Goal: Task Accomplishment & Management: Use online tool/utility

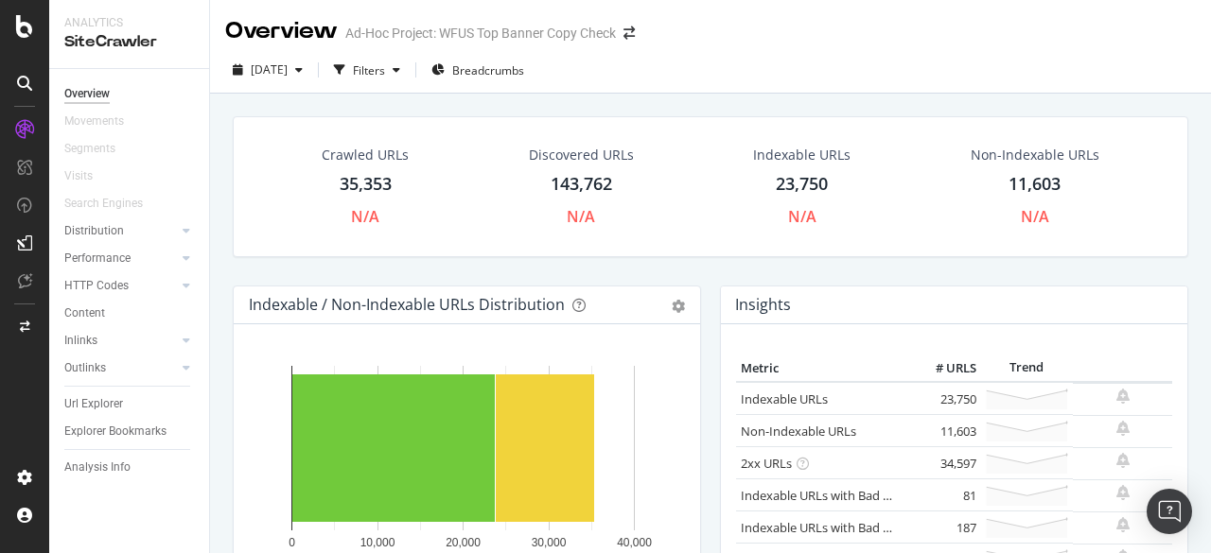
click at [358, 177] on div "35,353" at bounding box center [366, 184] width 52 height 25
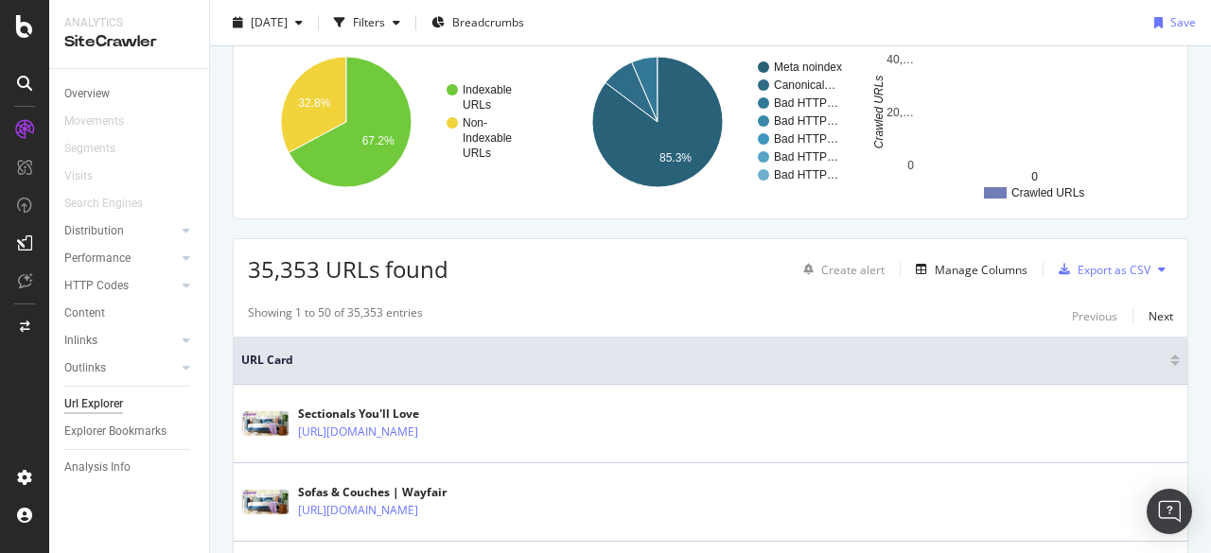
scroll to position [284, 0]
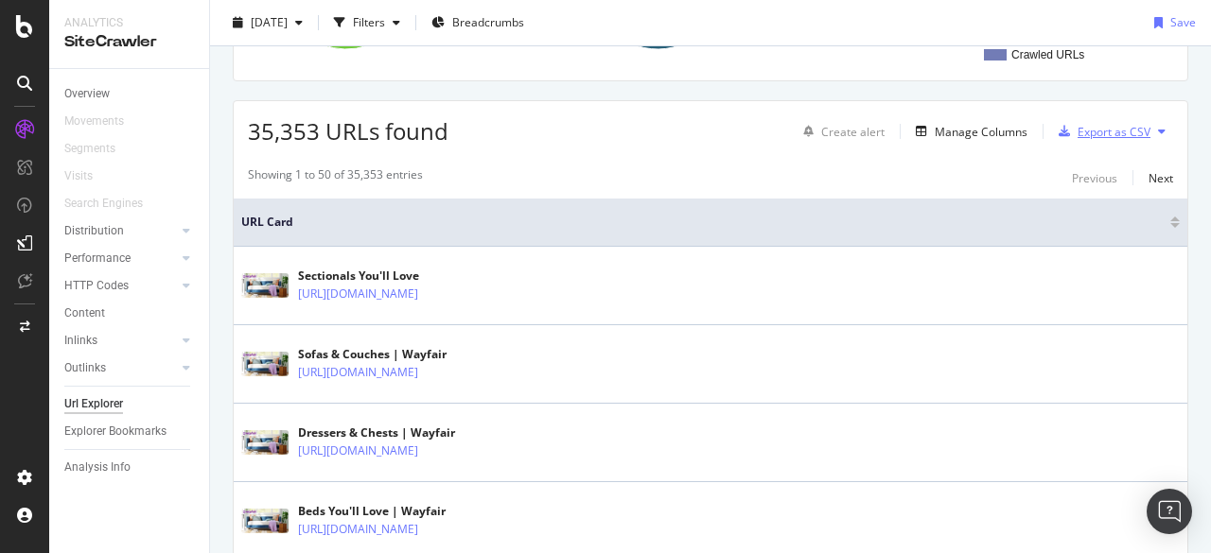
click at [1107, 131] on div "Export as CSV" at bounding box center [1114, 132] width 73 height 16
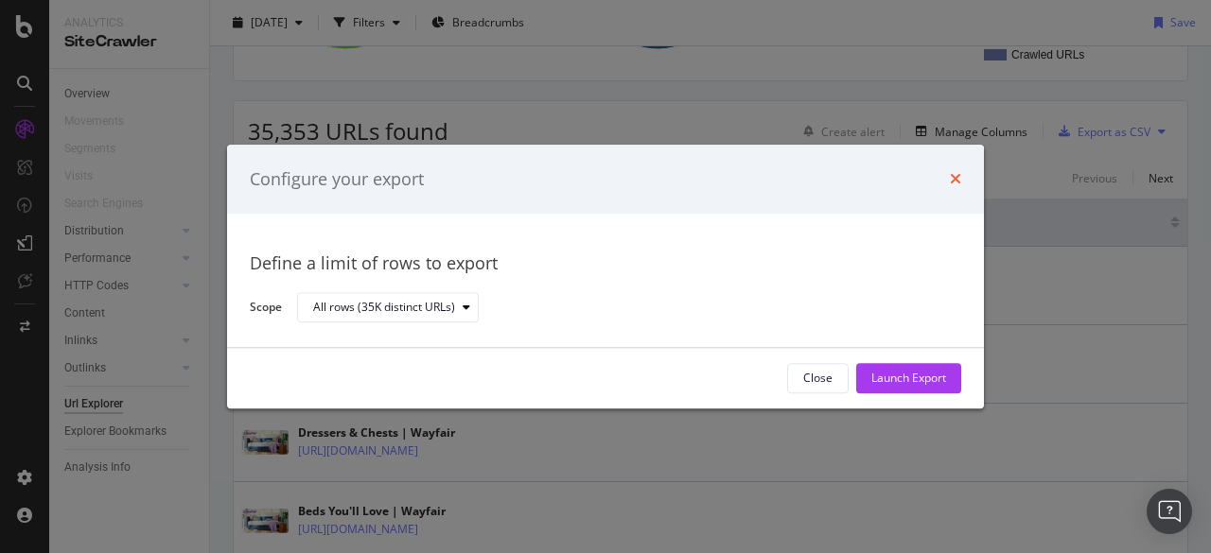
click at [957, 179] on icon "times" at bounding box center [955, 179] width 11 height 15
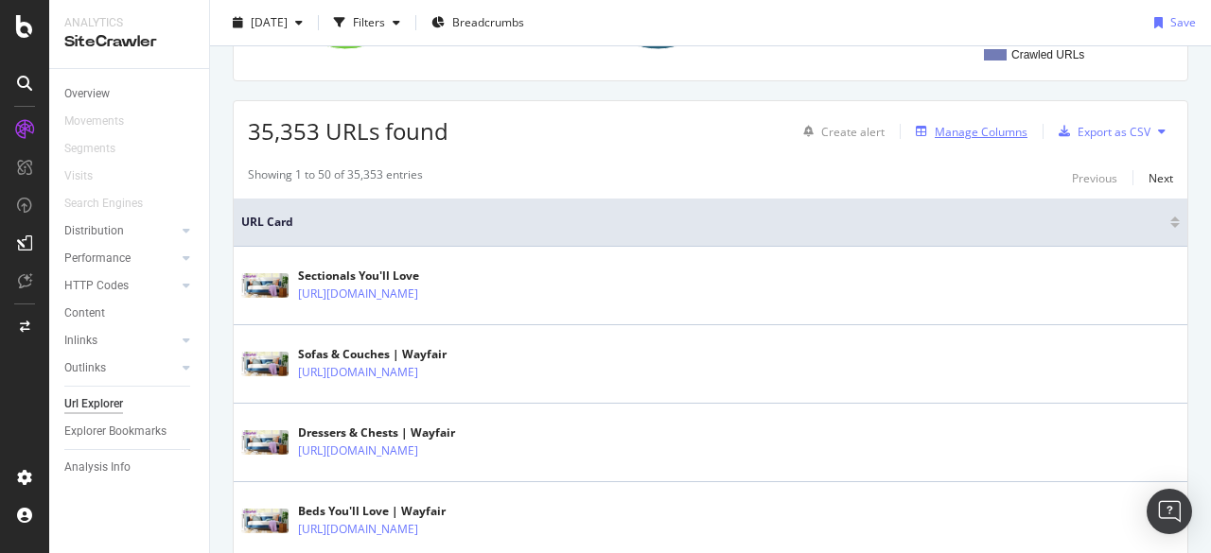
click at [965, 126] on div "Manage Columns" at bounding box center [981, 132] width 93 height 16
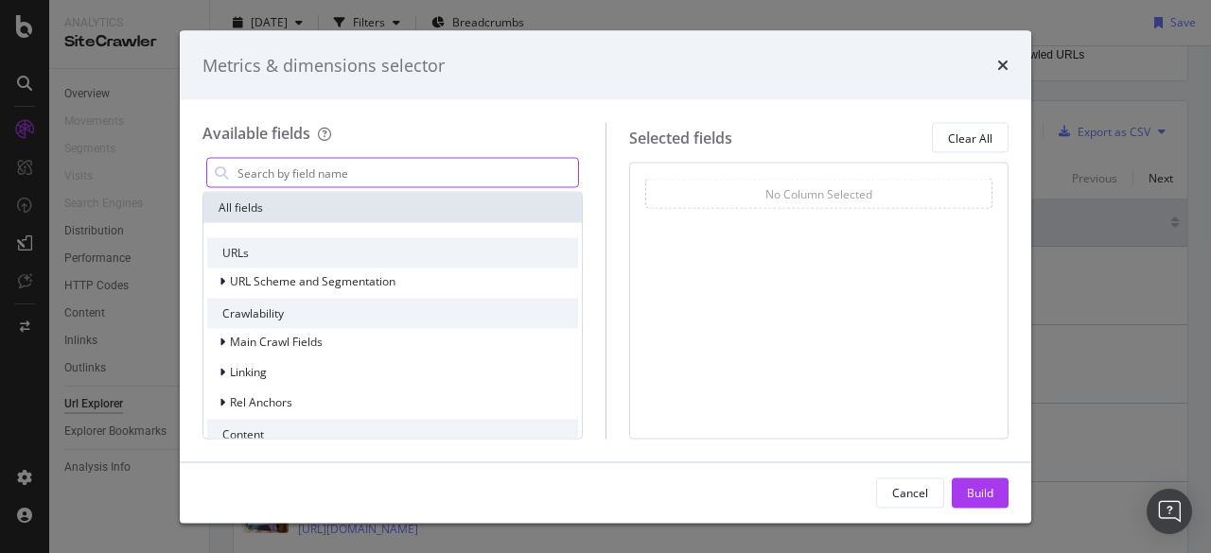
click at [481, 171] on input "modal" at bounding box center [407, 173] width 342 height 28
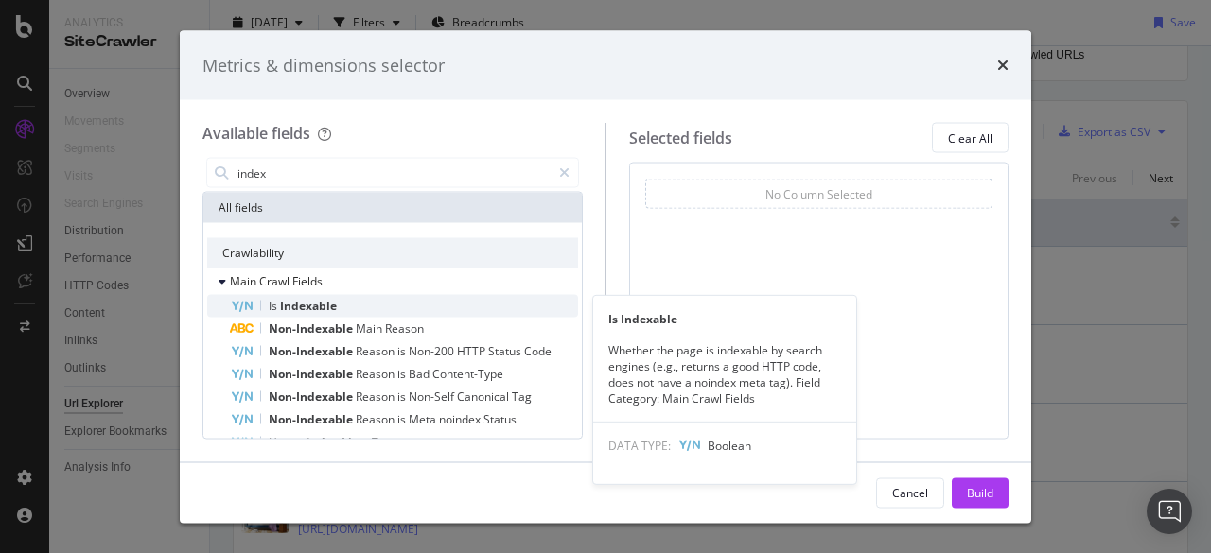
type input "index"
click at [357, 305] on div "Is Indexable" at bounding box center [404, 306] width 348 height 23
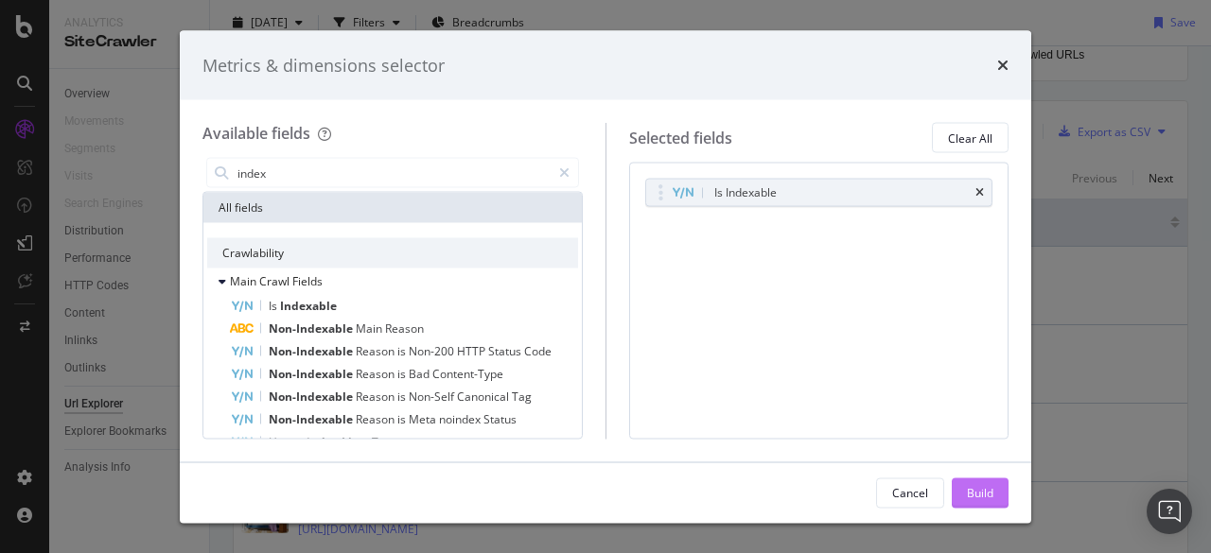
click at [991, 488] on div "Build" at bounding box center [980, 492] width 26 height 16
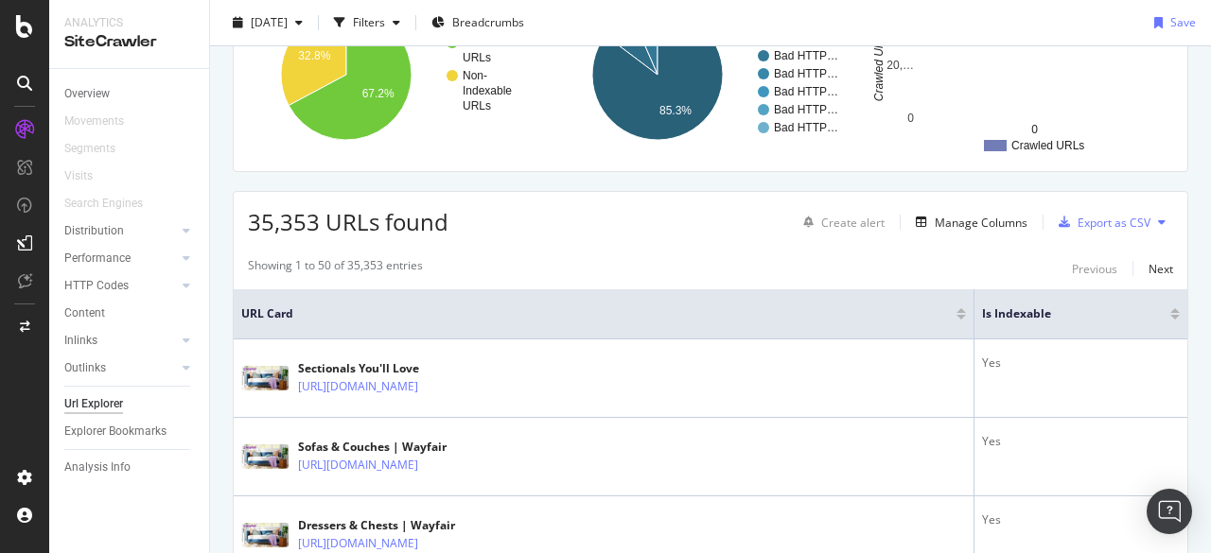
scroll to position [189, 0]
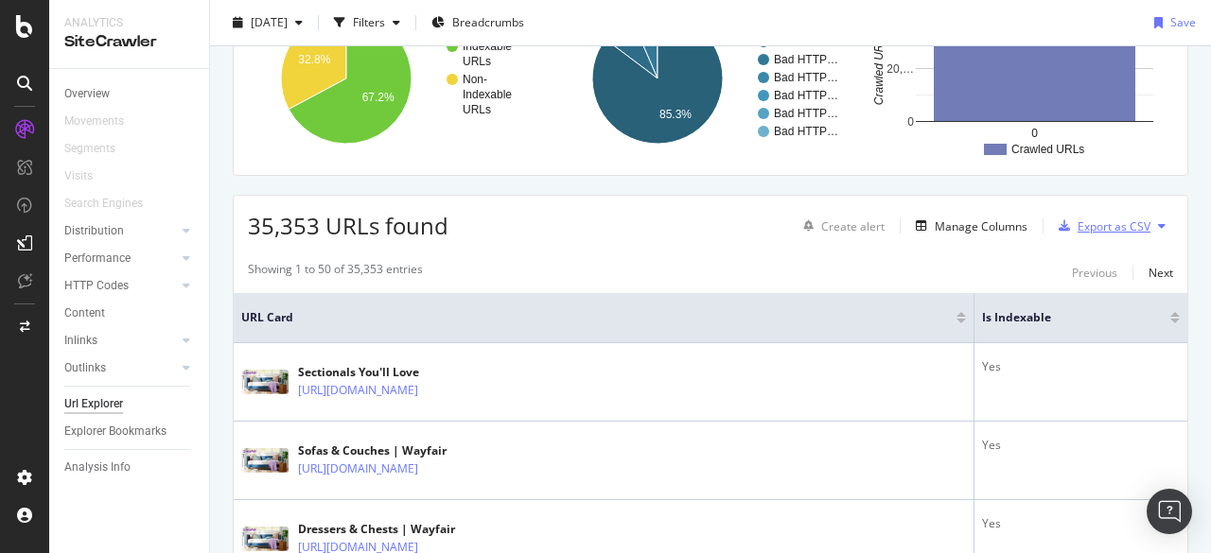
click at [1107, 223] on div "Export as CSV" at bounding box center [1114, 227] width 73 height 16
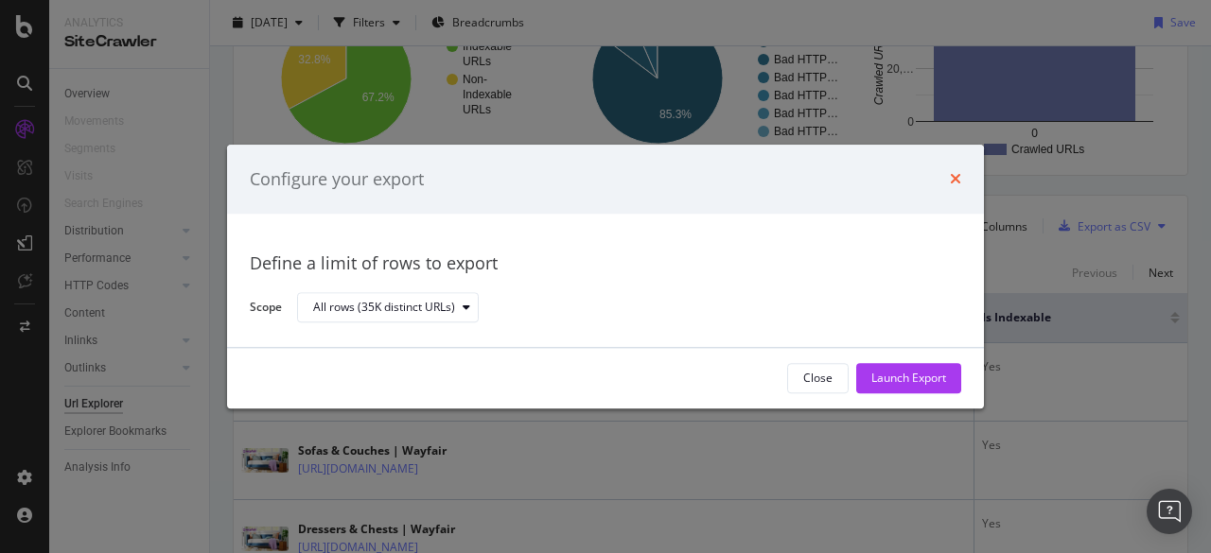
click at [955, 175] on icon "times" at bounding box center [955, 179] width 11 height 15
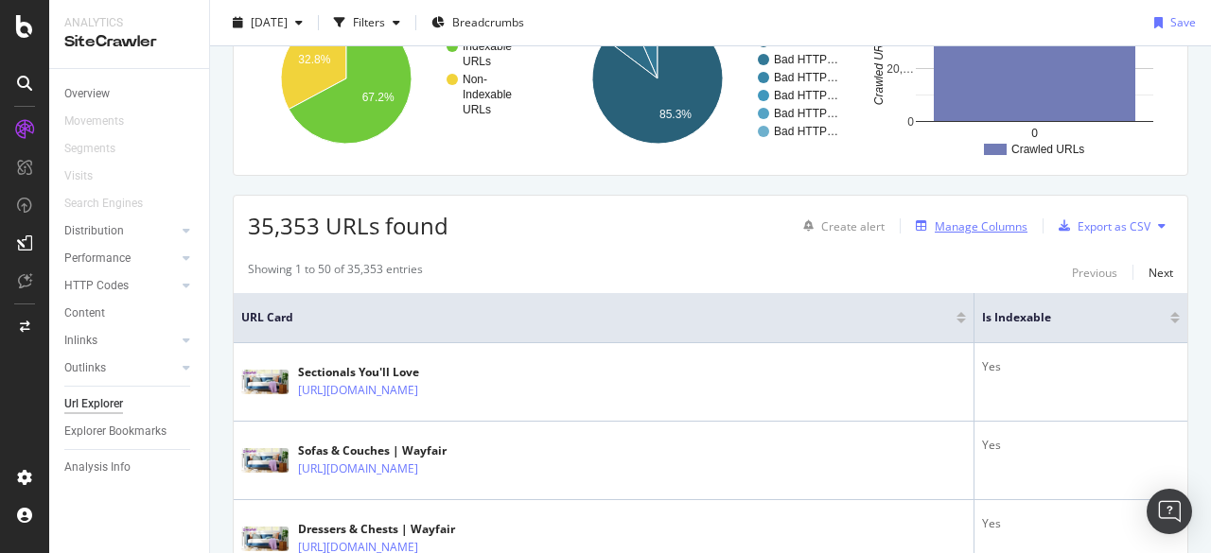
click at [970, 219] on div "Manage Columns" at bounding box center [981, 227] width 93 height 16
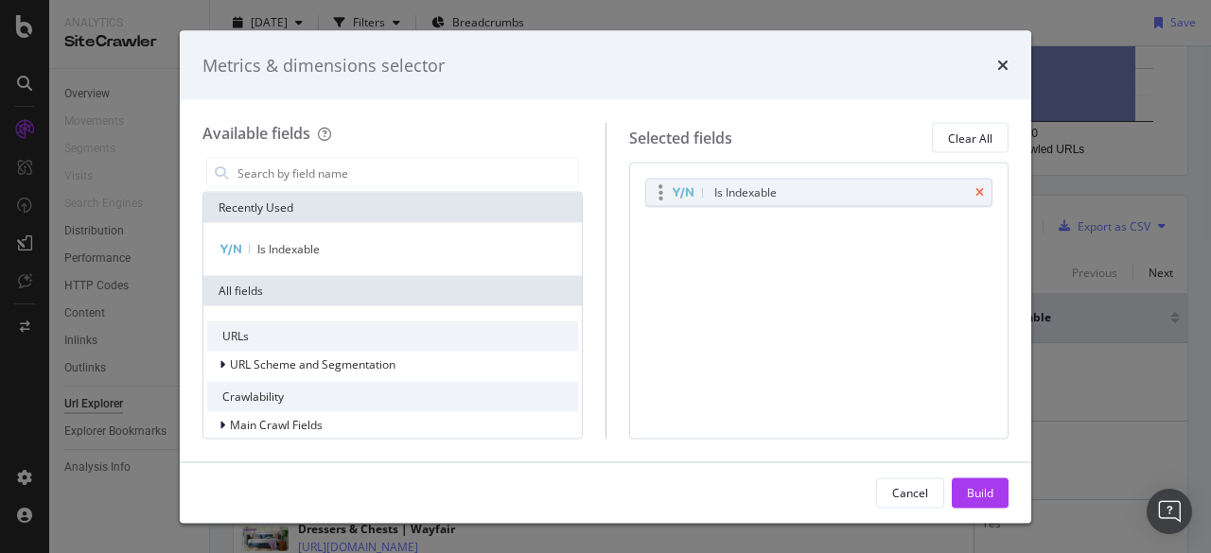
click at [982, 188] on icon "times" at bounding box center [979, 192] width 9 height 11
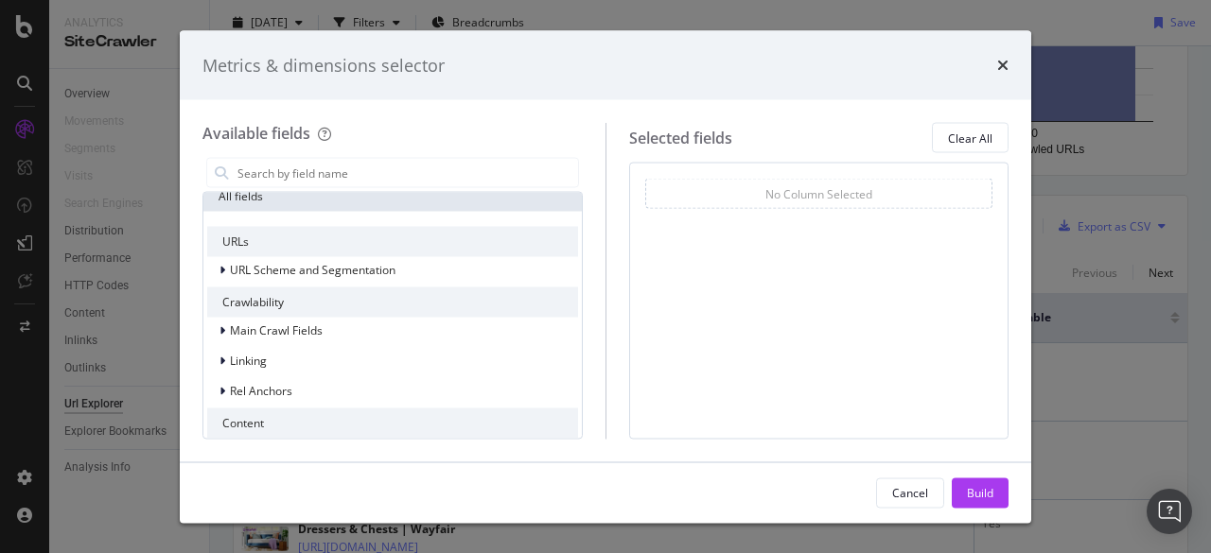
scroll to position [0, 0]
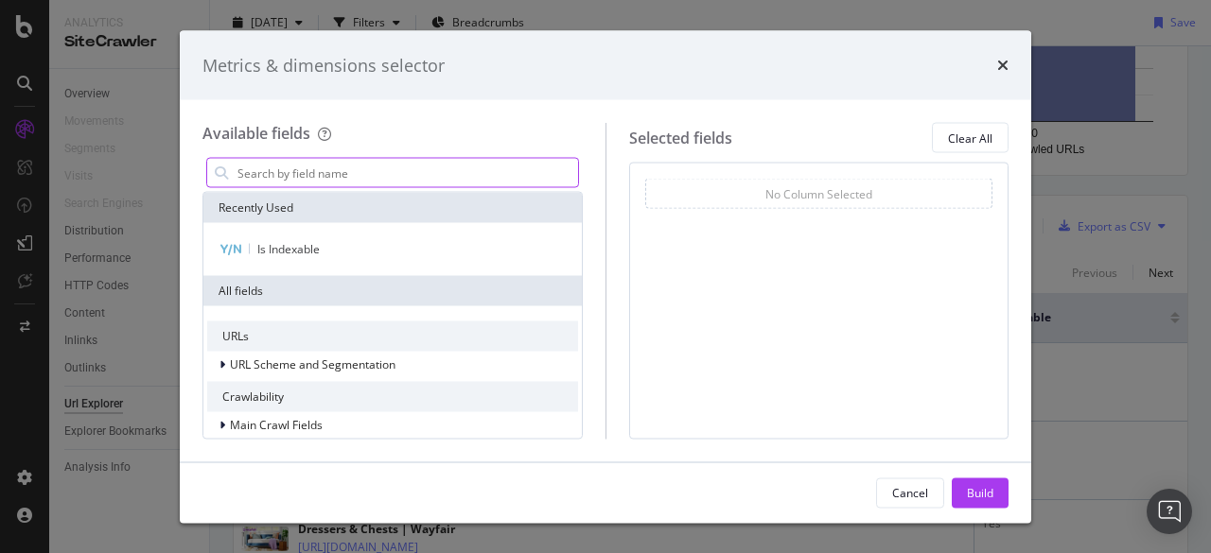
click at [298, 160] on input "modal" at bounding box center [407, 173] width 342 height 28
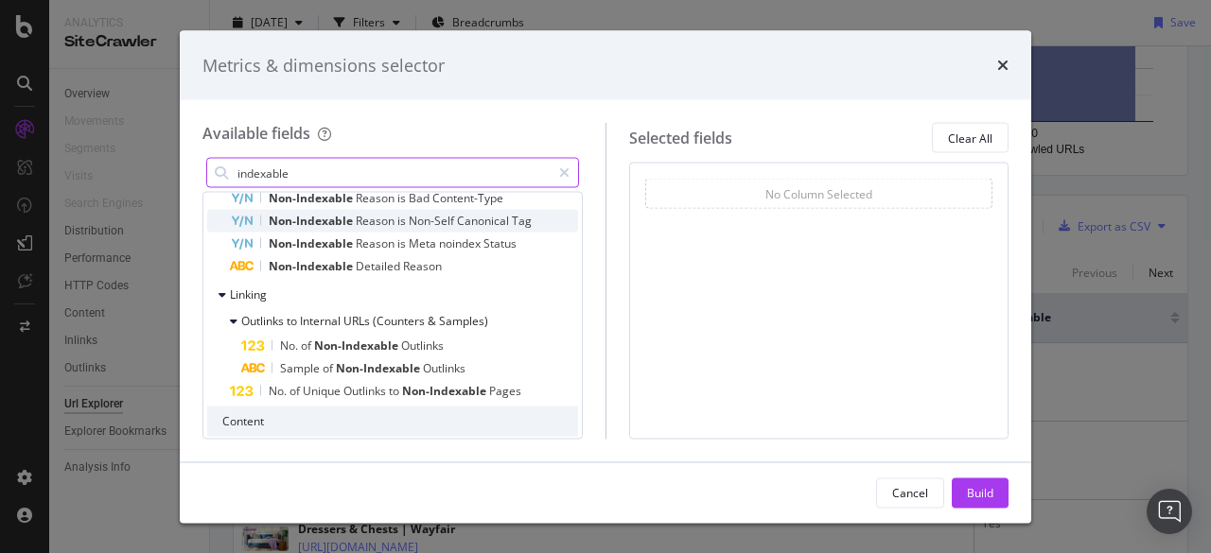
scroll to position [284, 0]
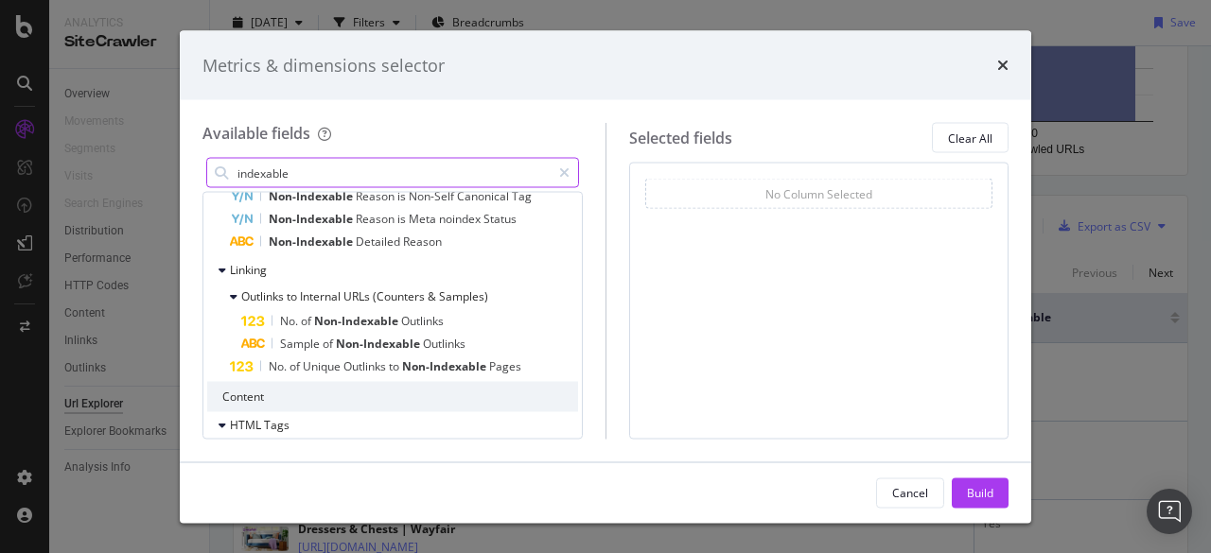
type input "indexable"
click at [995, 68] on div "Metrics & dimensions selector" at bounding box center [605, 65] width 806 height 25
click at [999, 59] on icon "times" at bounding box center [1002, 65] width 11 height 15
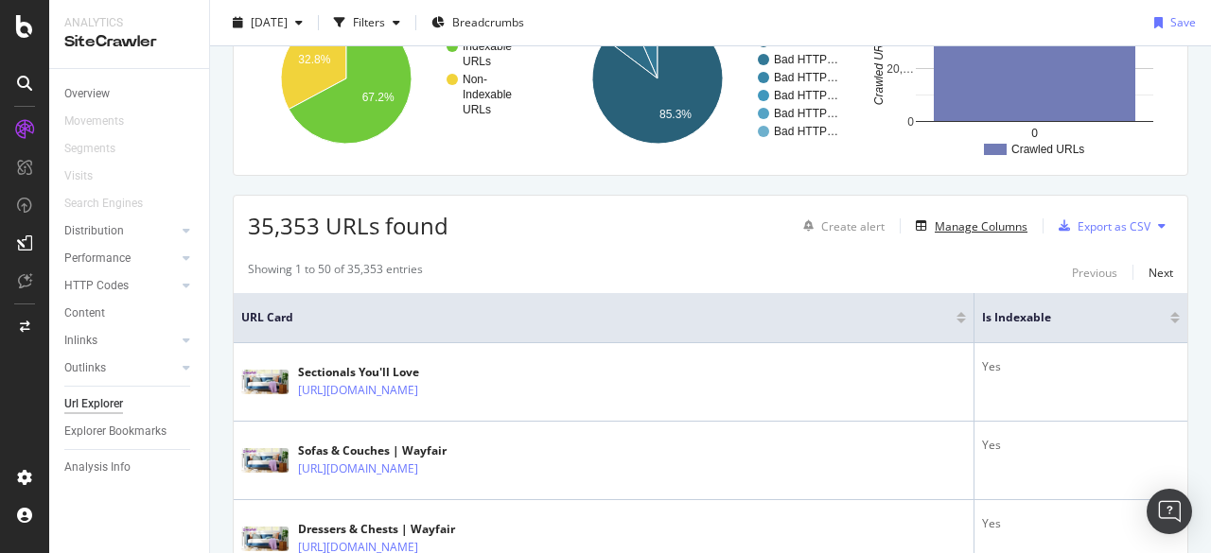
scroll to position [0, 0]
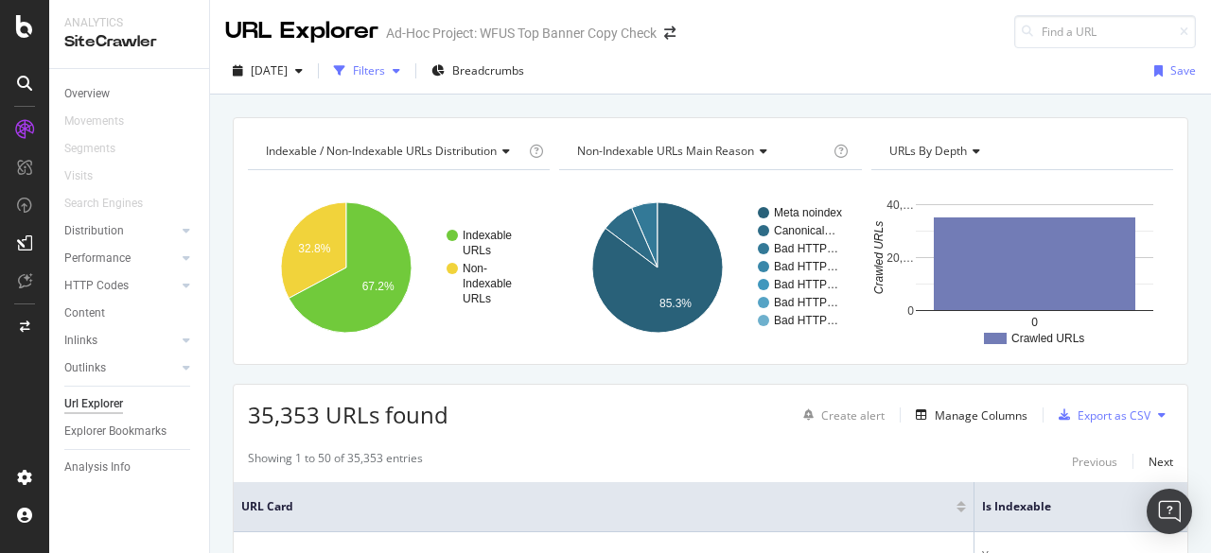
click at [385, 66] on div "Filters" at bounding box center [369, 70] width 32 height 16
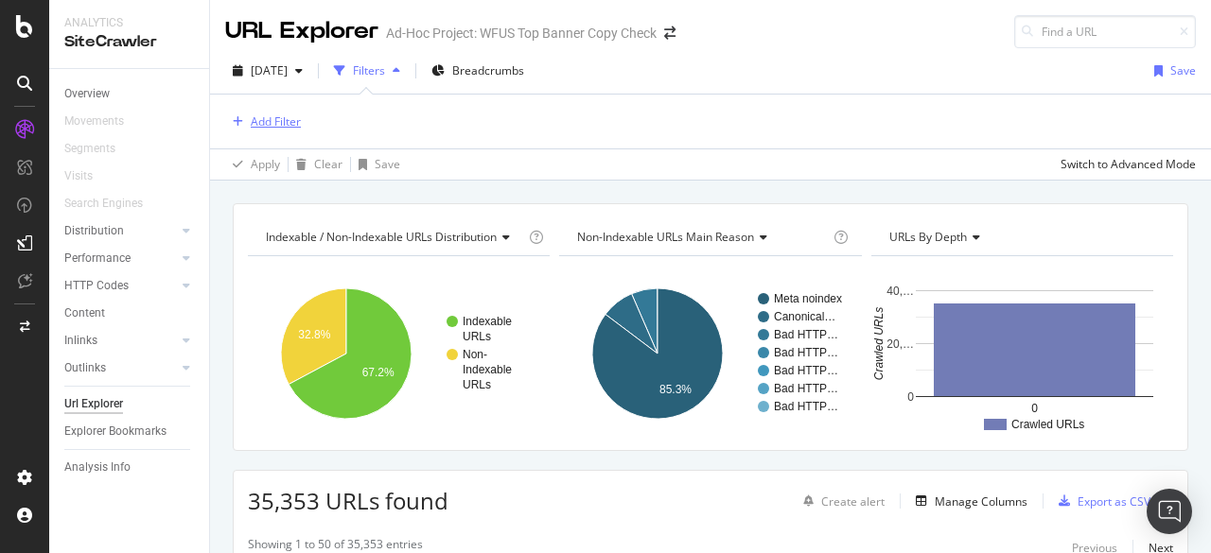
click at [274, 112] on div "Add Filter" at bounding box center [263, 122] width 76 height 21
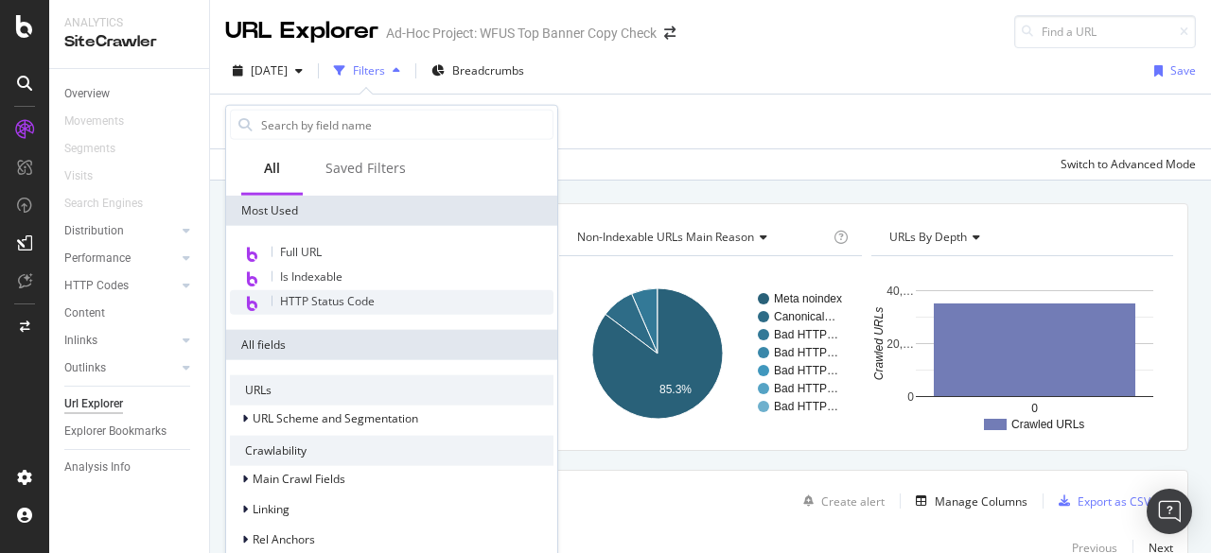
click at [349, 301] on span "HTTP Status Code" at bounding box center [327, 301] width 95 height 16
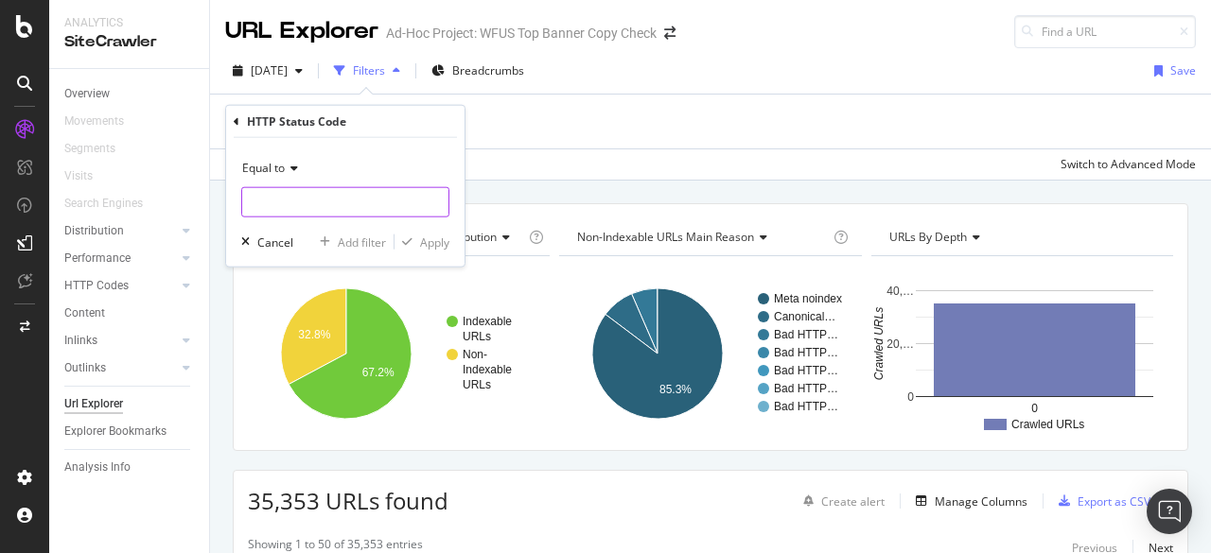
click at [333, 203] on input "number" at bounding box center [345, 202] width 208 height 30
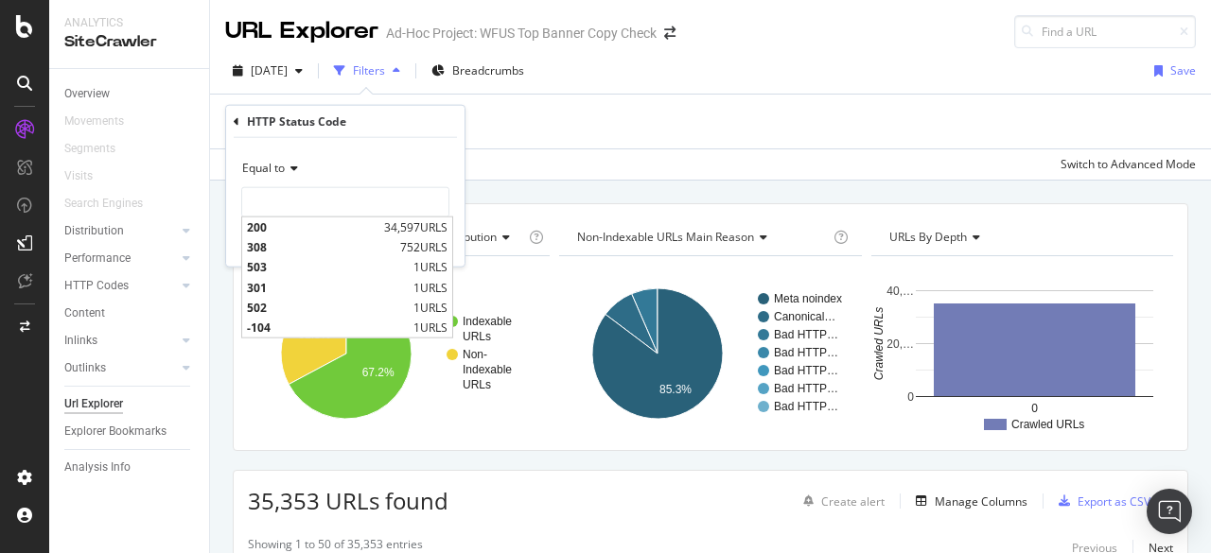
click at [328, 121] on div "HTTP Status Code" at bounding box center [296, 122] width 99 height 16
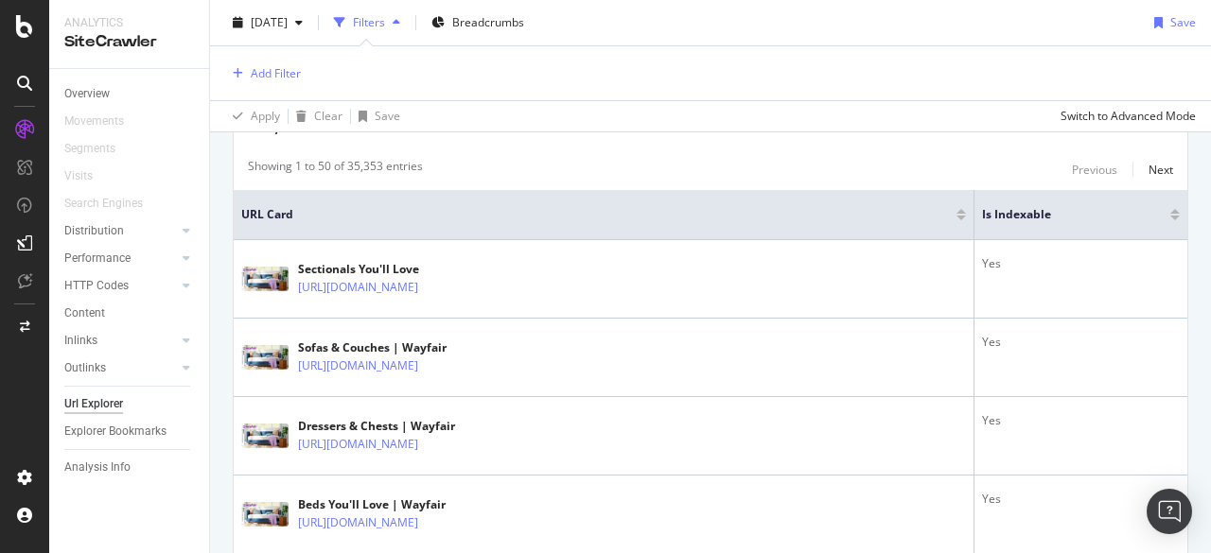
scroll to position [284, 0]
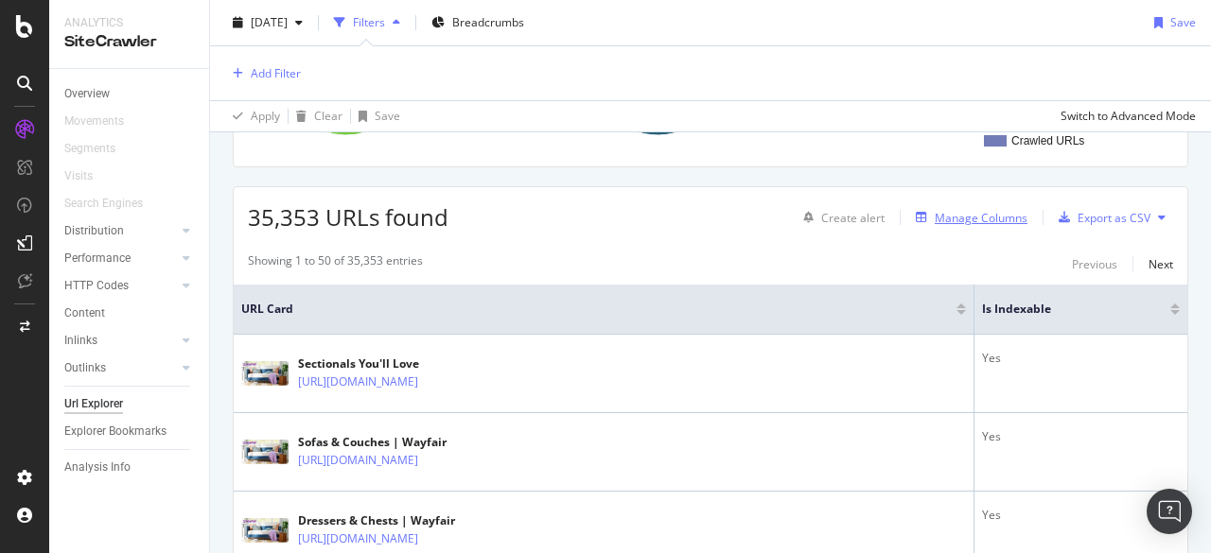
click at [957, 215] on div "Manage Columns" at bounding box center [981, 218] width 93 height 16
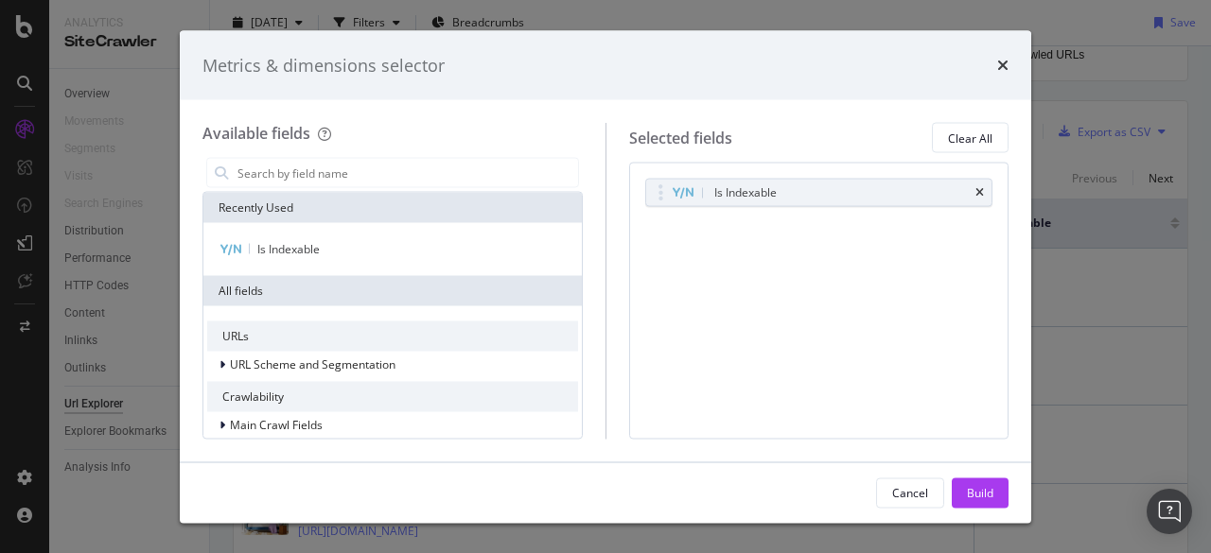
scroll to position [198, 0]
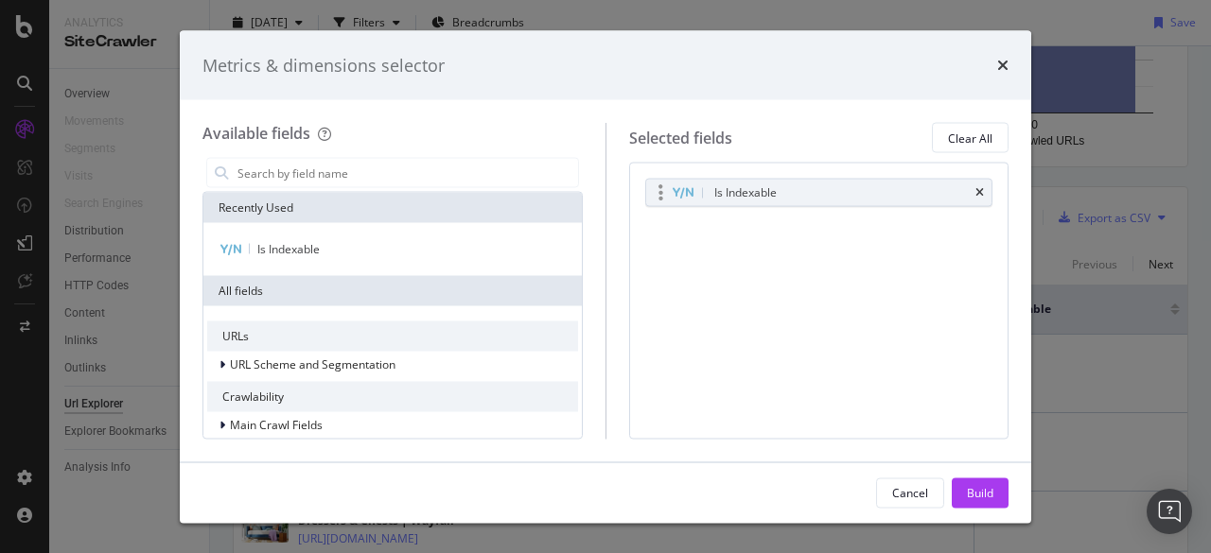
click at [984, 194] on icon "times" at bounding box center [979, 192] width 9 height 11
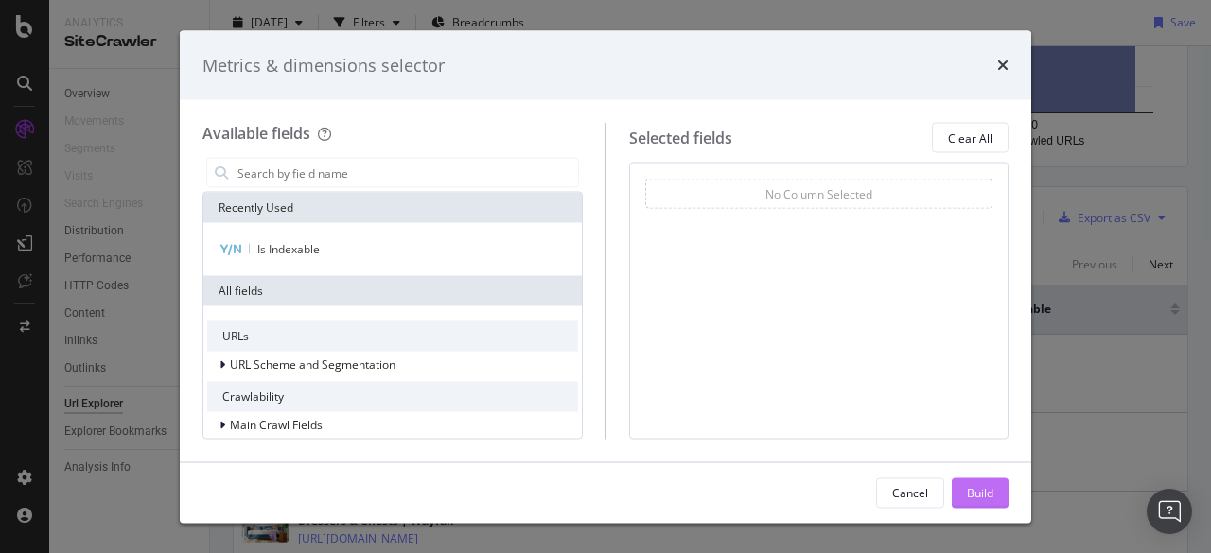
click at [973, 493] on div "Build" at bounding box center [980, 492] width 26 height 16
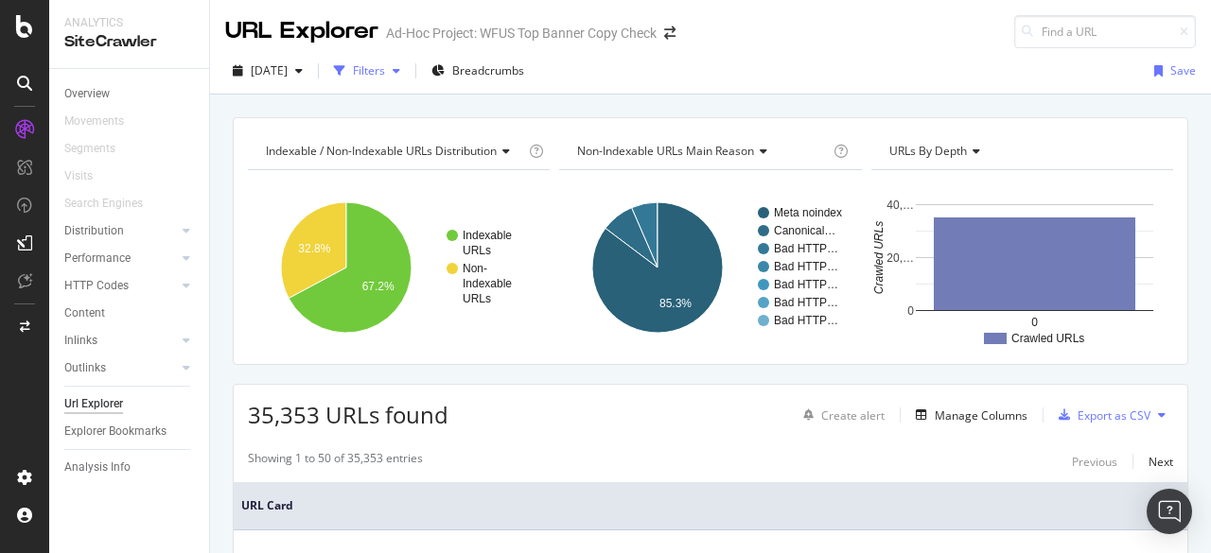
click at [385, 75] on div "Filters" at bounding box center [369, 70] width 32 height 16
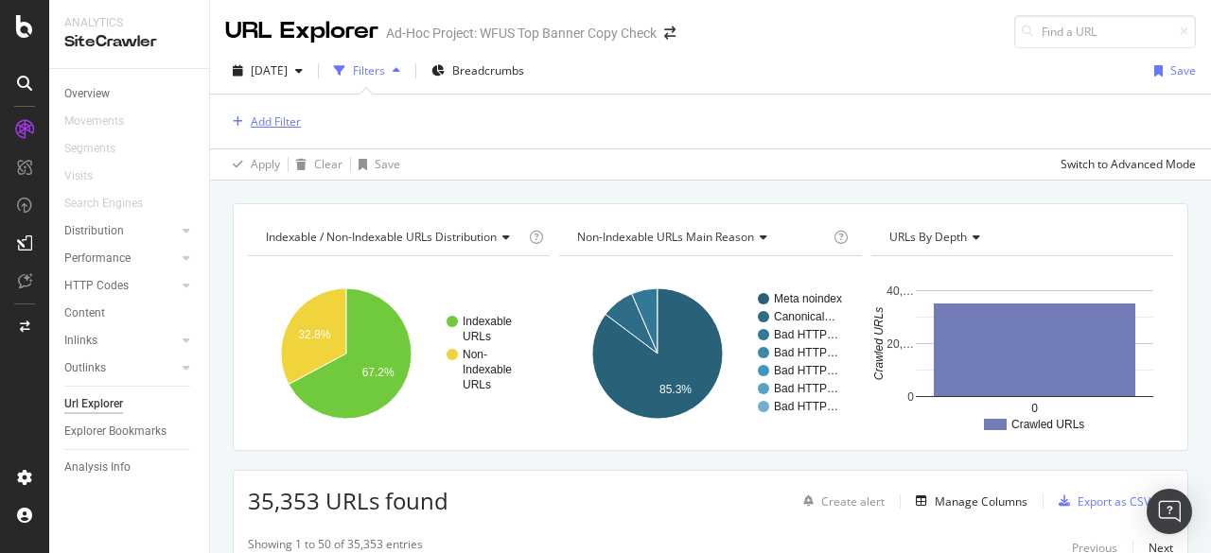
click at [281, 123] on div "Add Filter" at bounding box center [276, 122] width 50 height 16
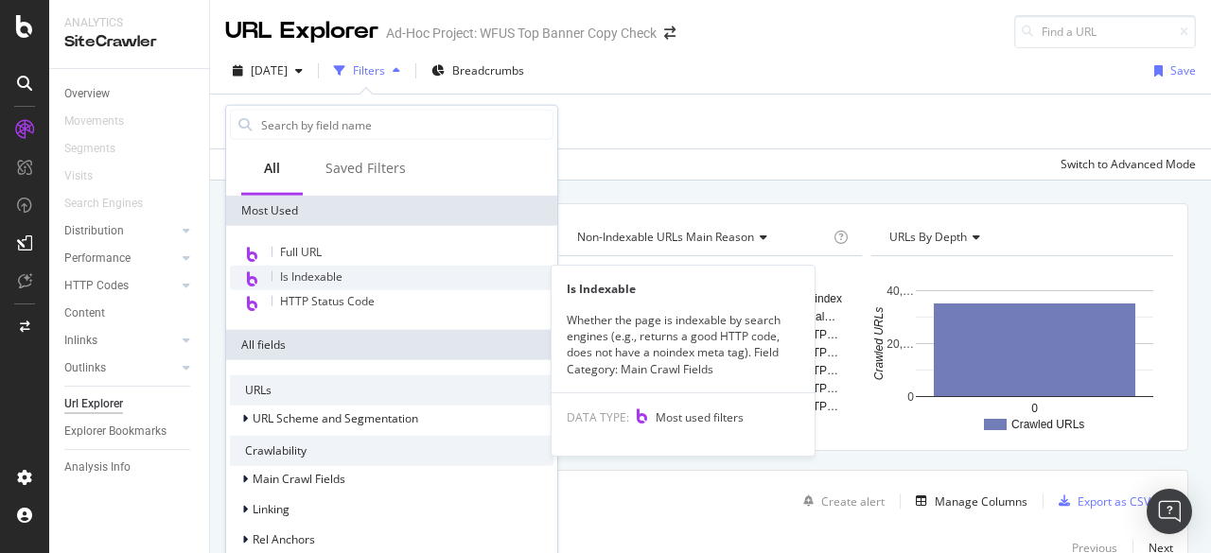
click at [353, 279] on div "Is Indexable" at bounding box center [392, 278] width 324 height 25
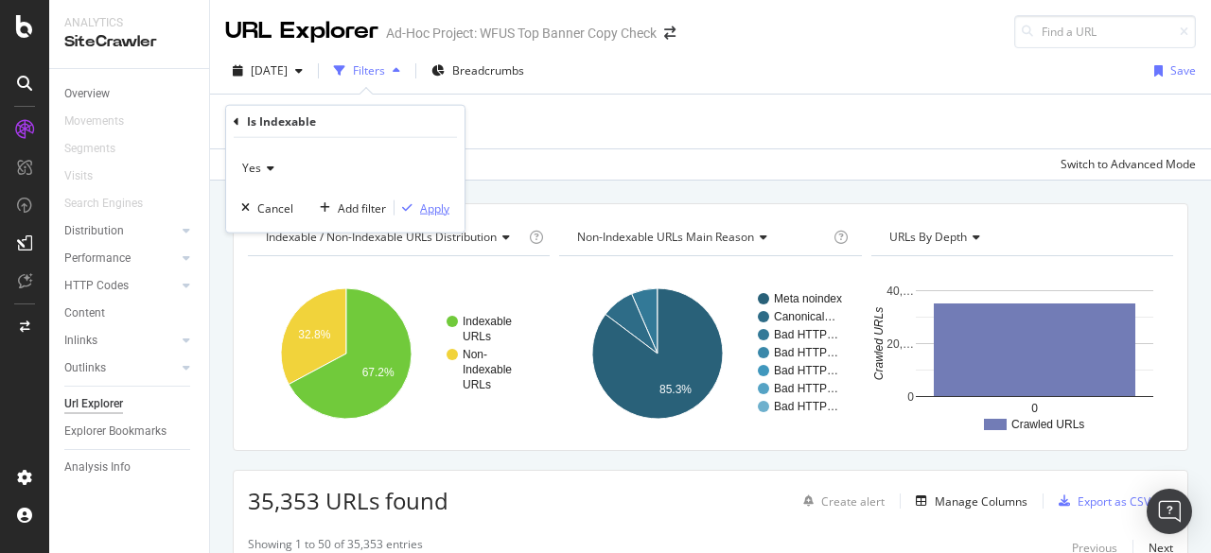
click at [444, 200] on div "Apply" at bounding box center [434, 208] width 29 height 16
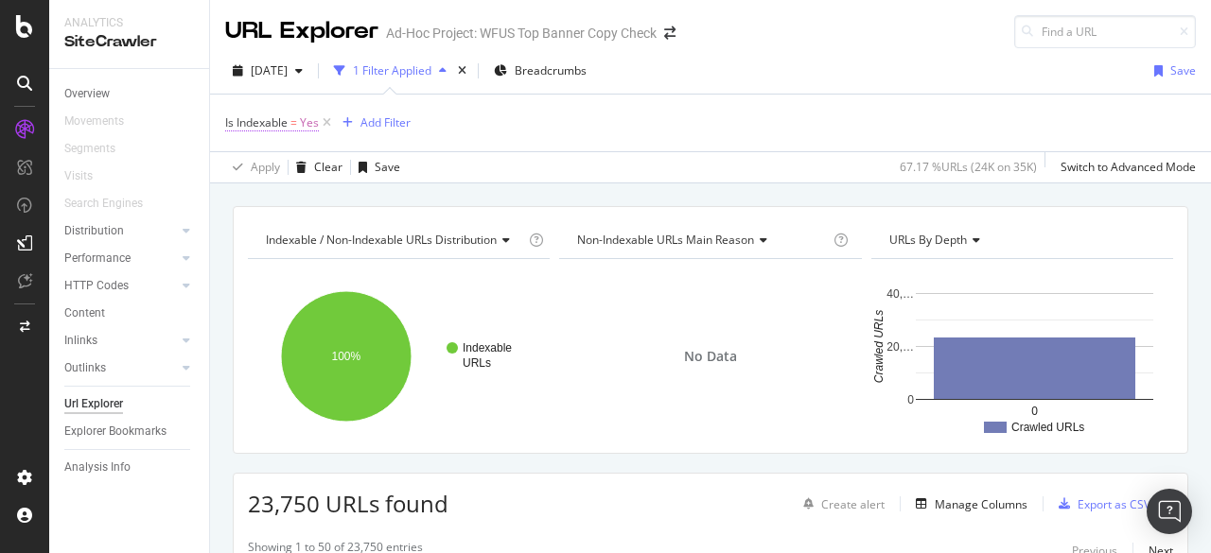
click at [295, 117] on span "=" at bounding box center [293, 122] width 7 height 16
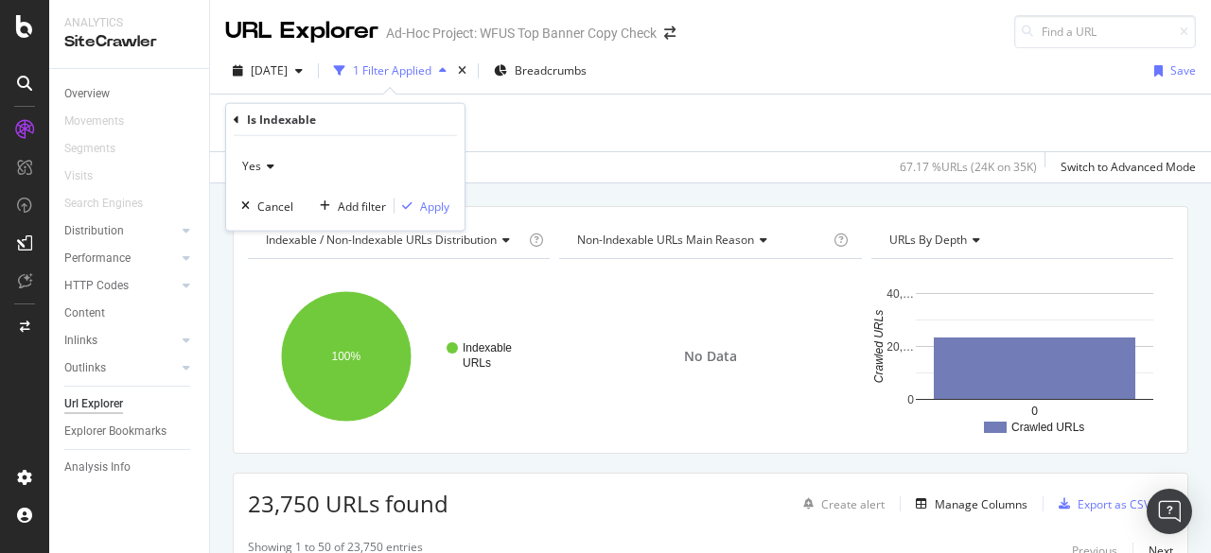
click at [239, 116] on div "Is Indexable" at bounding box center [345, 120] width 223 height 32
click at [237, 118] on icon at bounding box center [237, 119] width 6 height 11
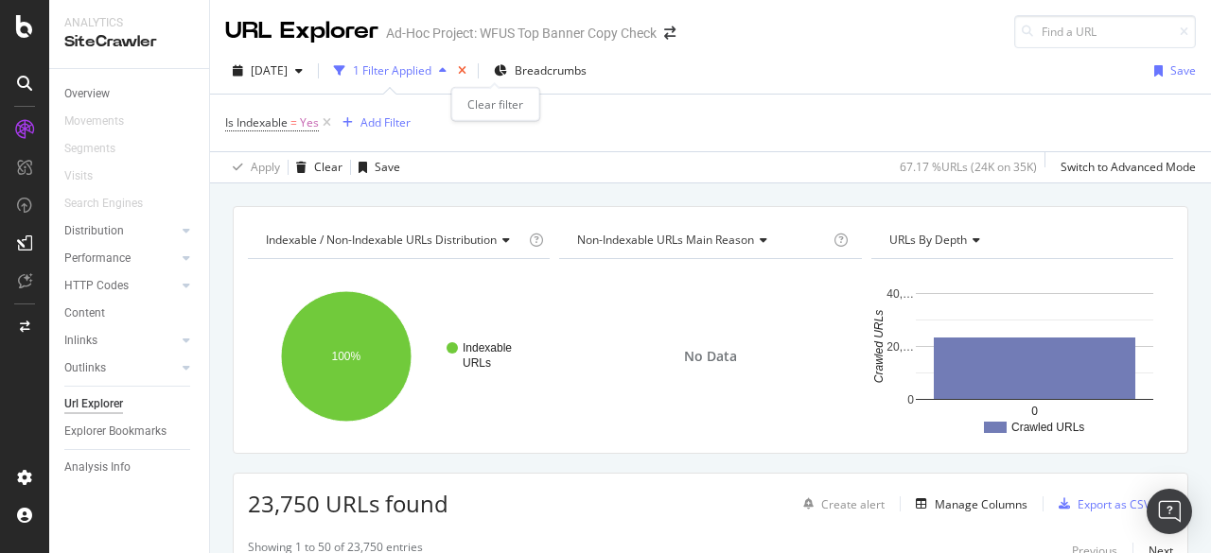
click at [466, 69] on icon "times" at bounding box center [462, 70] width 9 height 11
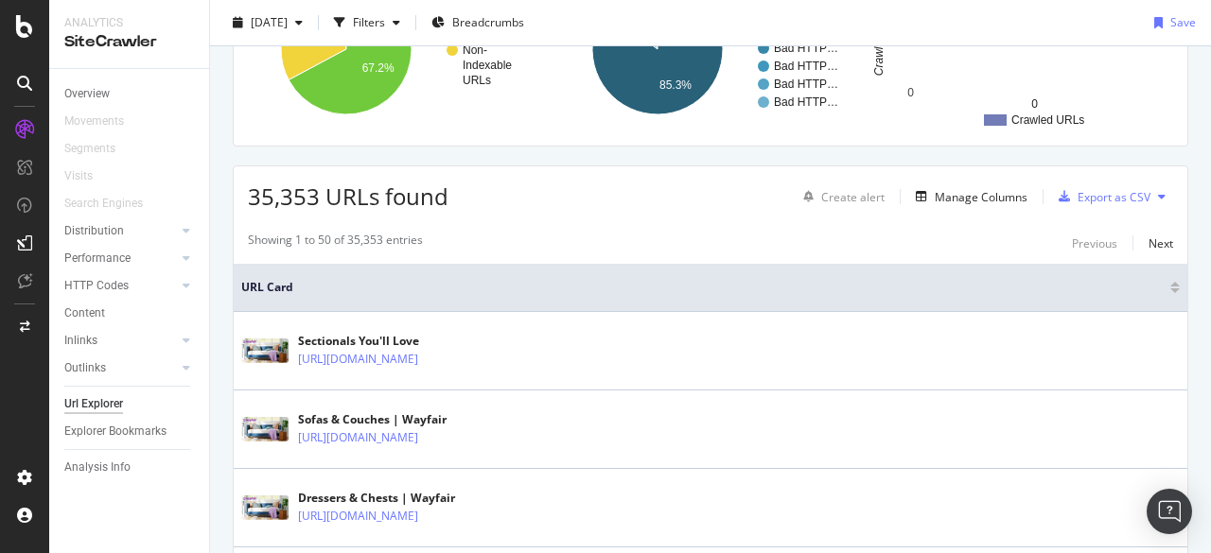
scroll to position [189, 0]
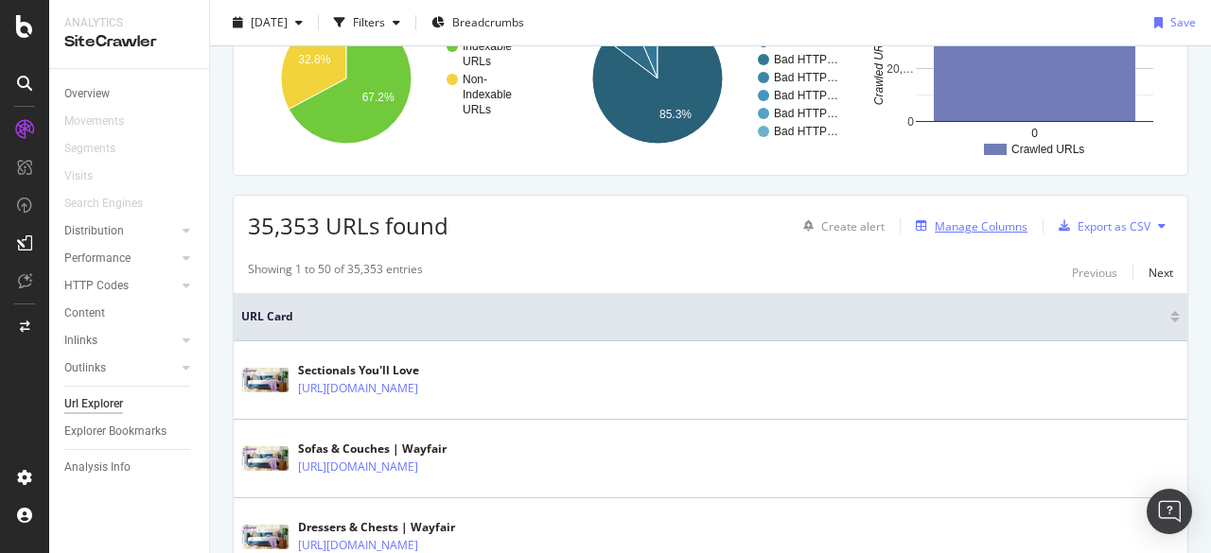
click at [991, 235] on button "Manage Columns" at bounding box center [967, 226] width 119 height 23
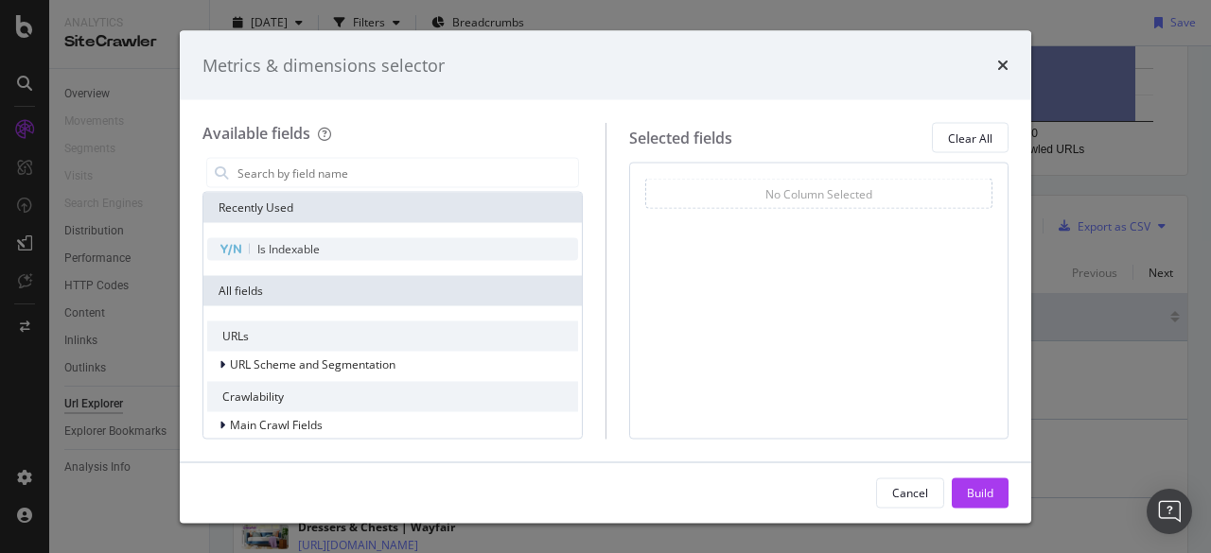
click at [306, 249] on span "Is Indexable" at bounding box center [288, 249] width 62 height 16
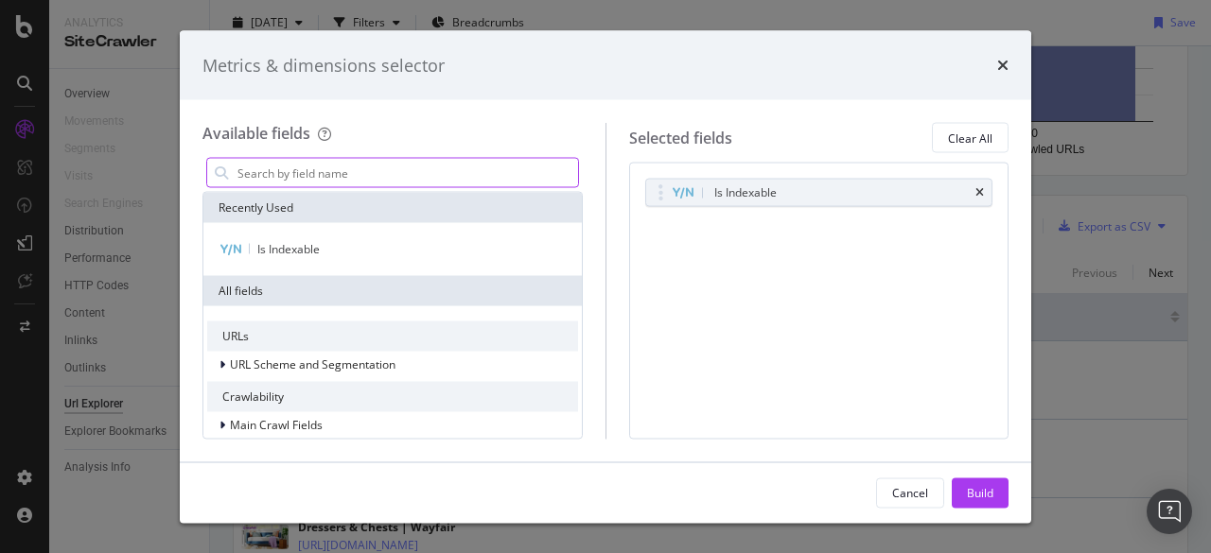
click at [358, 177] on input "modal" at bounding box center [407, 173] width 342 height 28
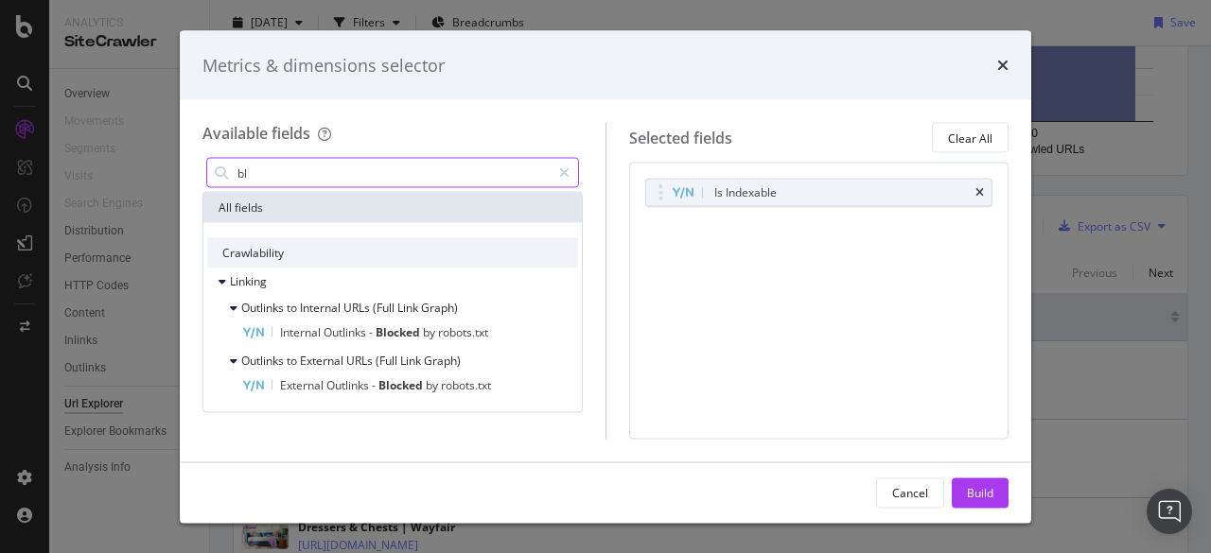
type input "b"
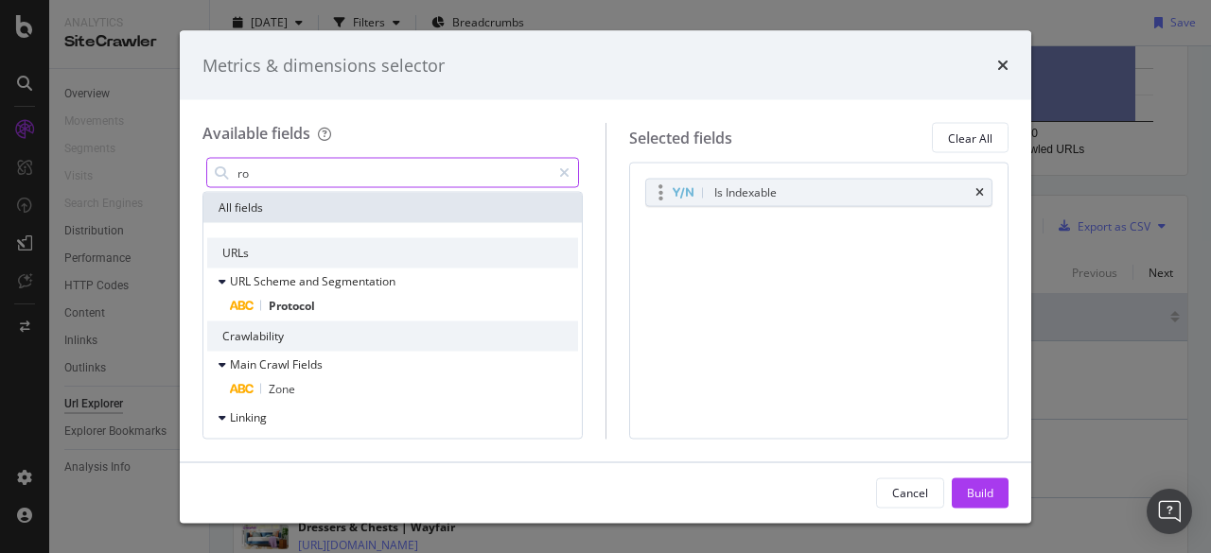
type input "ro"
click at [984, 194] on div "Is Indexable" at bounding box center [819, 193] width 346 height 26
click at [979, 187] on icon "times" at bounding box center [979, 192] width 9 height 11
click at [445, 167] on input "ro" at bounding box center [393, 173] width 315 height 28
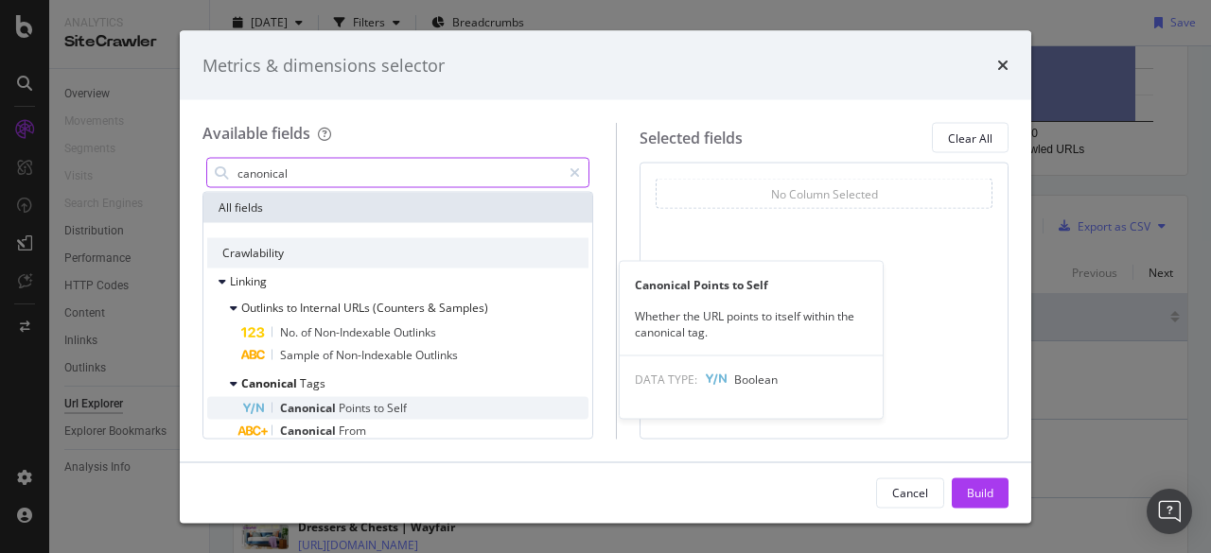
type input "canonical"
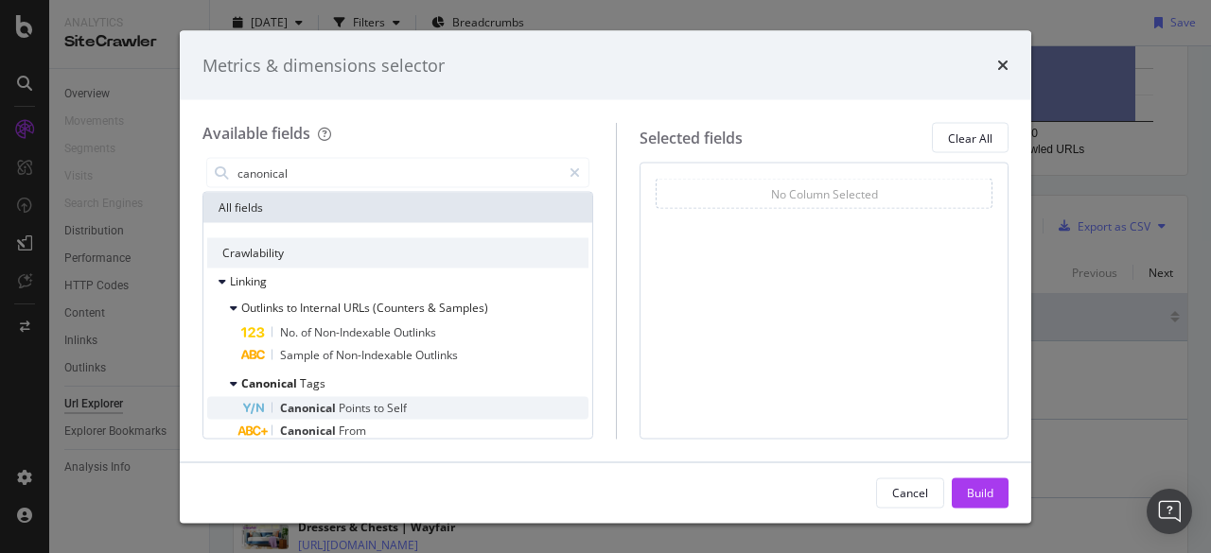
click at [377, 408] on span "to" at bounding box center [380, 408] width 13 height 16
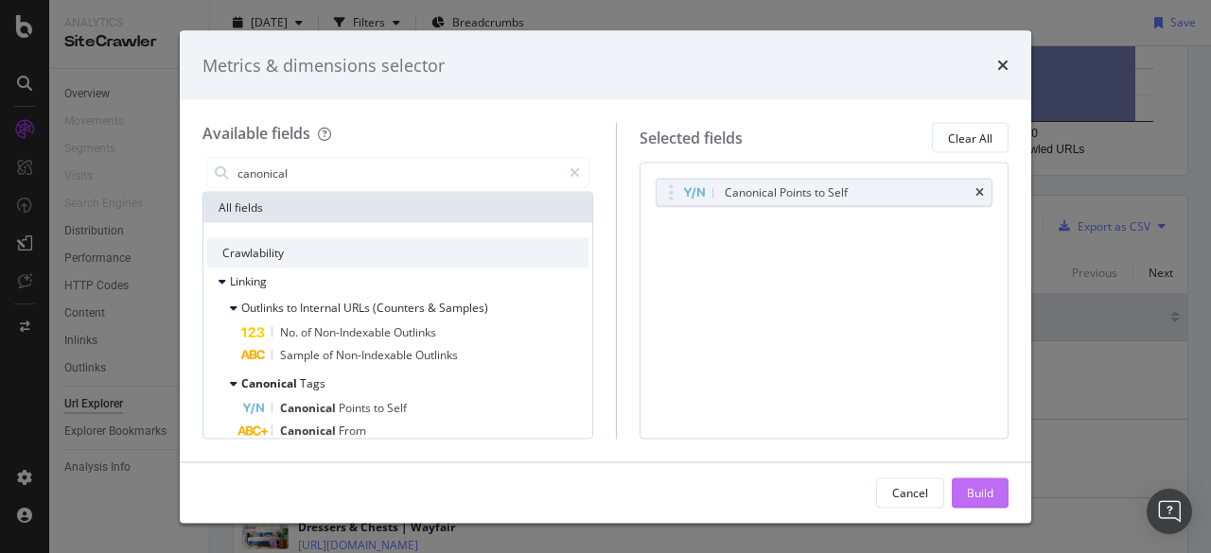
click at [979, 488] on div "Build" at bounding box center [980, 492] width 26 height 16
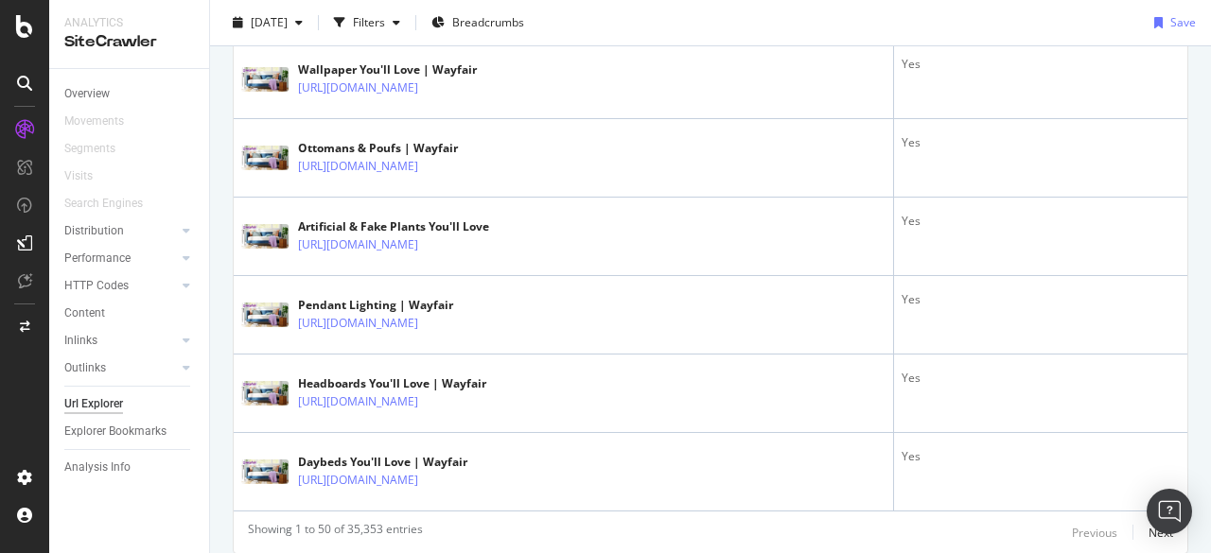
scroll to position [4003, 0]
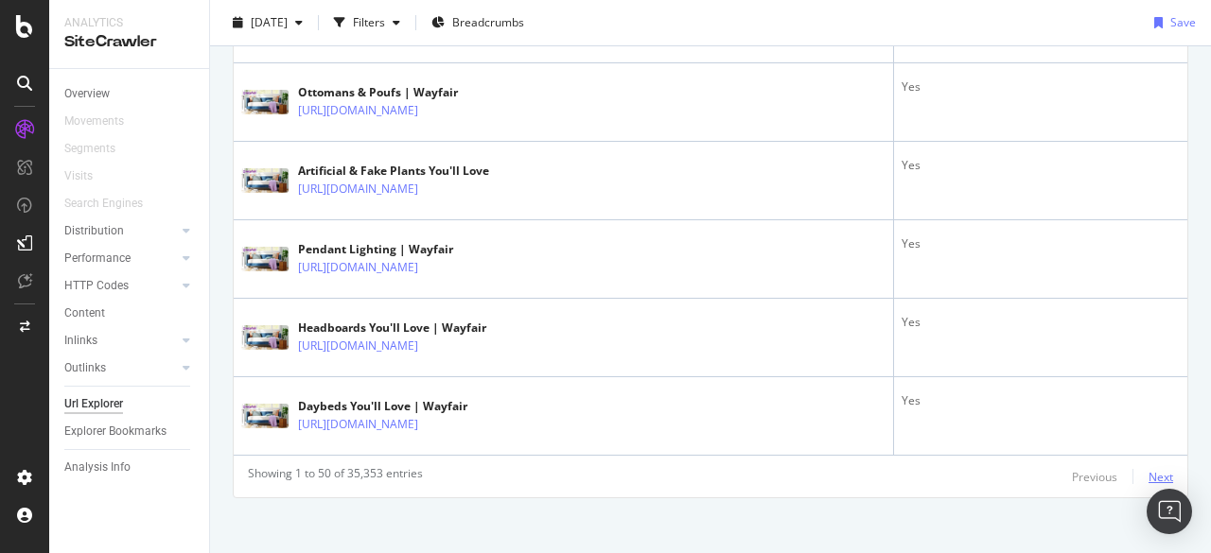
click at [1149, 469] on div "Next" at bounding box center [1161, 477] width 25 height 16
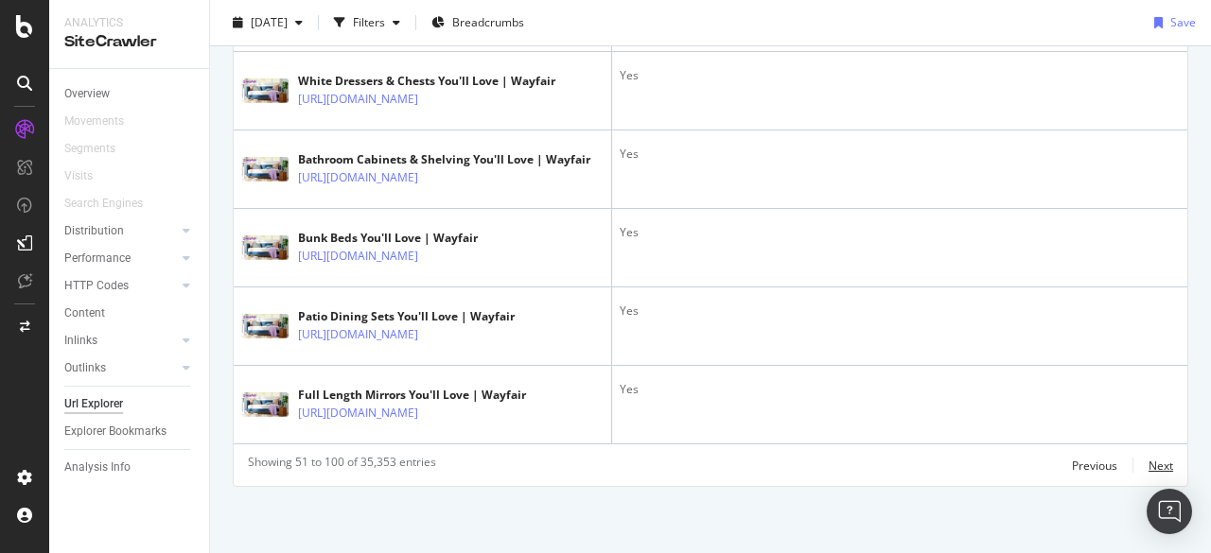
scroll to position [4394, 0]
click at [1149, 459] on div "Next" at bounding box center [1161, 466] width 25 height 16
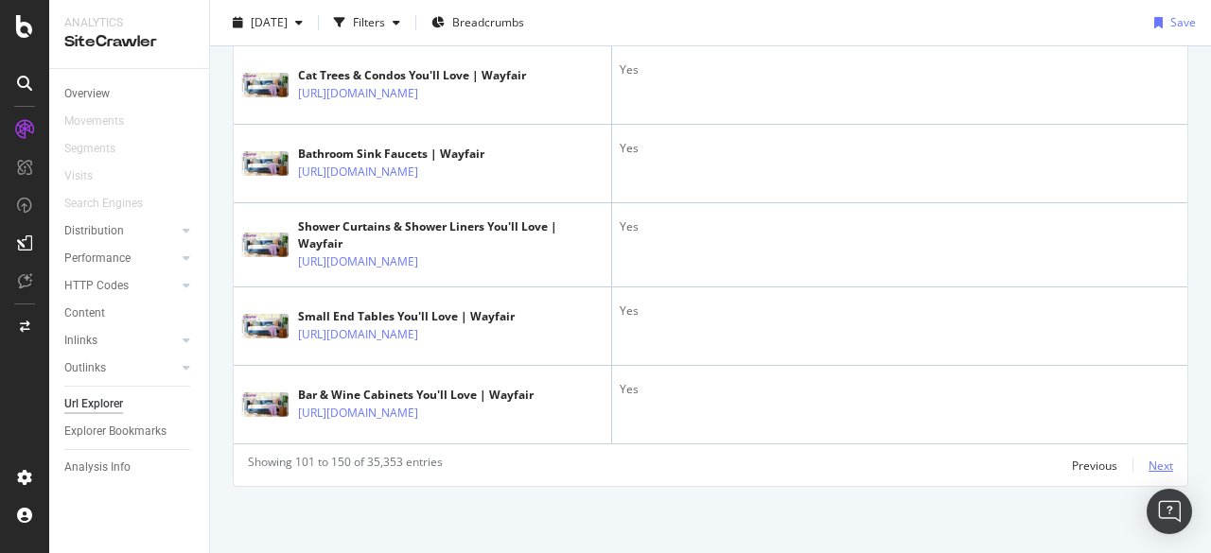
click at [1139, 445] on td "Yes" at bounding box center [899, 405] width 575 height 79
click at [1149, 465] on div "Next" at bounding box center [1161, 466] width 25 height 16
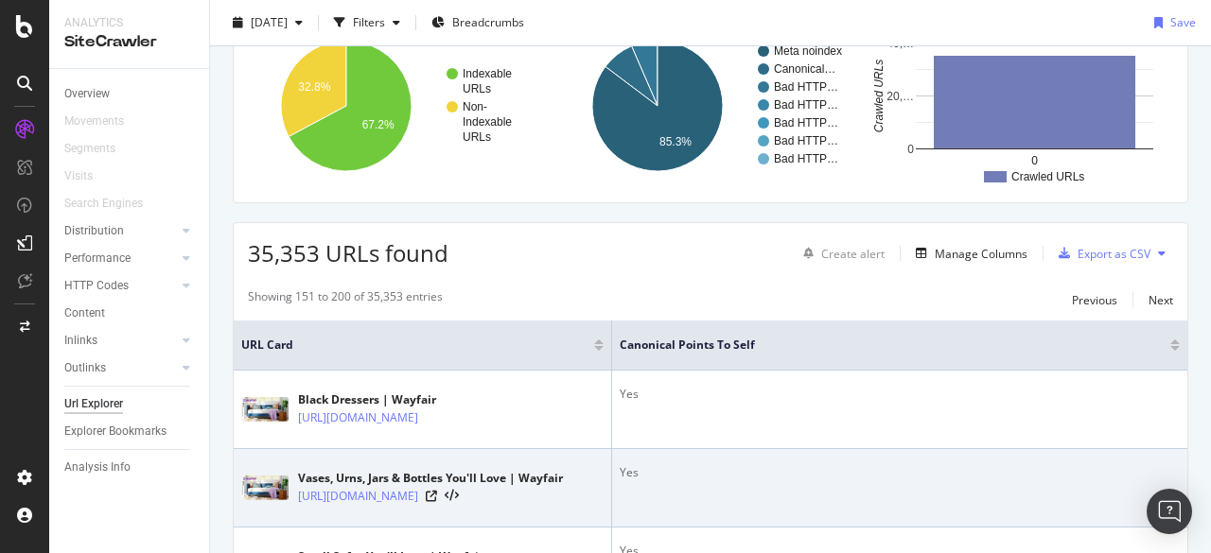
scroll to position [284, 0]
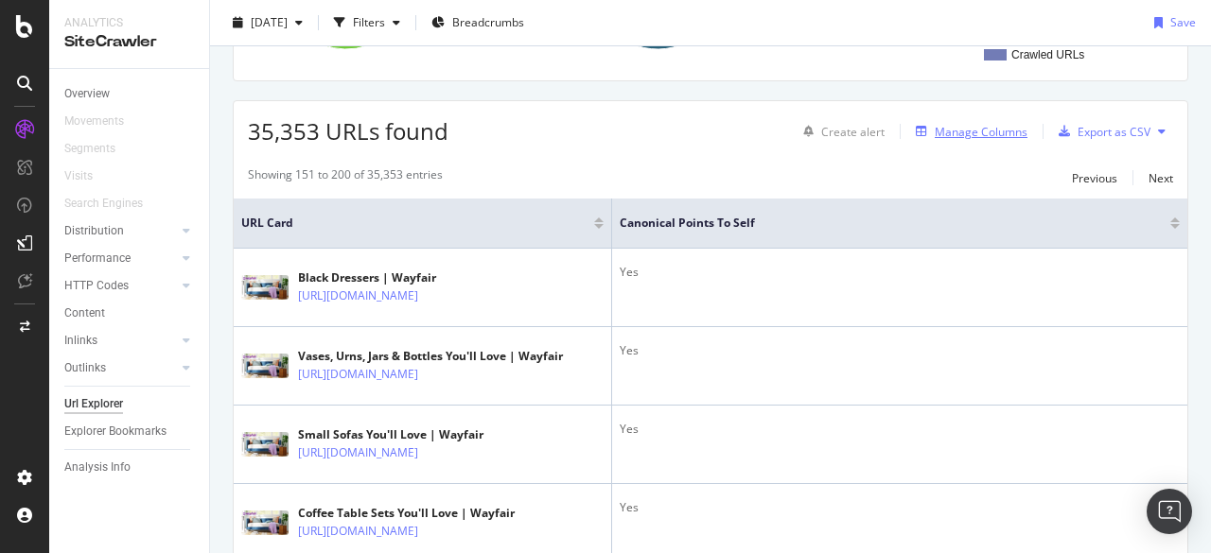
click at [951, 130] on div "Manage Columns" at bounding box center [981, 132] width 93 height 16
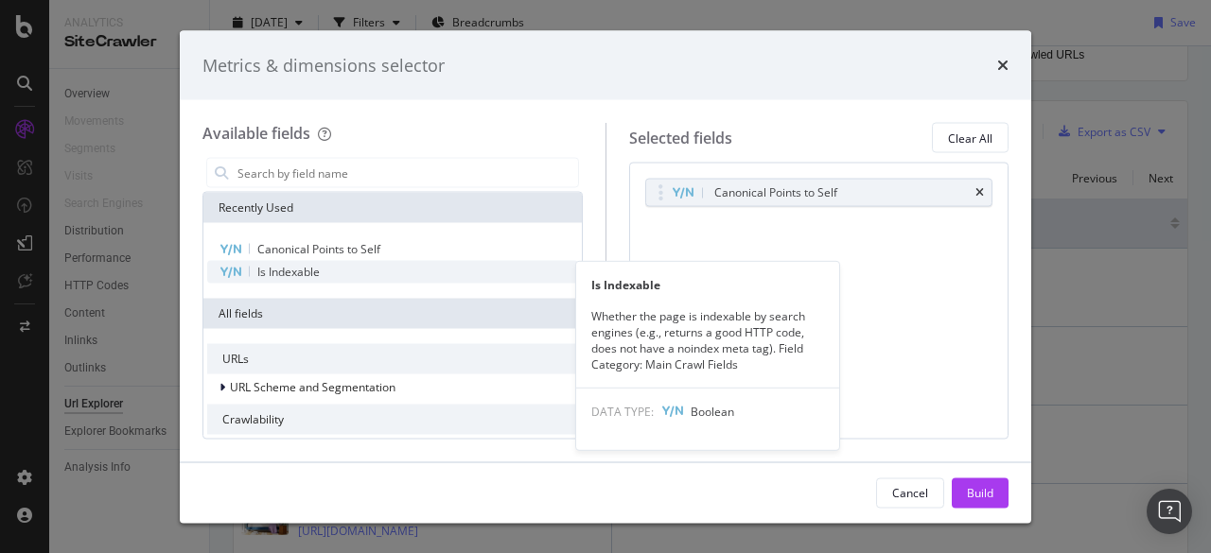
click at [389, 275] on div "Is Indexable" at bounding box center [392, 272] width 371 height 23
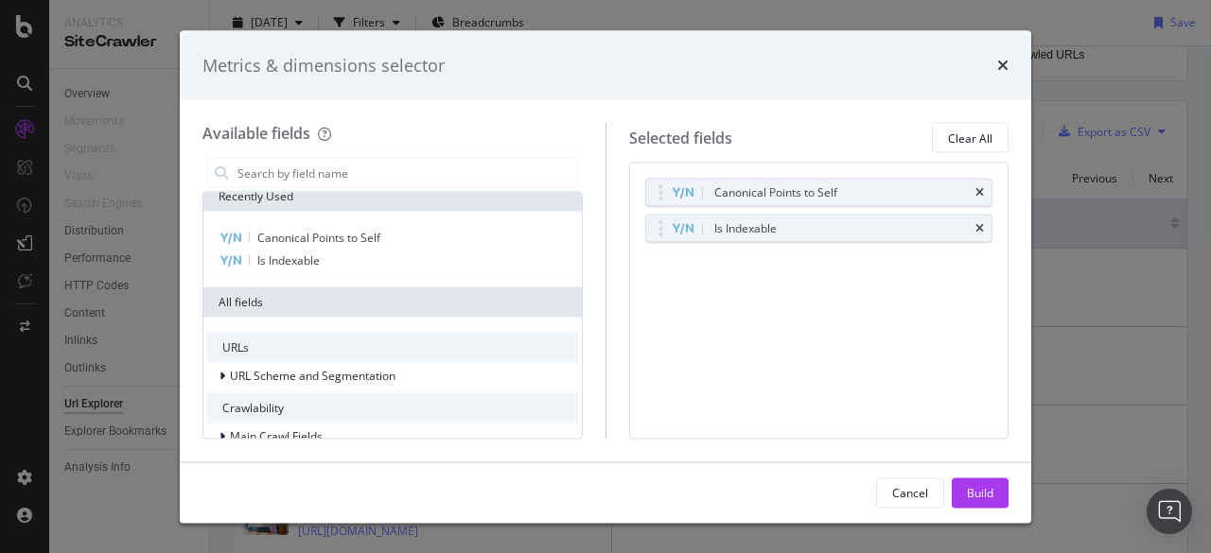
scroll to position [0, 0]
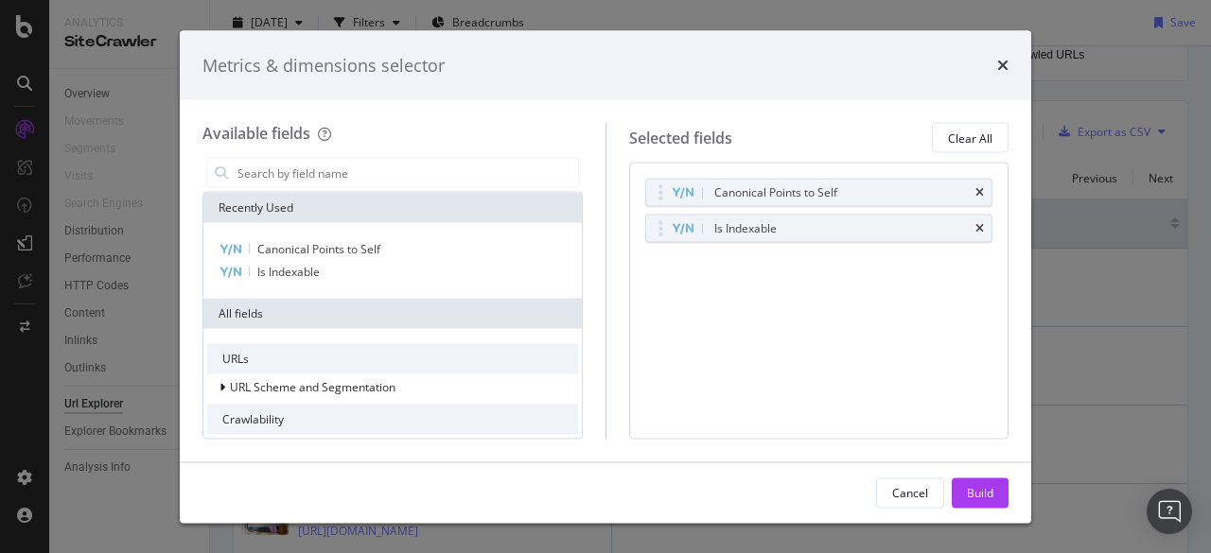
click at [369, 317] on div "All fields" at bounding box center [392, 314] width 378 height 30
click at [360, 171] on input "modal" at bounding box center [407, 173] width 342 height 28
click at [1011, 65] on div "Metrics & dimensions selector" at bounding box center [605, 65] width 851 height 70
click at [985, 65] on div "Metrics & dimensions selector" at bounding box center [605, 65] width 806 height 25
click at [1003, 64] on icon "times" at bounding box center [1002, 65] width 11 height 15
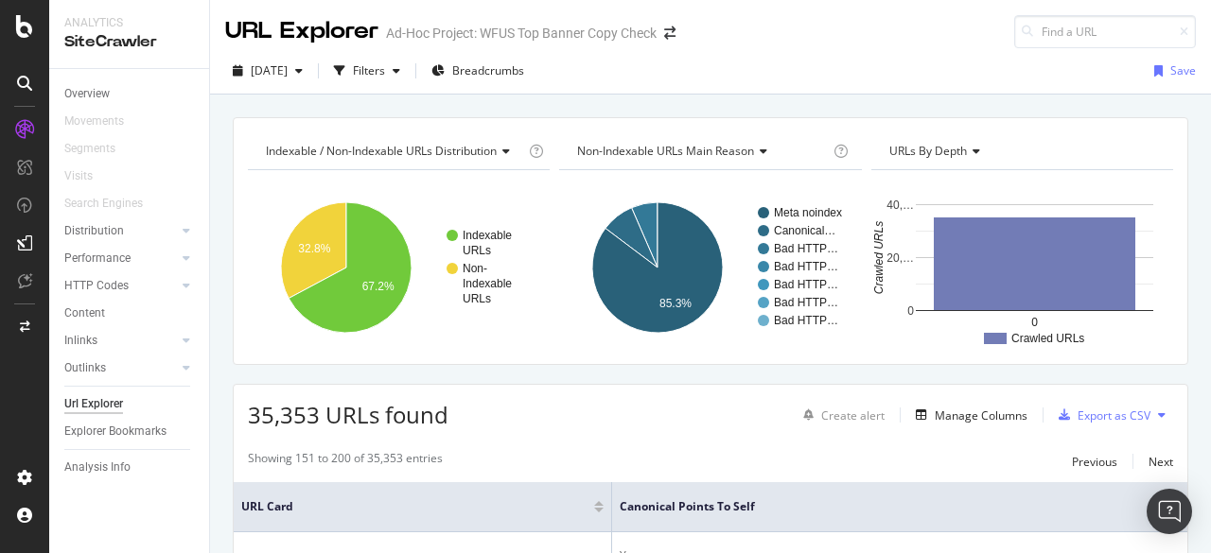
click at [420, 406] on span "35,353 URLs found" at bounding box center [348, 414] width 201 height 31
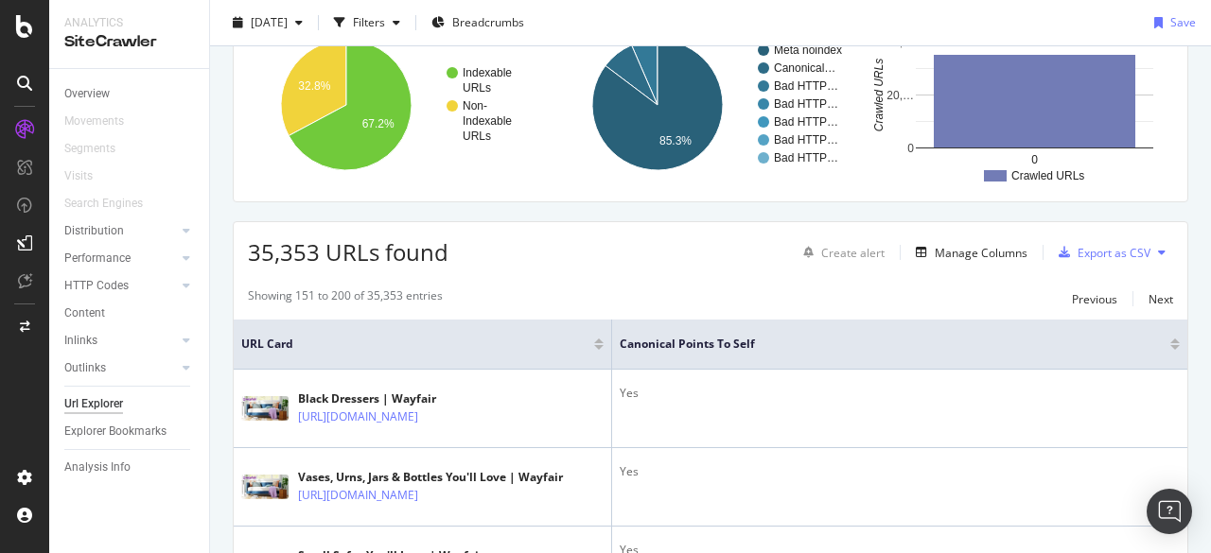
scroll to position [95, 0]
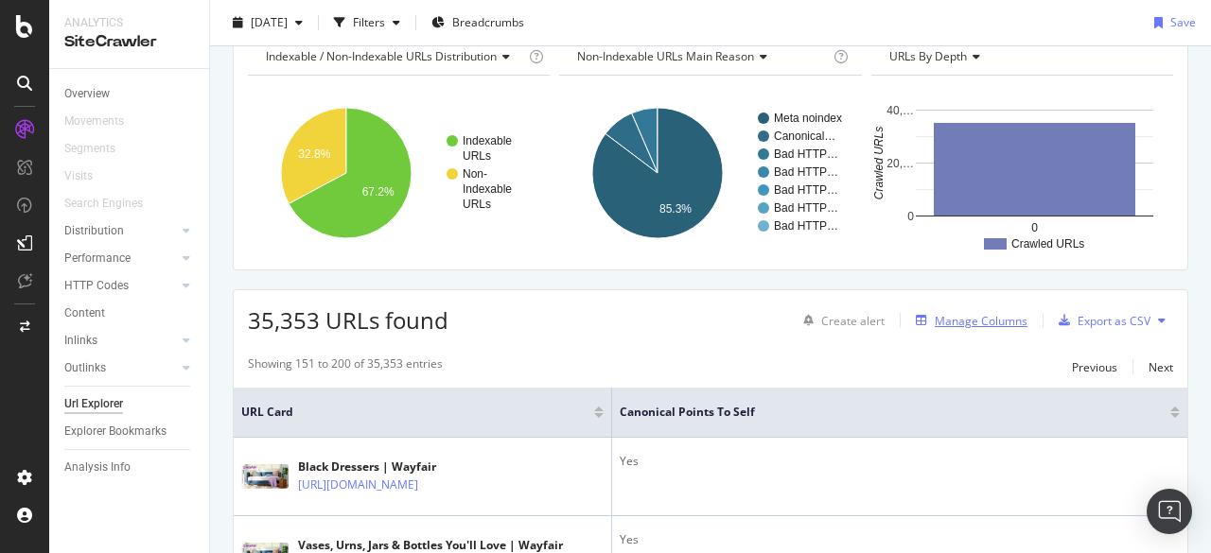
click at [961, 317] on div "Manage Columns" at bounding box center [981, 321] width 93 height 16
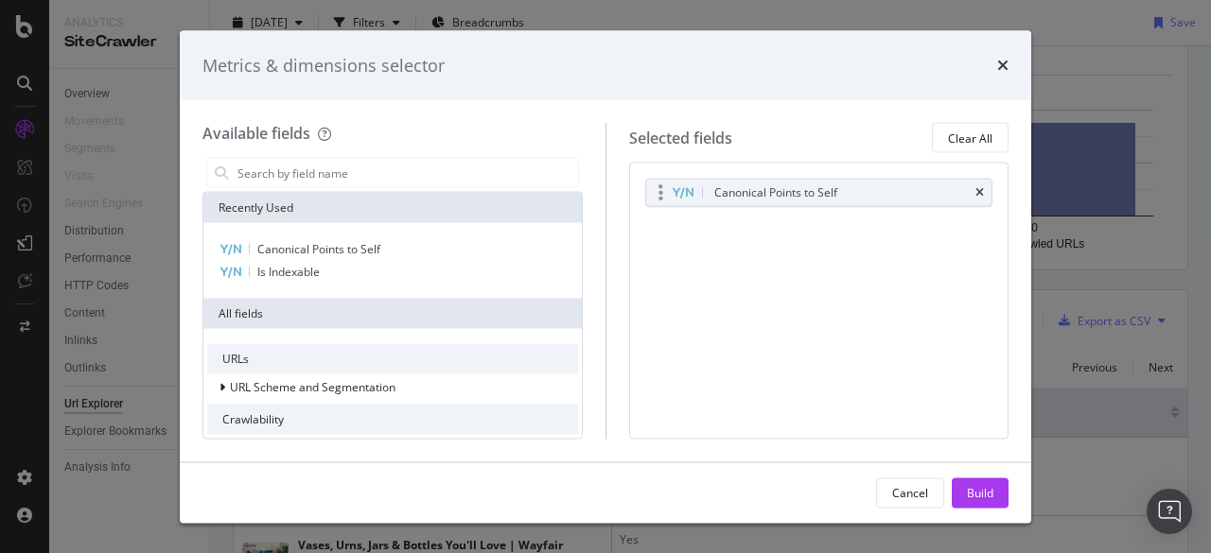
click at [974, 193] on div "Canonical Points to Self" at bounding box center [819, 193] width 346 height 26
click at [980, 190] on icon "times" at bounding box center [979, 192] width 9 height 11
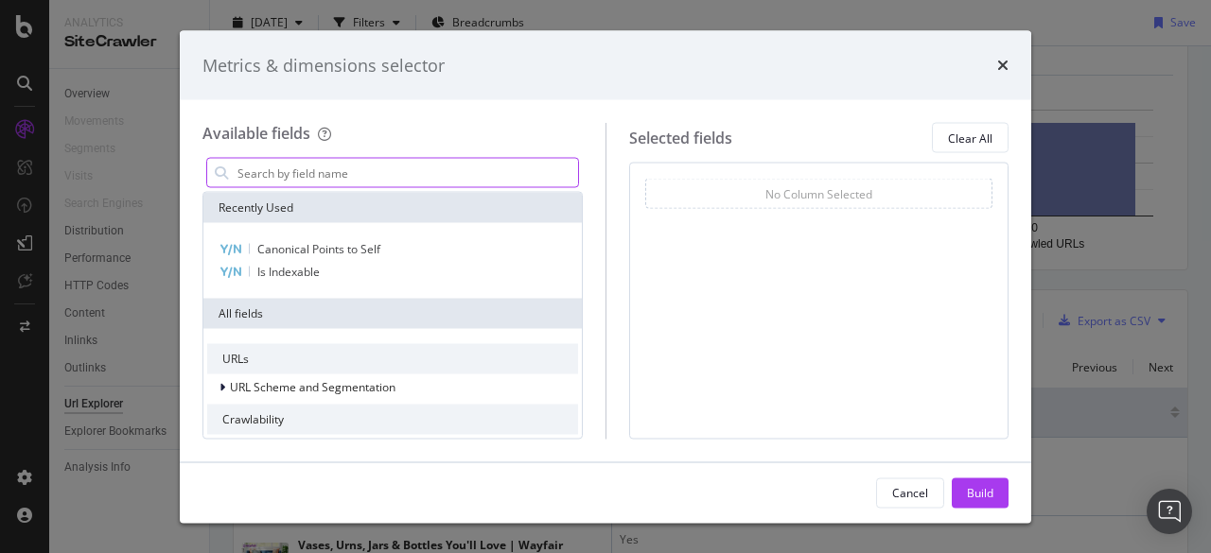
click at [329, 175] on input "modal" at bounding box center [407, 173] width 342 height 28
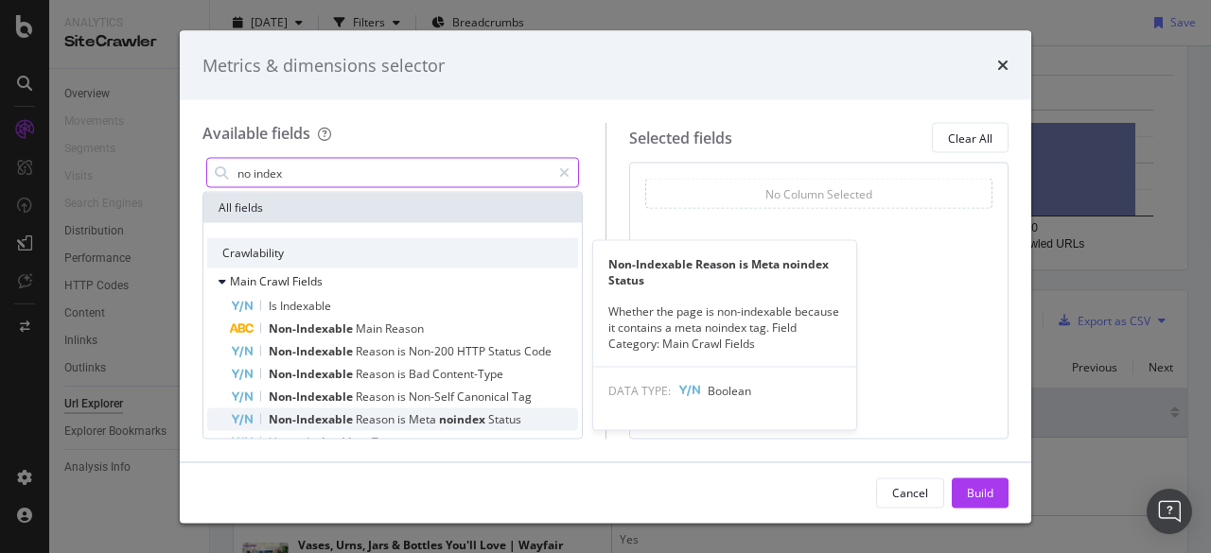
type input "no index"
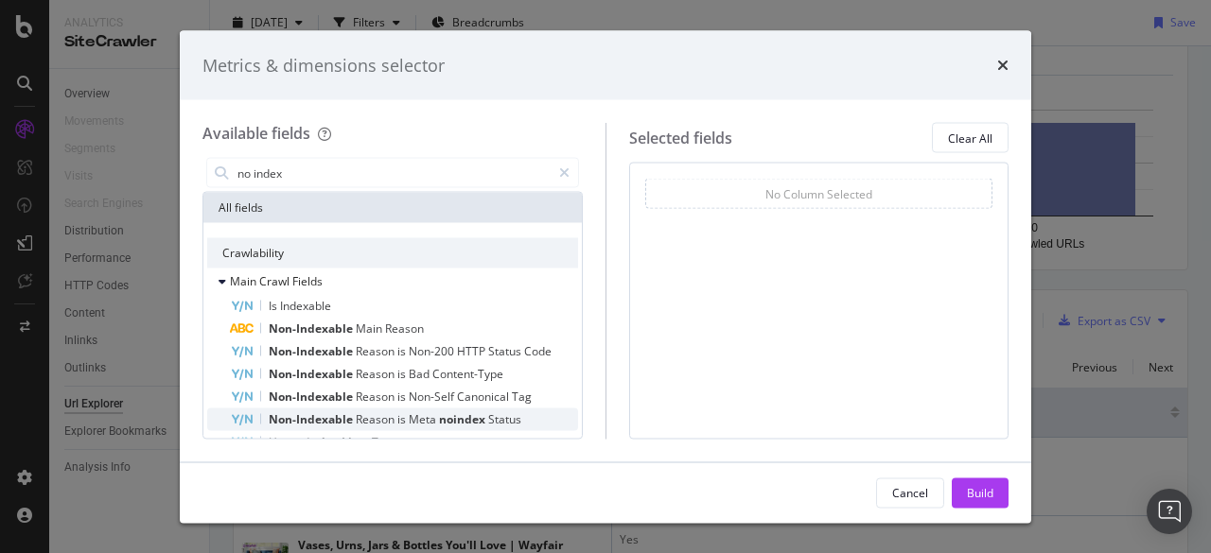
click at [328, 415] on span "Non-Indexable" at bounding box center [312, 420] width 87 height 16
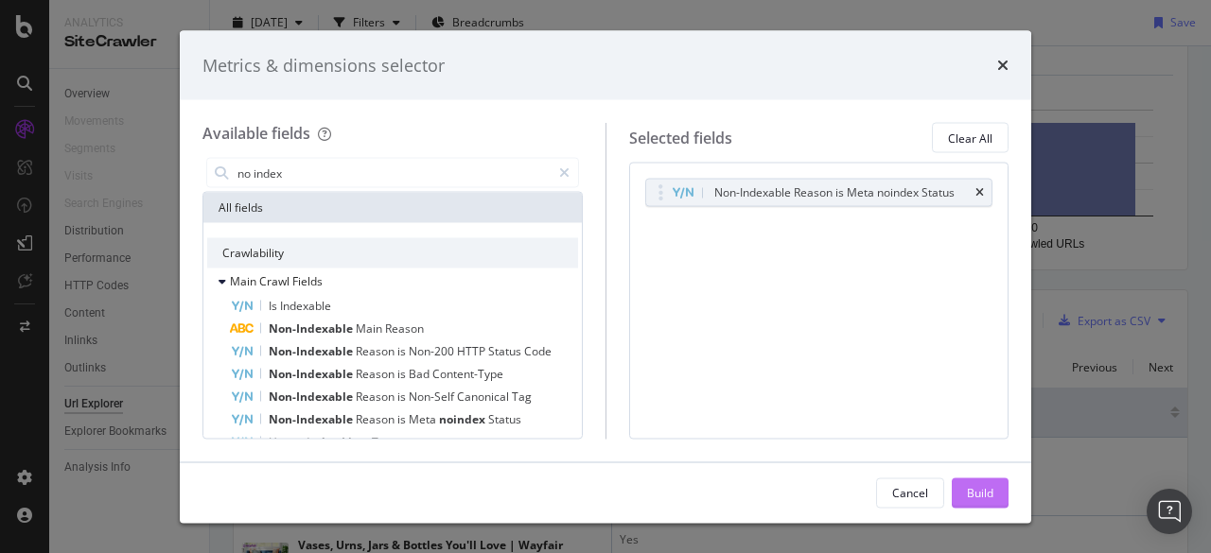
click at [975, 492] on div "Build" at bounding box center [980, 492] width 26 height 16
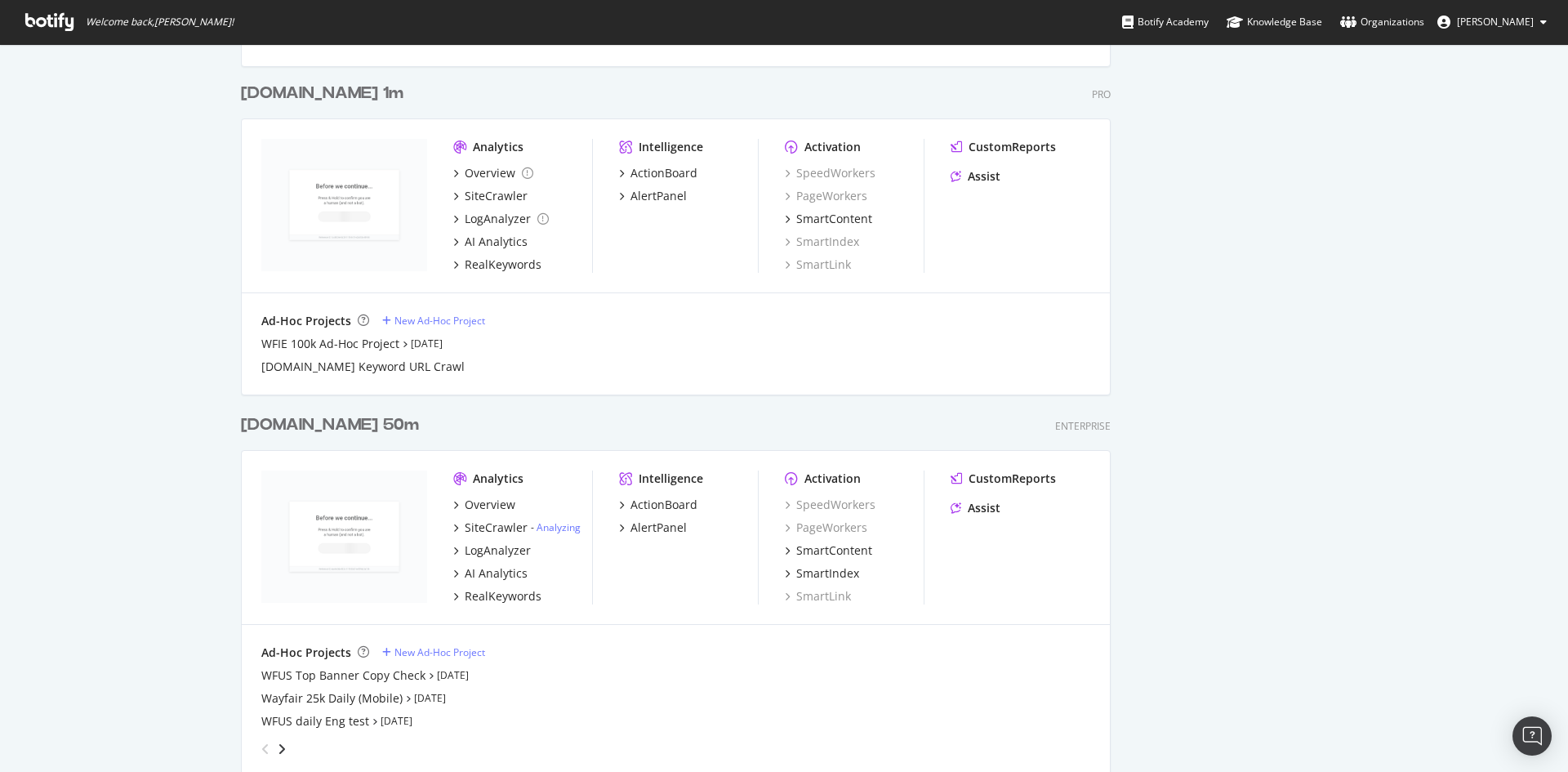
scroll to position [2288, 0]
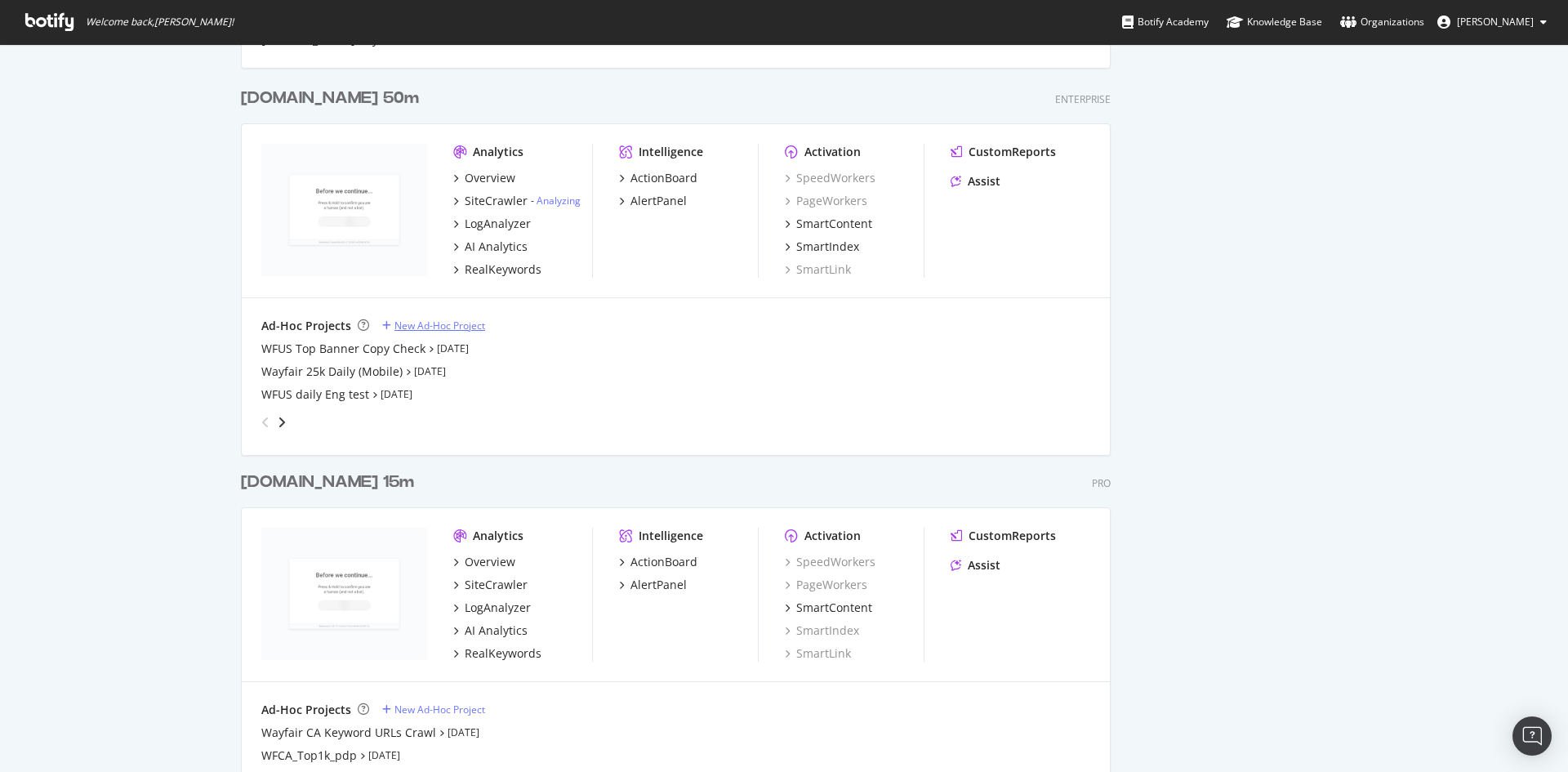
click at [441, 322] on div "New Ad-Hoc Project" at bounding box center [439, 326] width 91 height 14
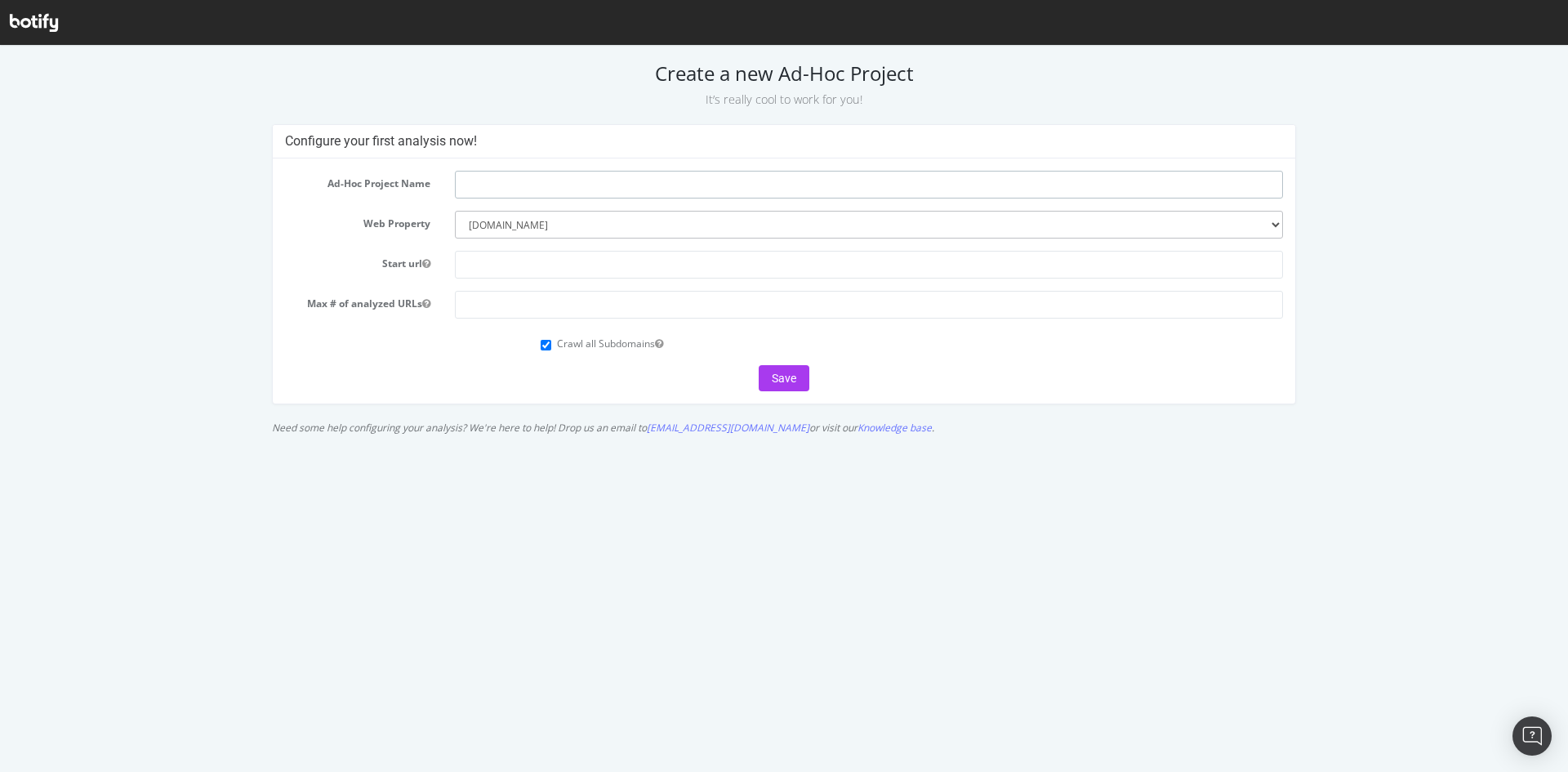
click at [476, 179] on input "text" at bounding box center [869, 185] width 828 height 28
type input "Top Banner Copu URLs check 2"
click at [487, 265] on input "text" at bounding box center [869, 264] width 828 height 28
drag, startPoint x: 568, startPoint y: 214, endPoint x: 522, endPoint y: 217, distance: 46.1
click at [522, 217] on select "--------- [DOMAIN_NAME] [DOMAIN_NAME] [DOMAIN_NAME] [DOMAIN_NAME] [DOMAIN_NAME]…" at bounding box center [869, 225] width 828 height 28
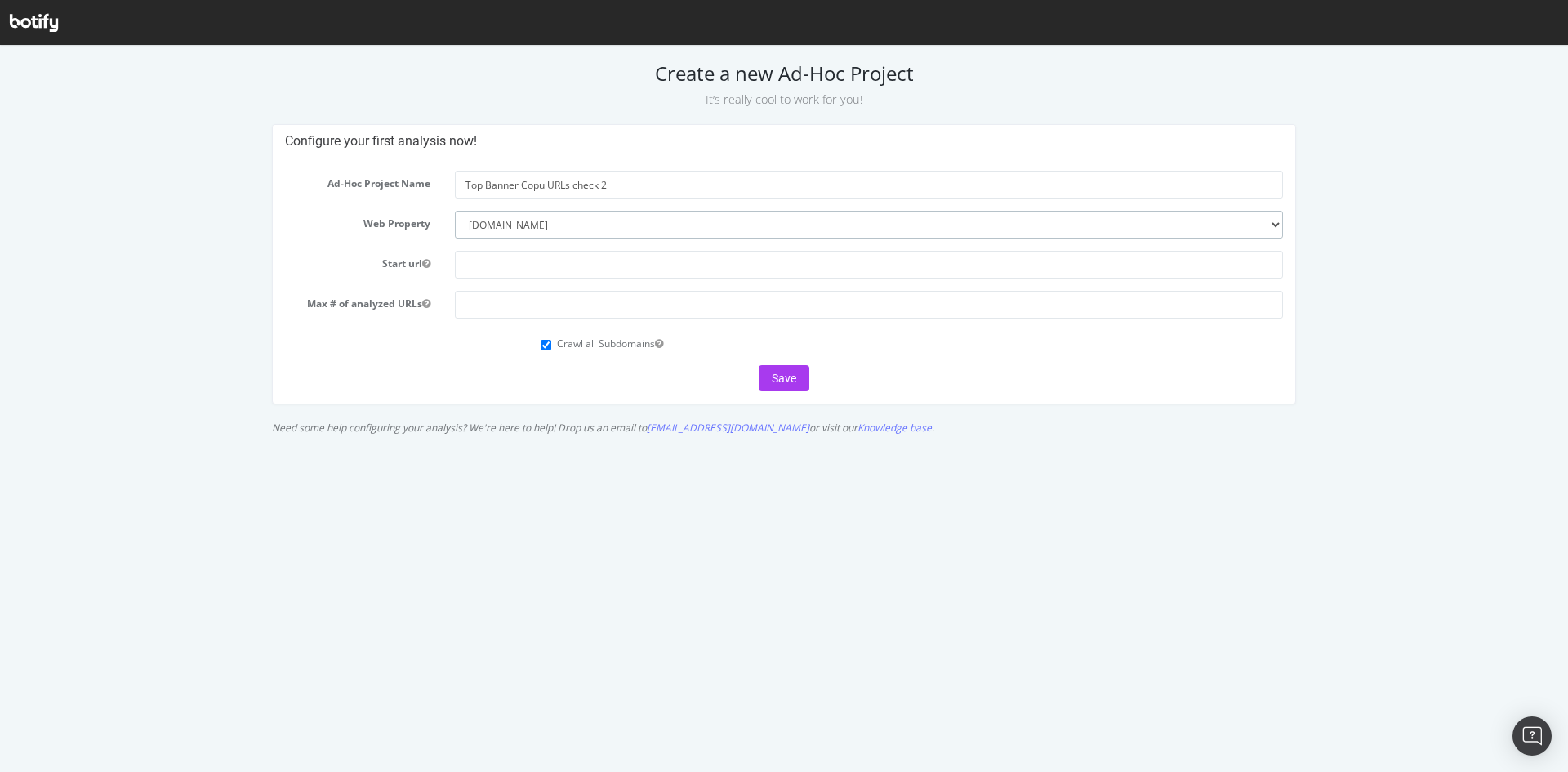
click at [455, 211] on select "--------- [DOMAIN_NAME] [DOMAIN_NAME] [DOMAIN_NAME] [DOMAIN_NAME] [DOMAIN_NAME]…" at bounding box center [869, 225] width 828 height 28
click at [572, 225] on select "--------- [DOMAIN_NAME] [DOMAIN_NAME] [DOMAIN_NAME] [DOMAIN_NAME] [DOMAIN_NAME]…" at bounding box center [869, 225] width 828 height 28
drag, startPoint x: 411, startPoint y: 252, endPoint x: 419, endPoint y: 253, distance: 8.1
click at [411, 252] on label "Start url" at bounding box center [358, 260] width 171 height 20
click at [422, 256] on button "Start url" at bounding box center [426, 263] width 8 height 14
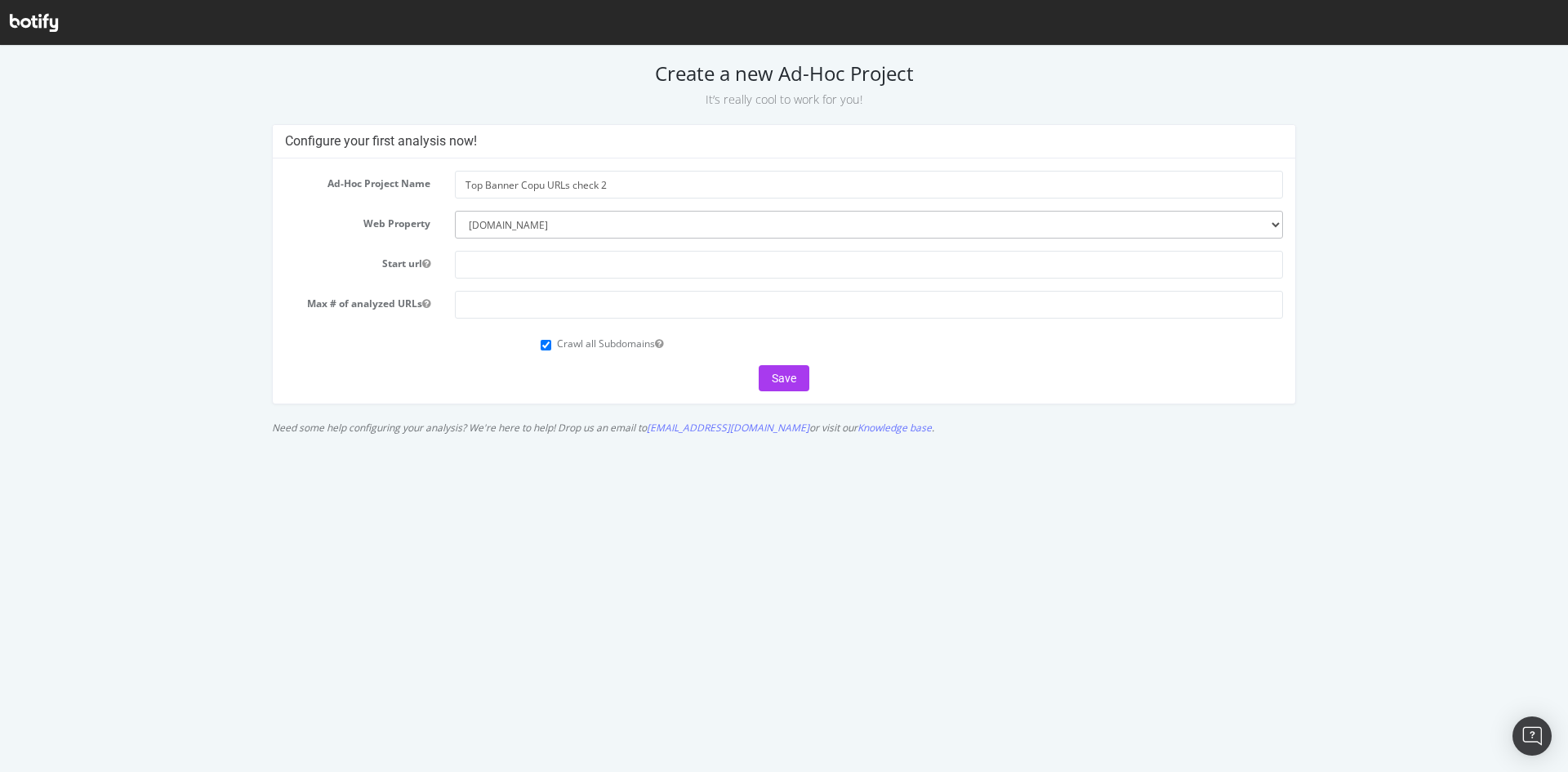
click at [528, 280] on form "Ad-Hoc Project Name Top Banner Copu URLs check 2 Web Property --------- www.way…" at bounding box center [784, 281] width 999 height 220
click at [526, 268] on input "text" at bounding box center [869, 264] width 828 height 28
type input "[DOMAIN_NAME]"
click at [502, 296] on input "number" at bounding box center [869, 305] width 828 height 28
type input "130000"
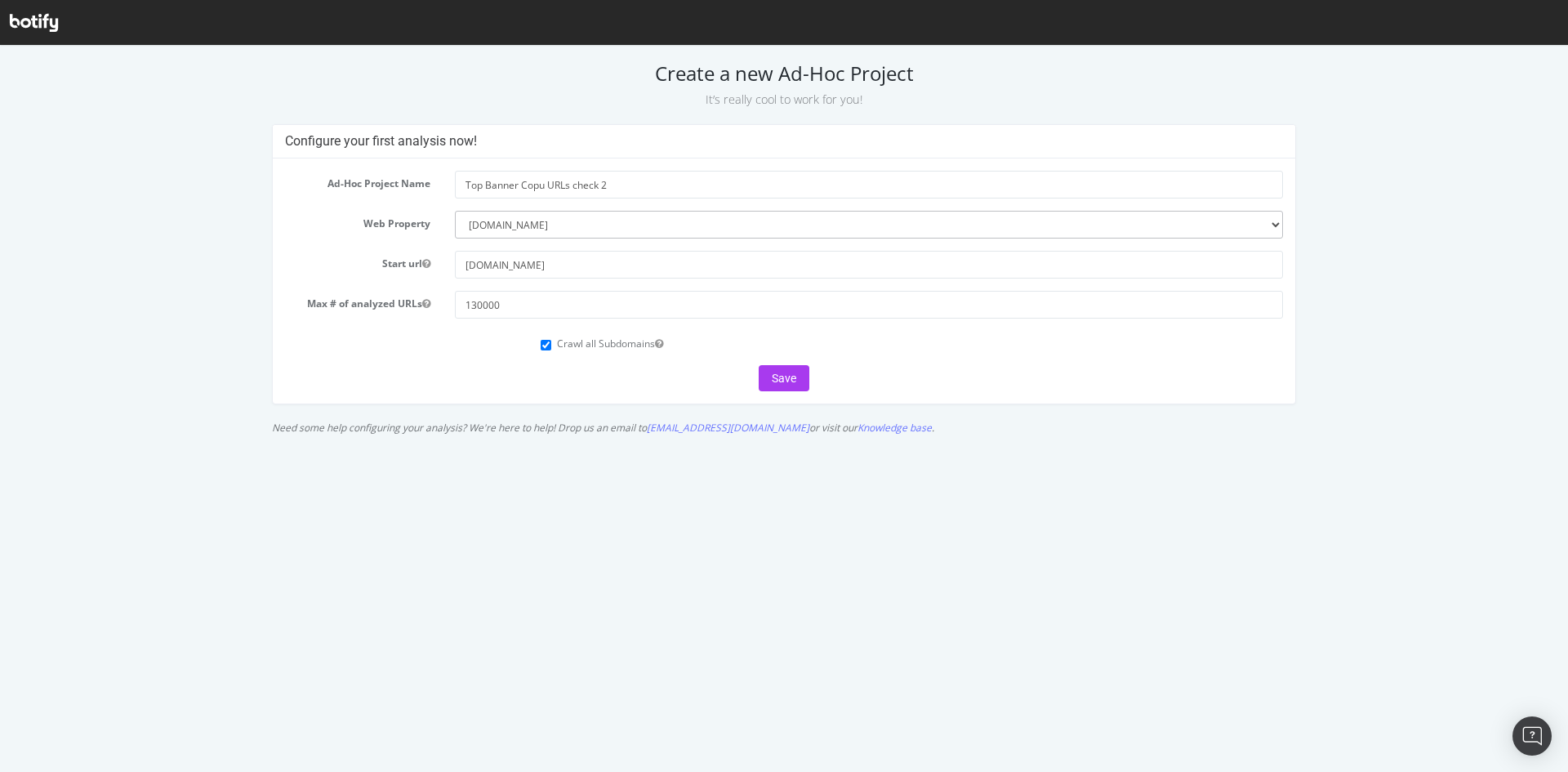
click at [553, 342] on div "Crawl all Subdomains" at bounding box center [912, 342] width 743 height 22
click at [553, 346] on div "Crawl all Subdomains" at bounding box center [912, 342] width 743 height 22
click at [542, 345] on input "Crawl all Subdomains" at bounding box center [546, 345] width 10 height 10
checkbox input "false"
click at [792, 383] on button "Save" at bounding box center [784, 378] width 51 height 26
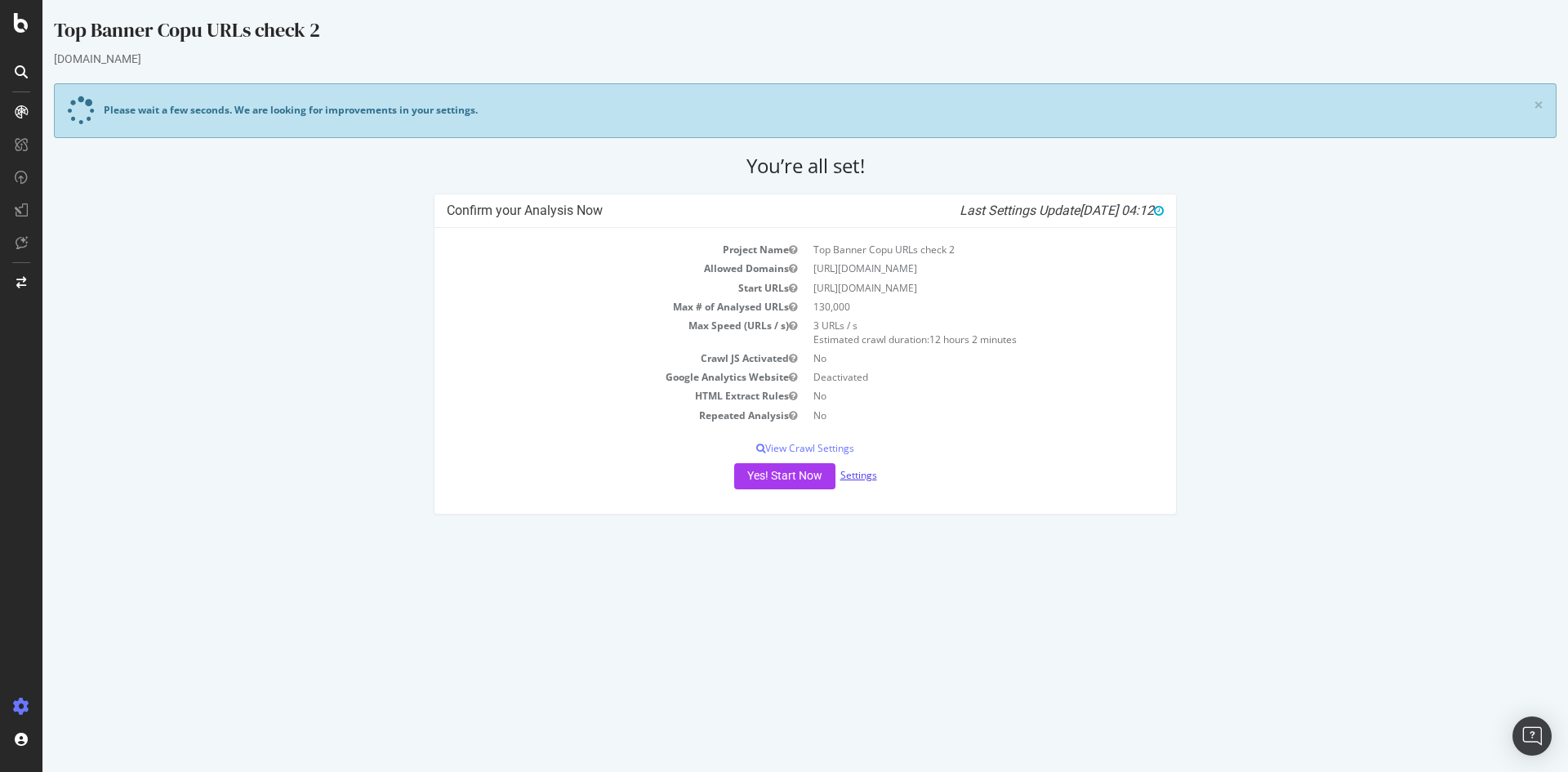
click at [857, 473] on link "Settings" at bounding box center [858, 475] width 37 height 14
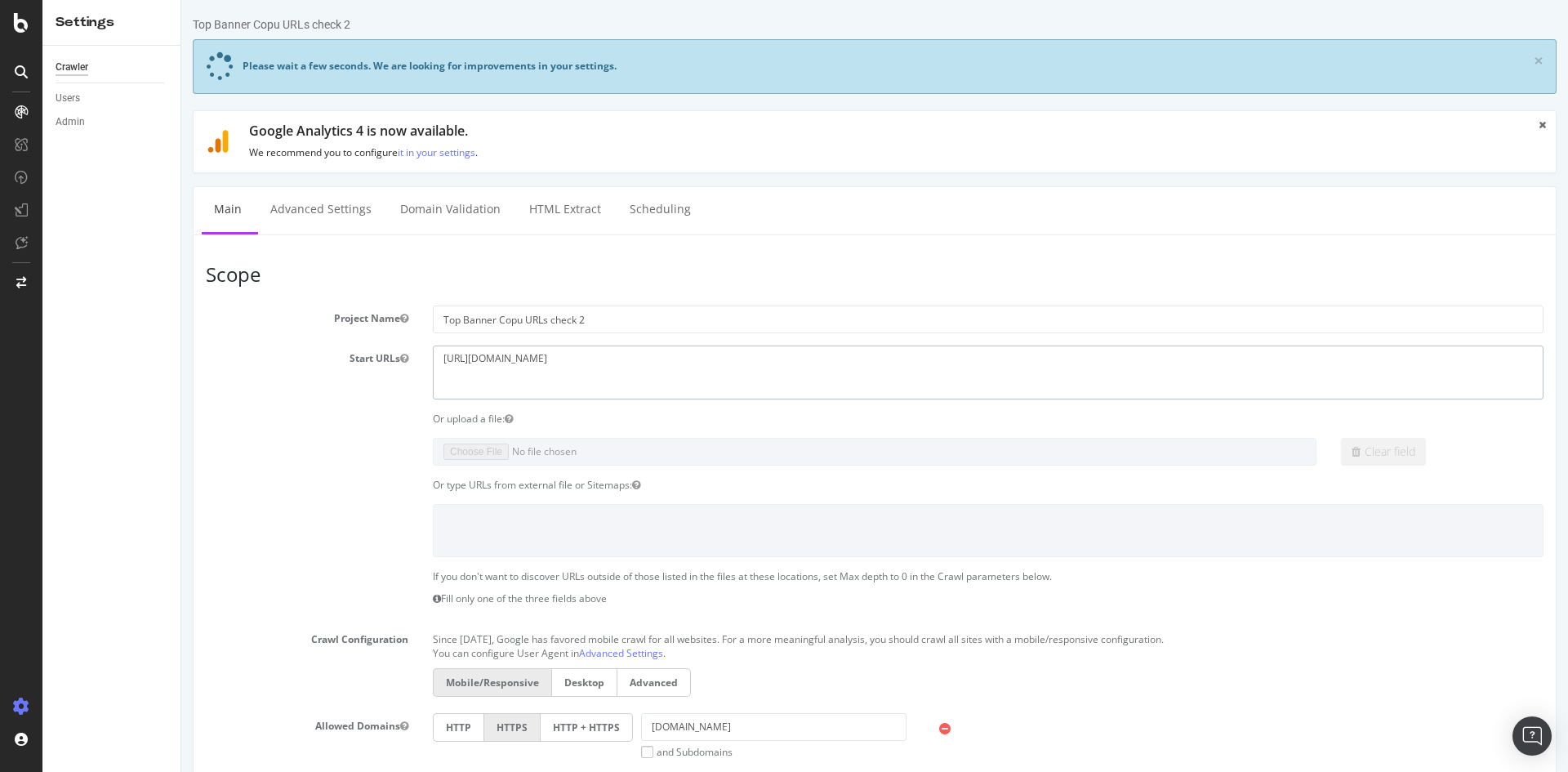
click at [548, 362] on textarea "https://www.wayfair.com" at bounding box center [988, 371] width 1111 height 53
click at [653, 371] on textarea "https://www.wayfair.com" at bounding box center [988, 371] width 1111 height 53
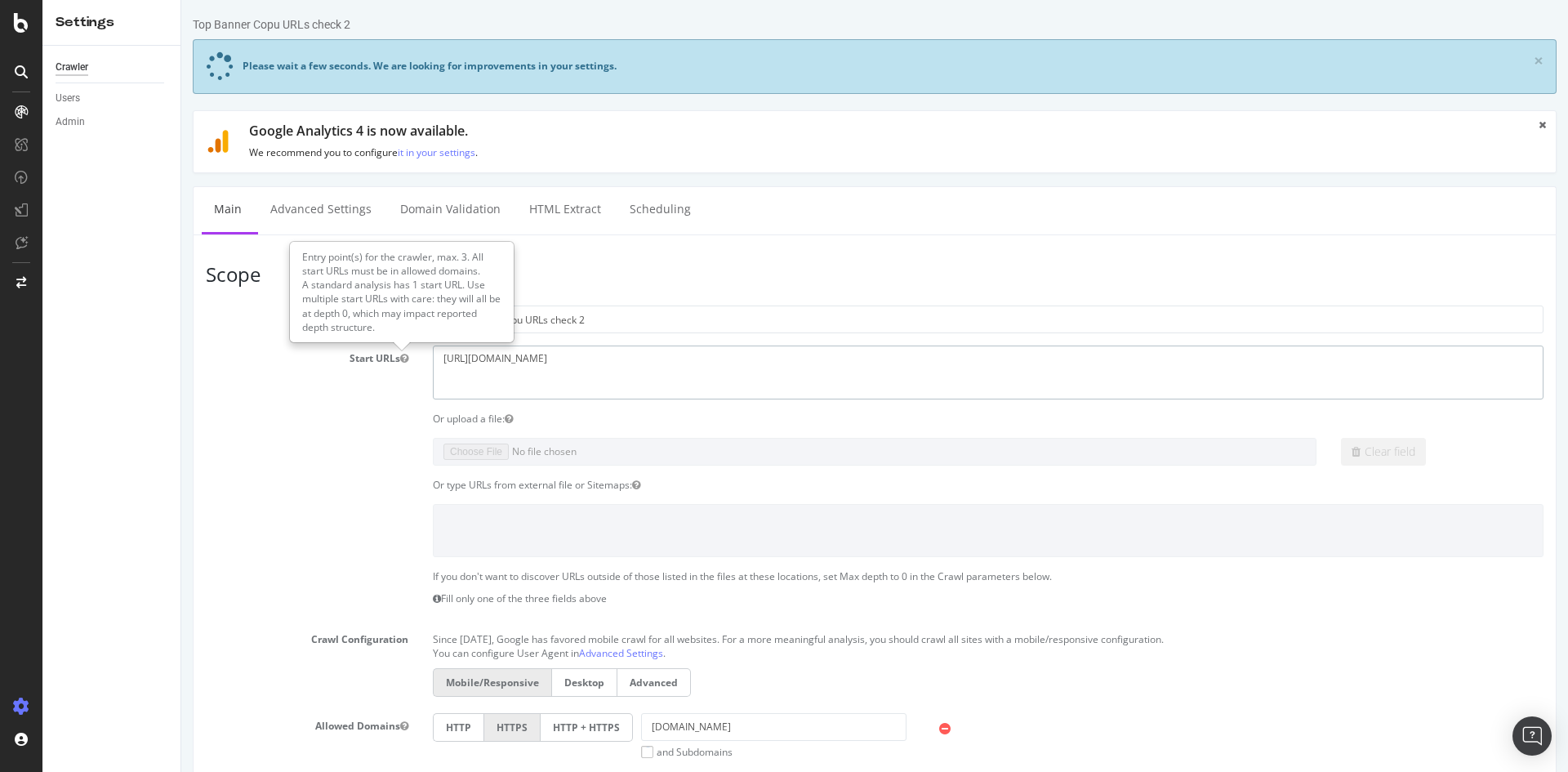
drag, startPoint x: 609, startPoint y: 361, endPoint x: 383, endPoint y: 357, distance: 226.0
click at [383, 357] on div "Start URLs https://www.wayfair.com" at bounding box center [875, 371] width 1363 height 53
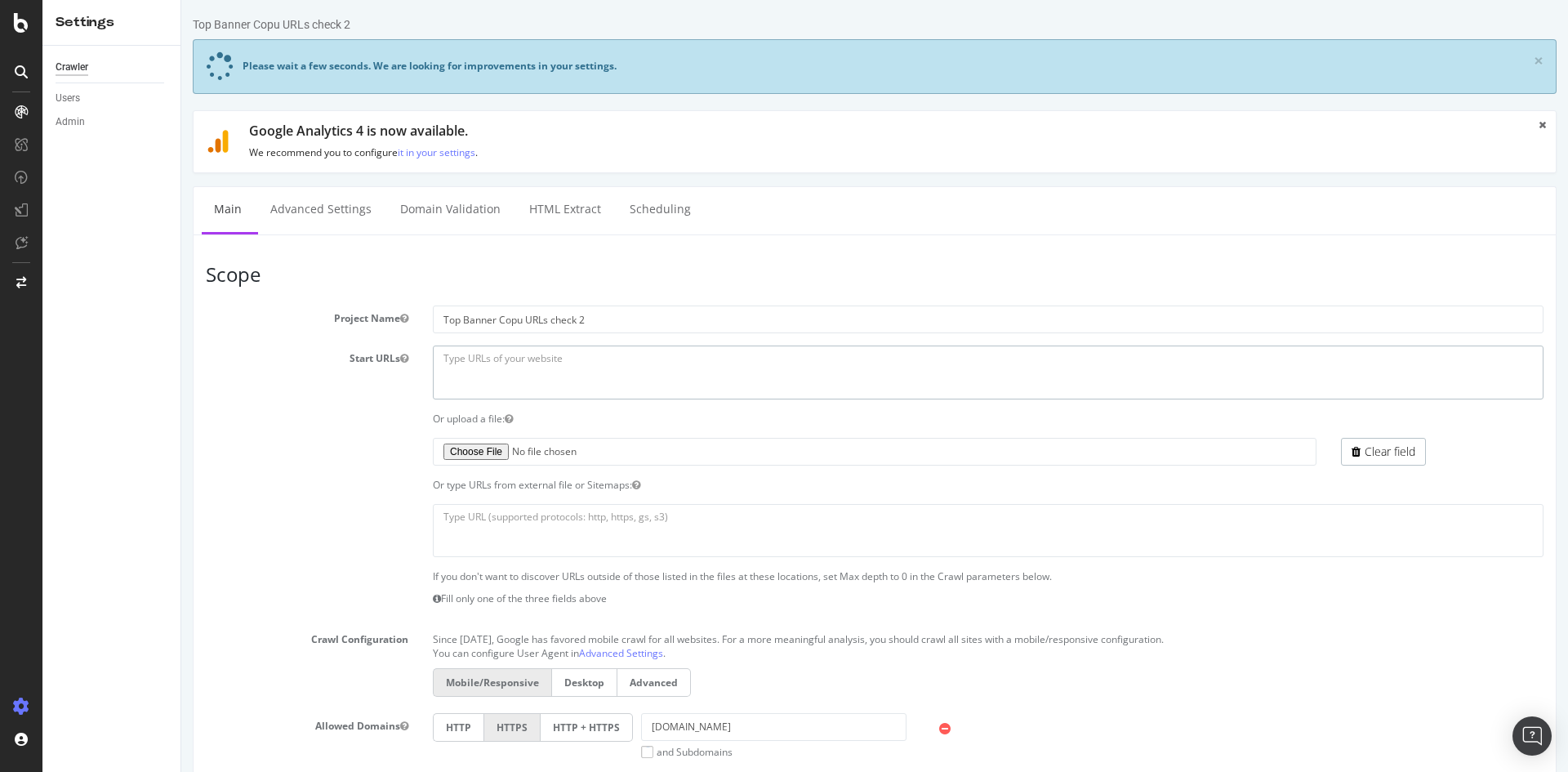
click at [473, 399] on textarea "https://www.wayfair.com" at bounding box center [988, 371] width 1111 height 53
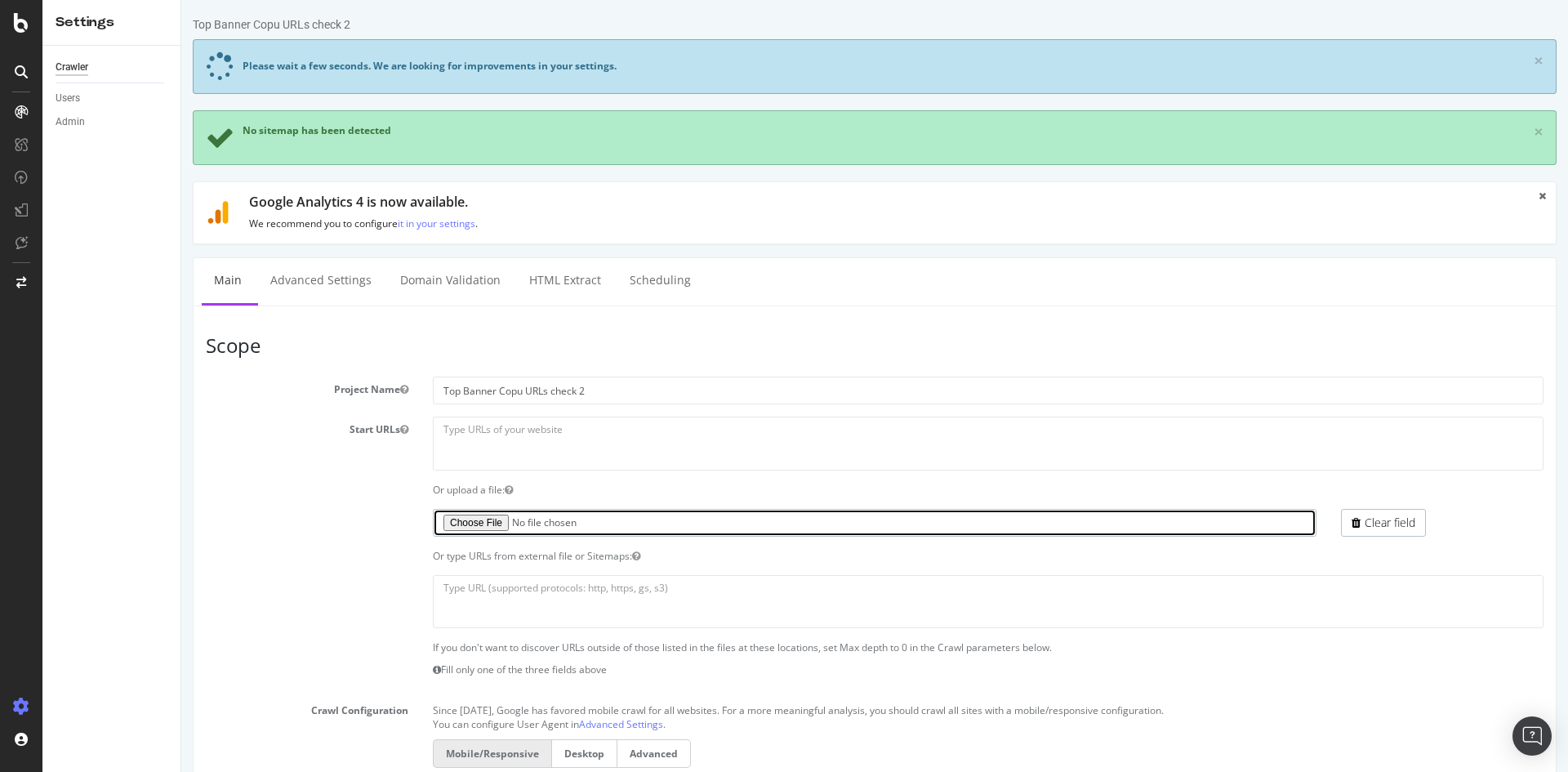
click at [483, 524] on input "file" at bounding box center [875, 522] width 884 height 28
type input "C:\fakepath\urls2.txt"
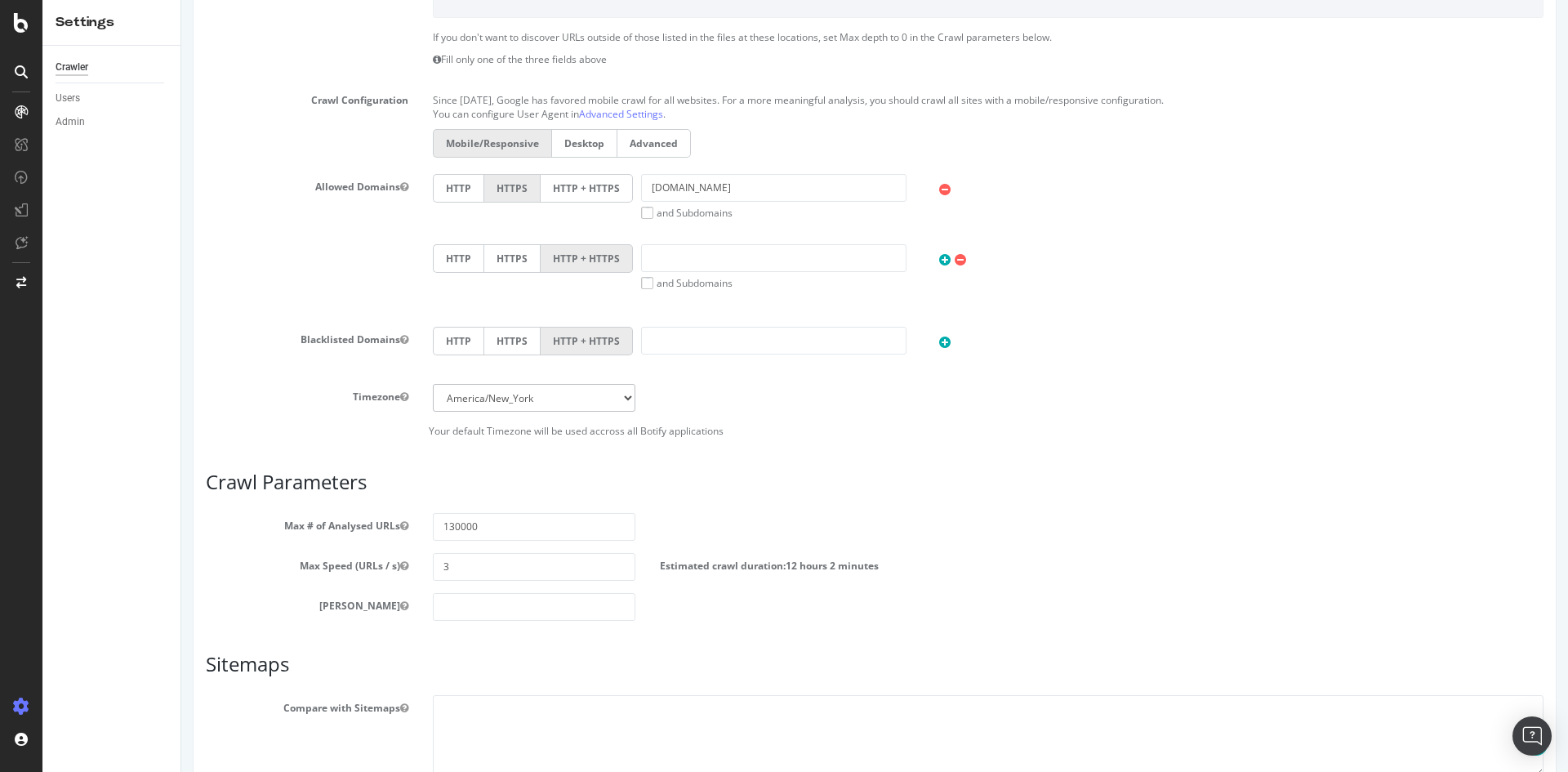
scroll to position [654, 0]
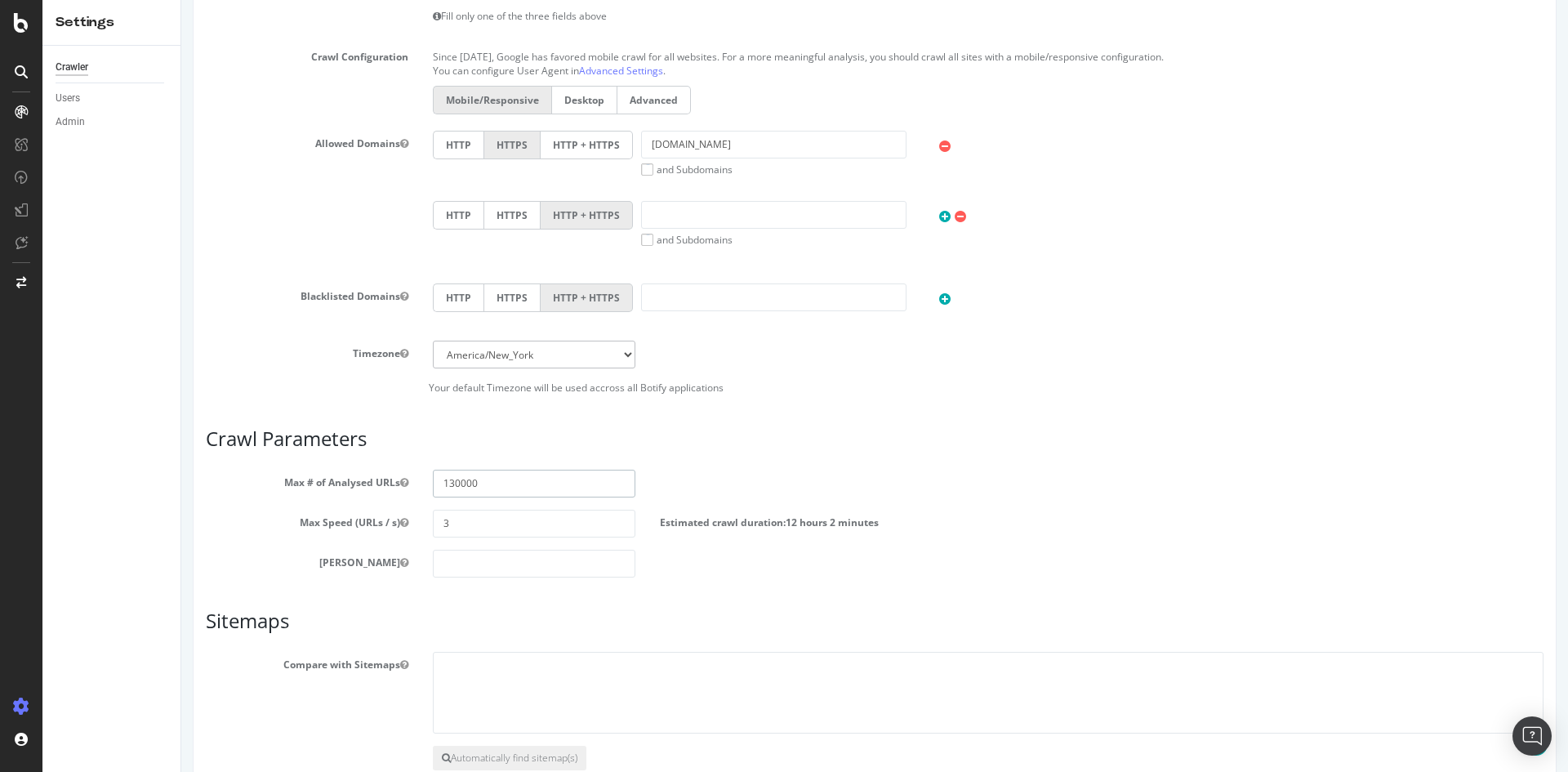
click at [528, 470] on input "130000" at bounding box center [534, 484] width 203 height 28
type input "128548"
click at [495, 513] on input "3" at bounding box center [534, 523] width 203 height 28
type input "5"
click at [486, 558] on input "number" at bounding box center [534, 564] width 203 height 28
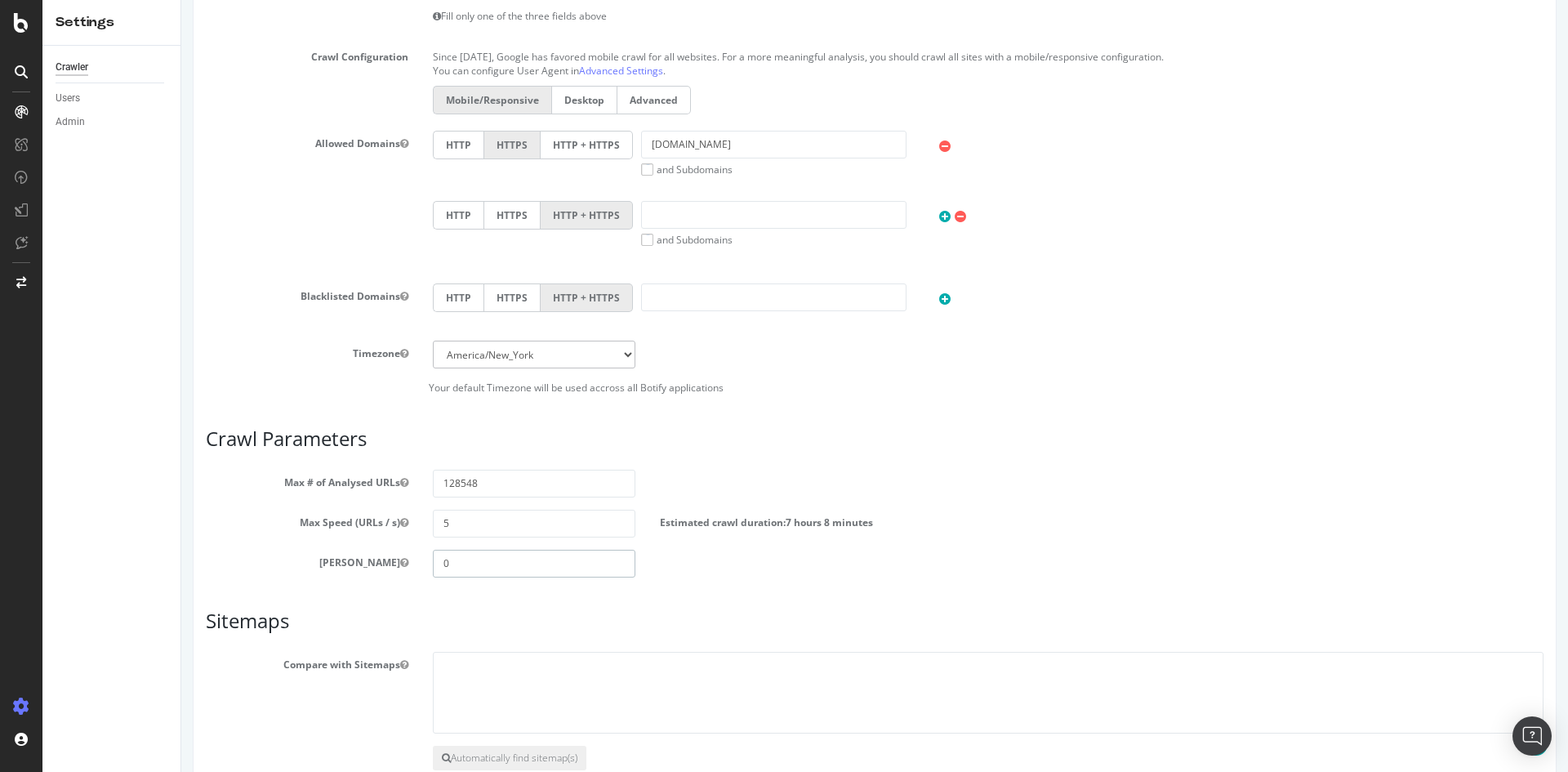
type input "0"
click at [701, 442] on h3 "Crawl Parameters" at bounding box center [875, 439] width 1338 height 22
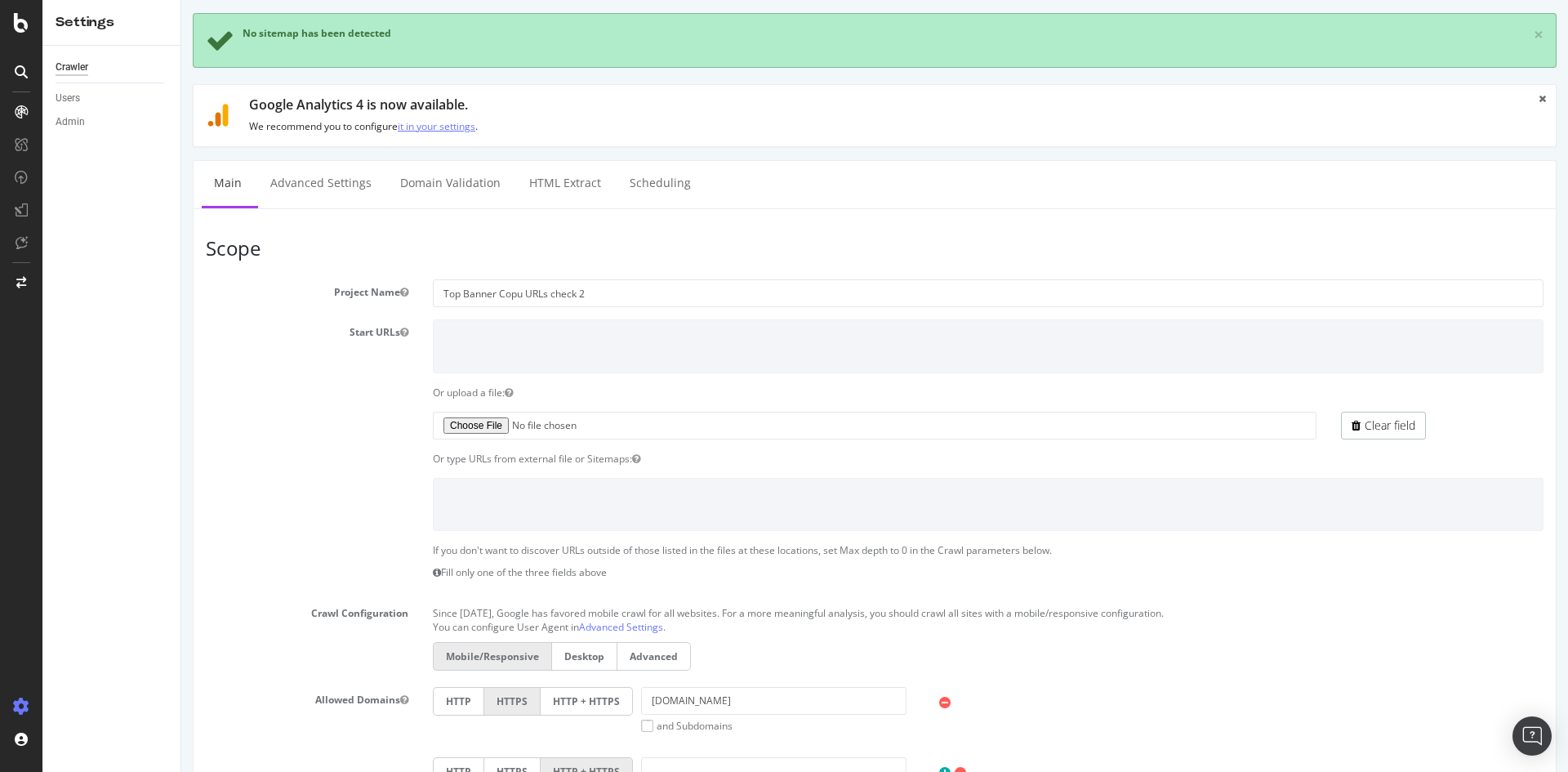
scroll to position [0, 0]
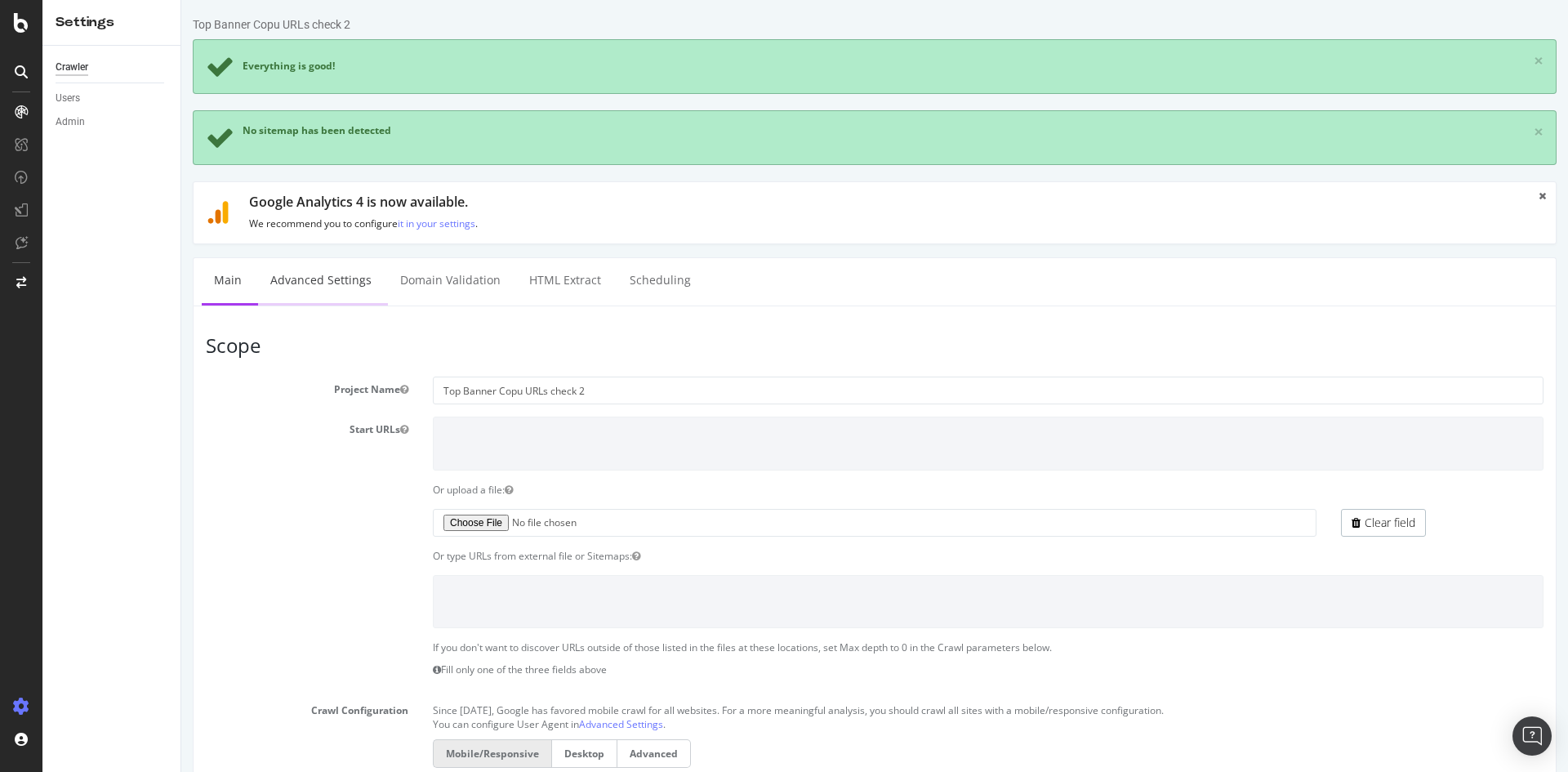
click at [334, 281] on link "Advanced Settings" at bounding box center [321, 281] width 126 height 45
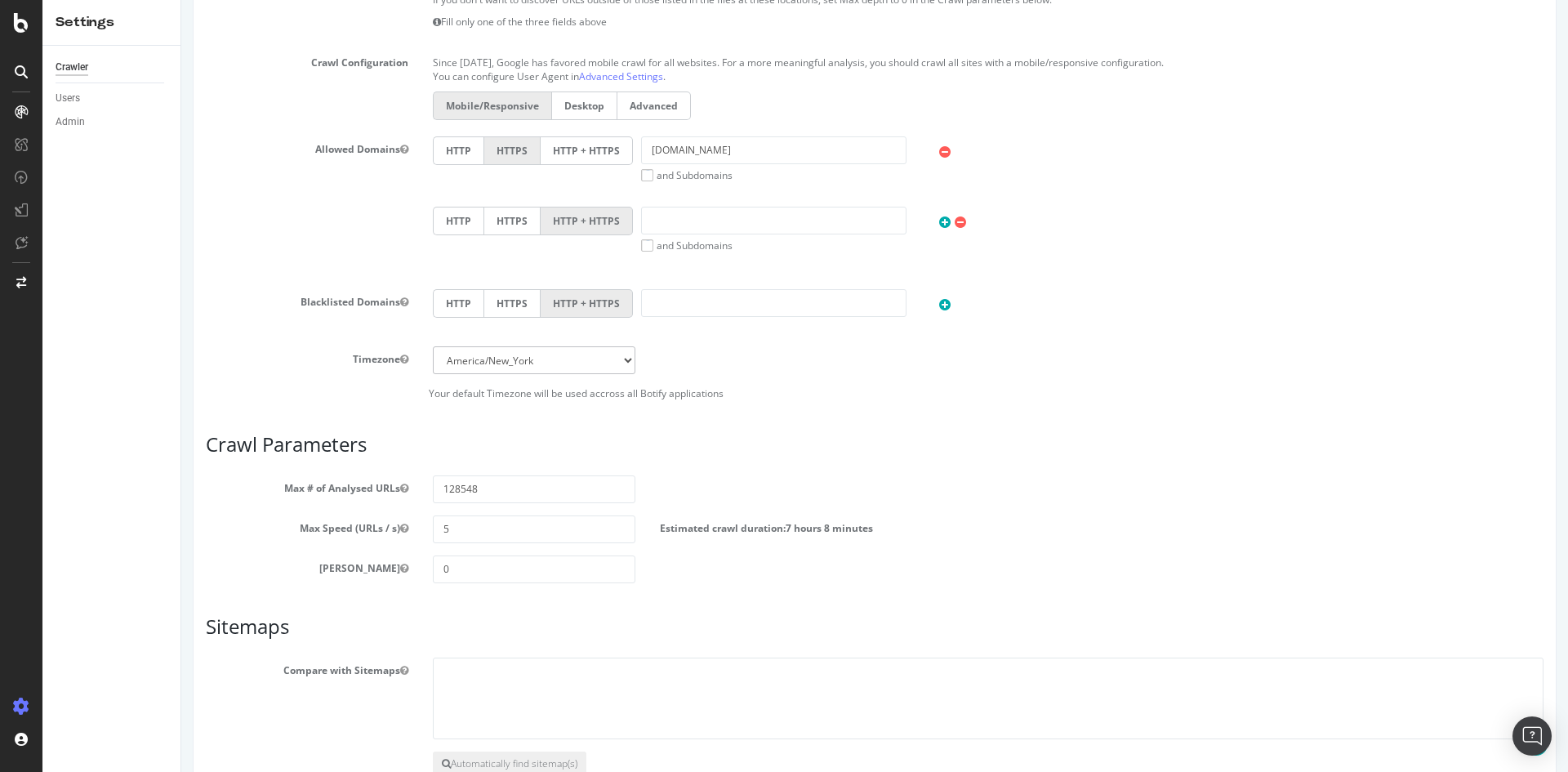
scroll to position [750, 0]
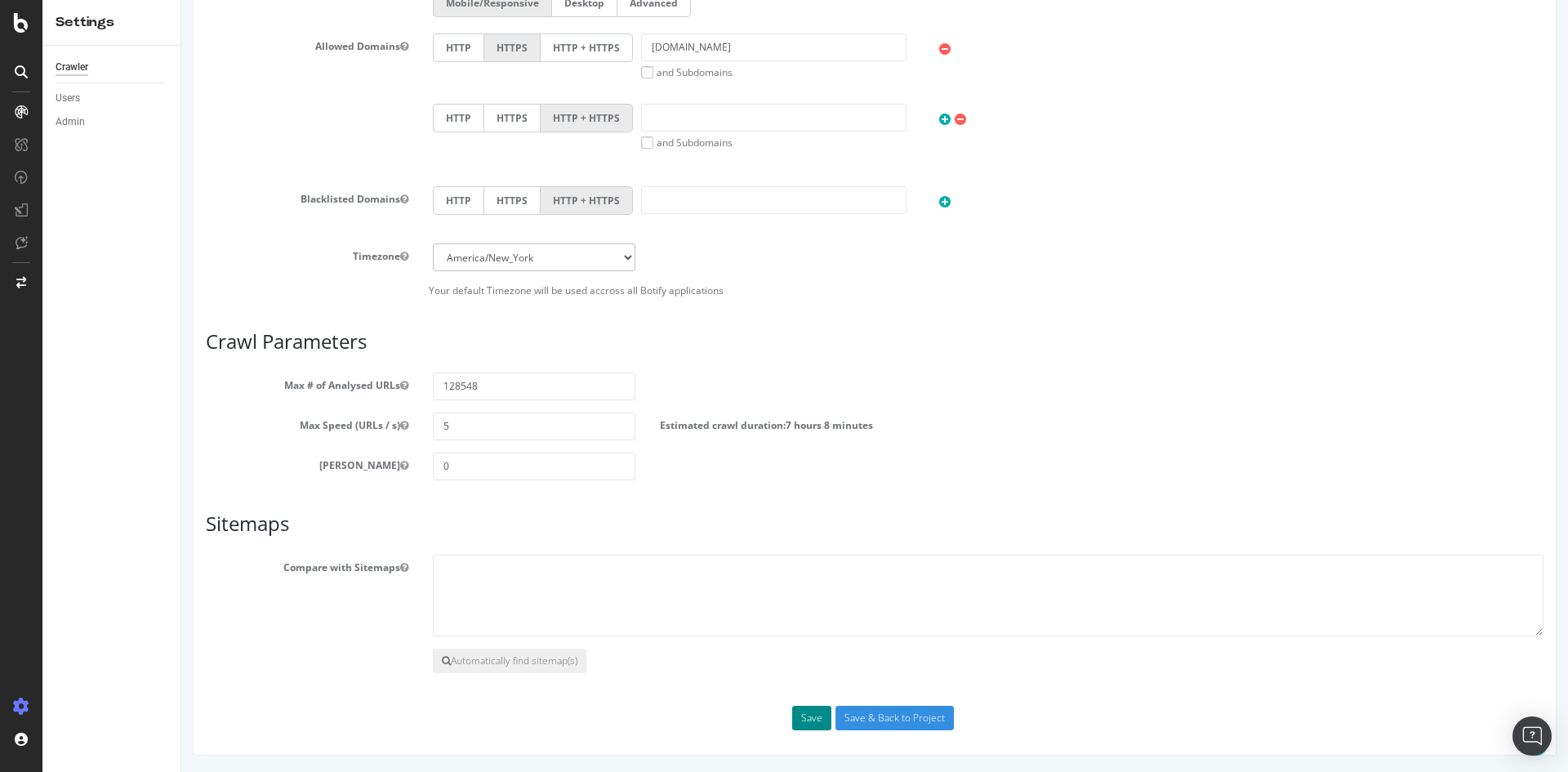
click at [802, 713] on button "Save" at bounding box center [812, 718] width 39 height 24
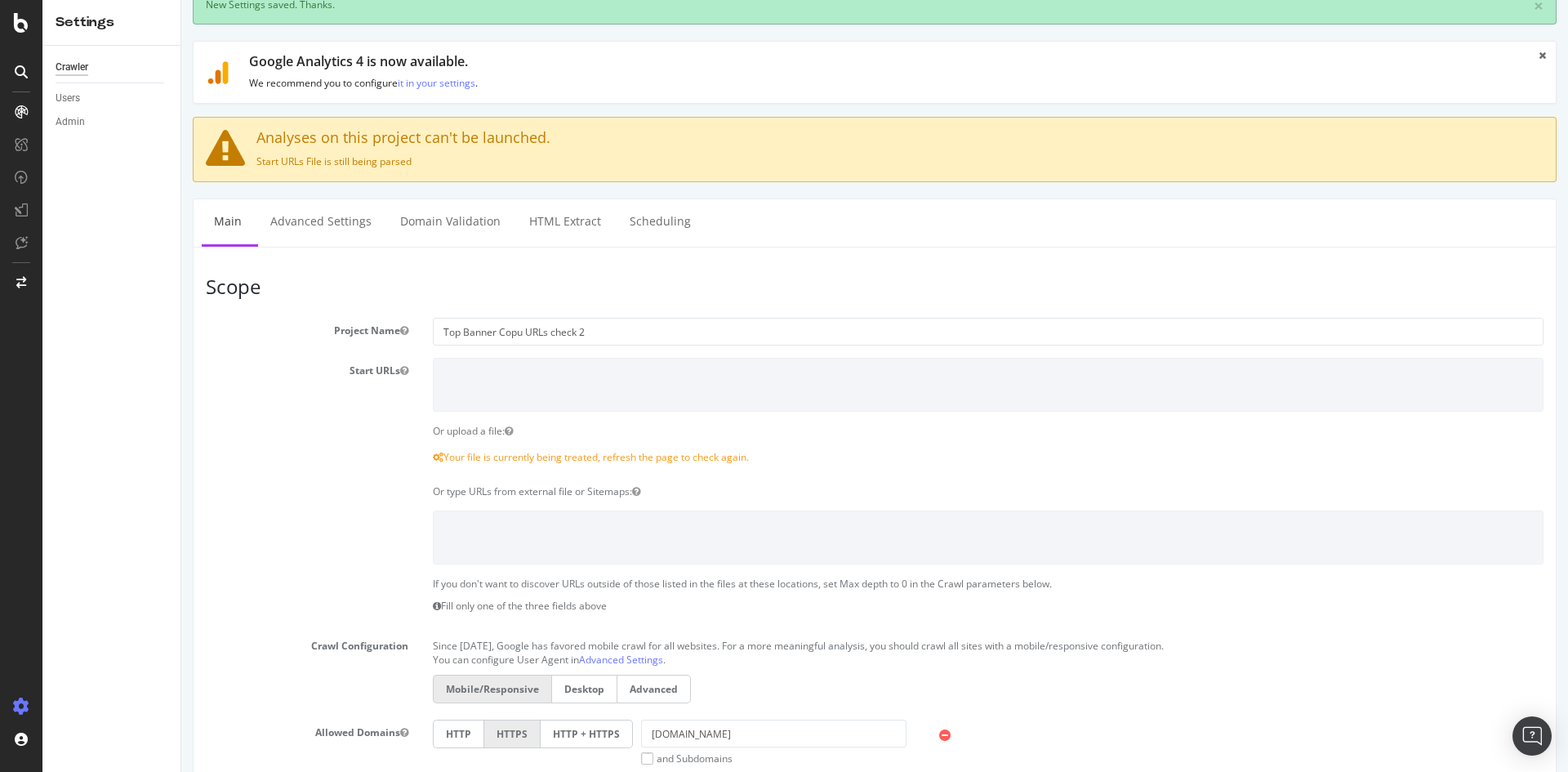
scroll to position [82, 0]
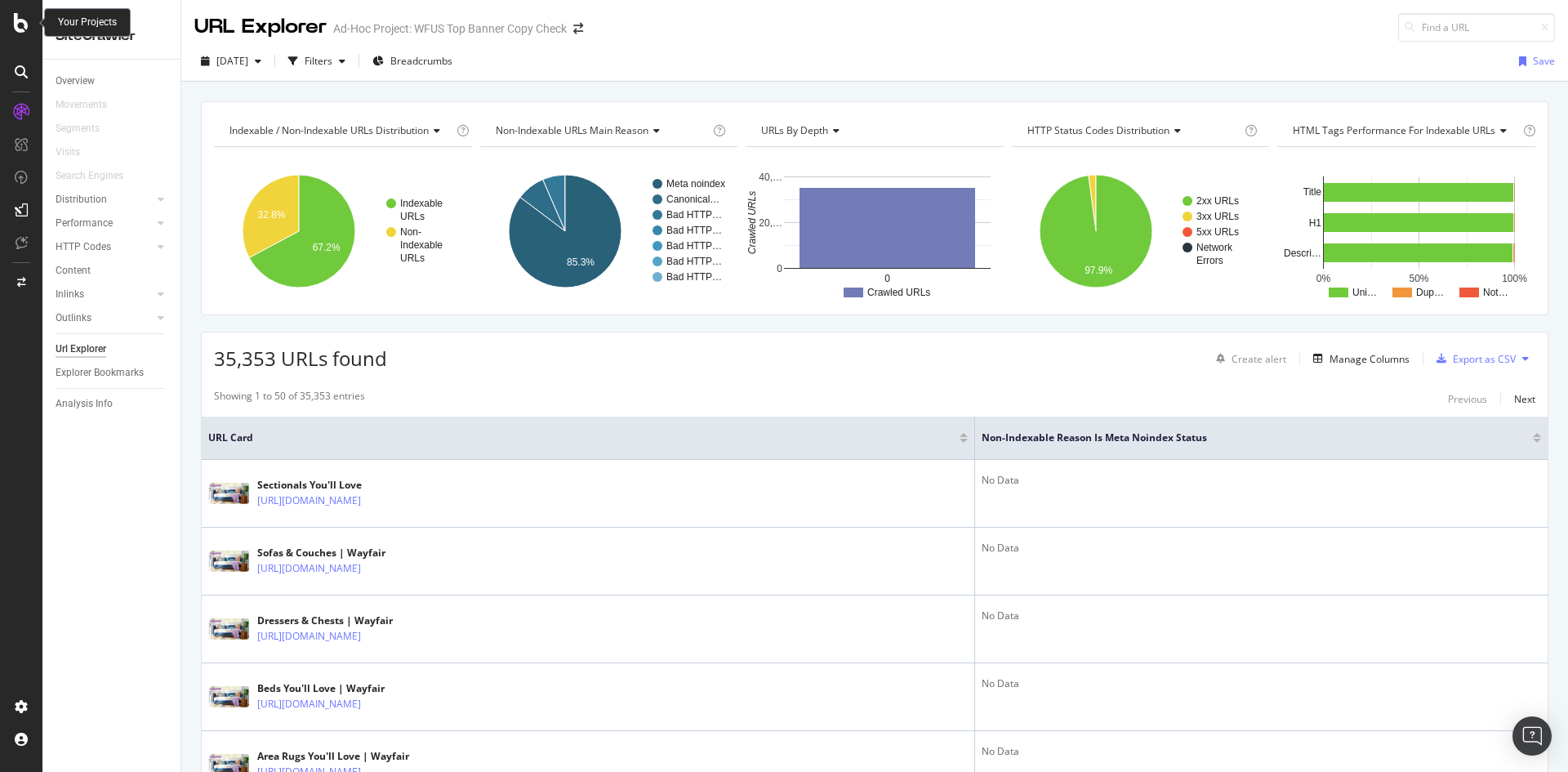
click at [19, 23] on icon at bounding box center [21, 22] width 15 height 20
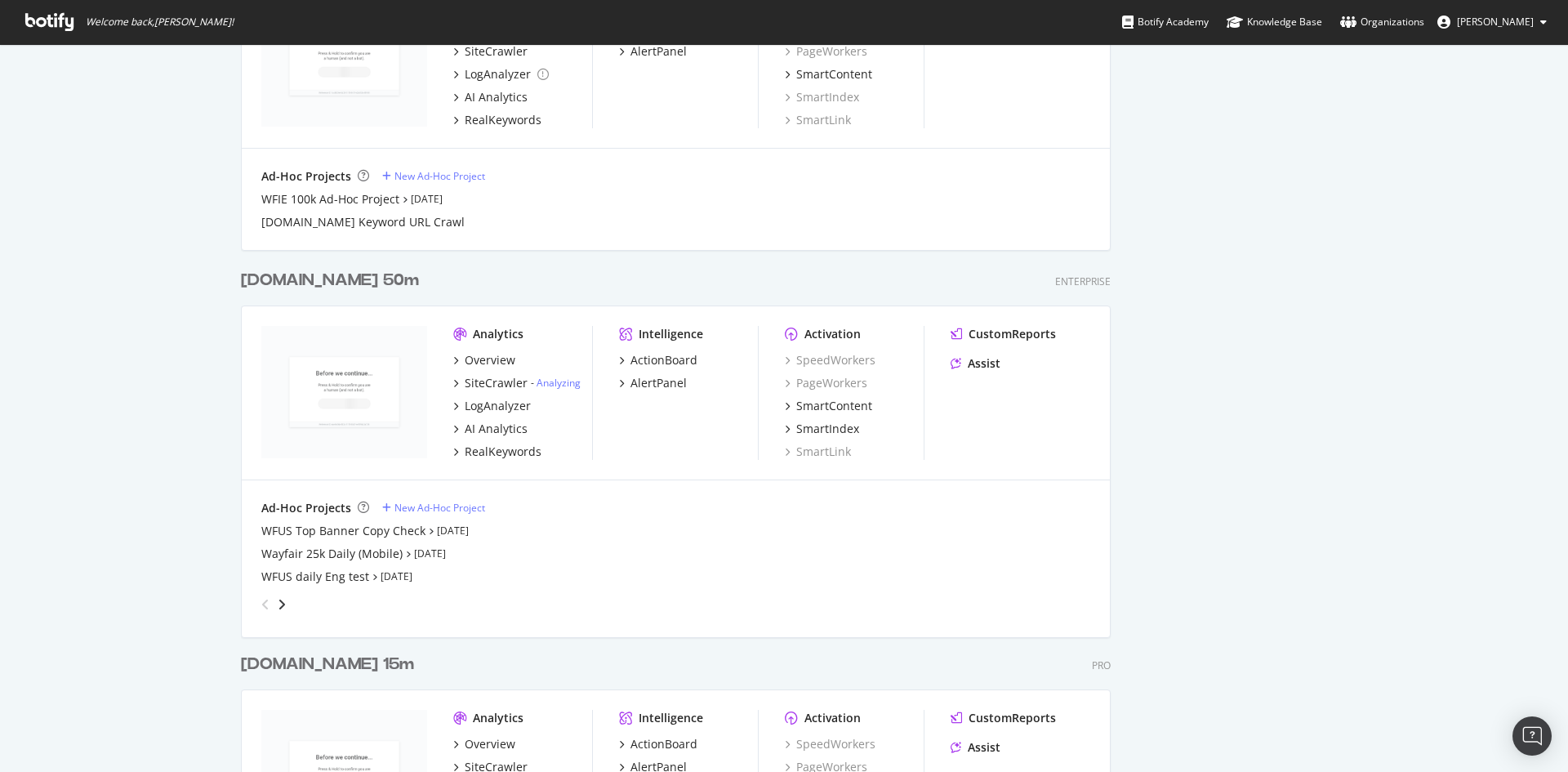
scroll to position [2124, 0]
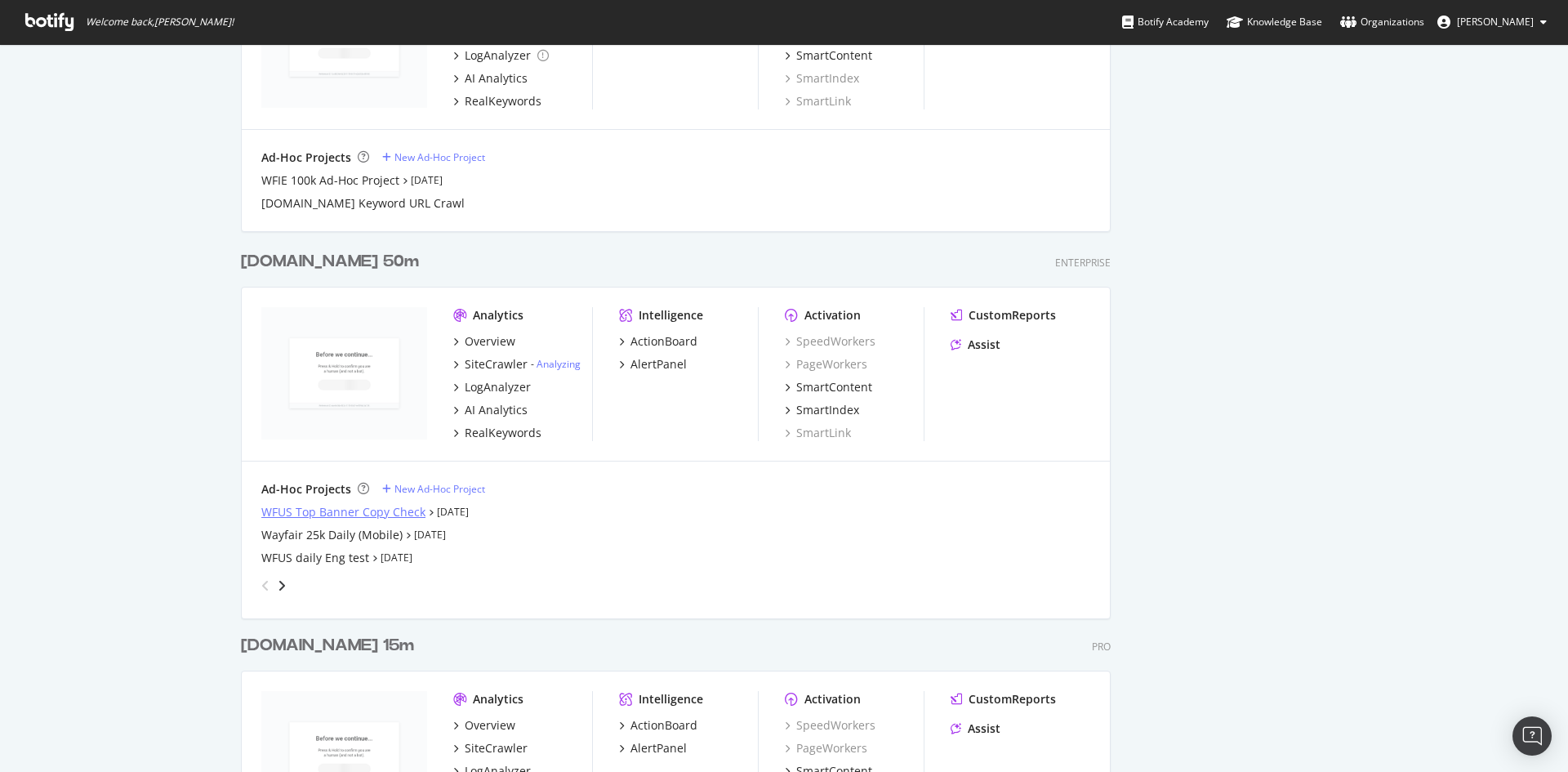
click at [385, 510] on div "WFUS Top Banner Copy Check" at bounding box center [344, 512] width 164 height 16
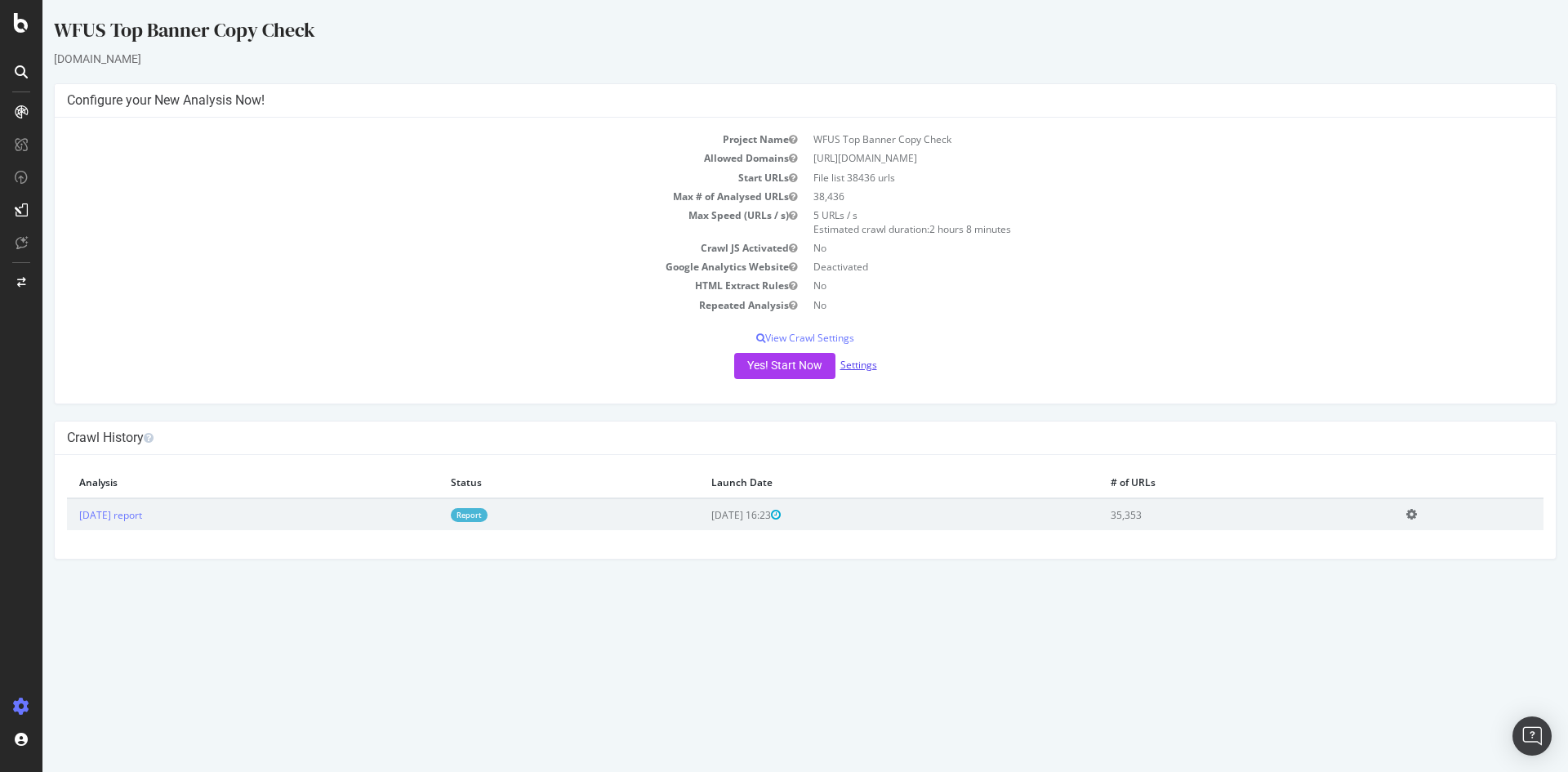
click at [864, 364] on link "Settings" at bounding box center [858, 364] width 37 height 14
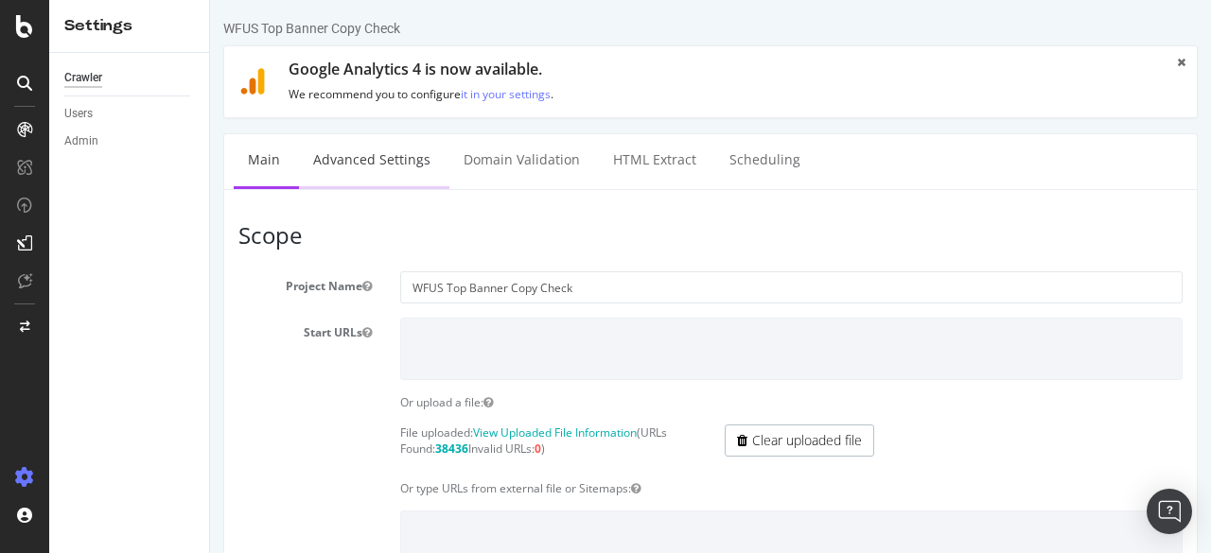
click at [377, 160] on link "Advanced Settings" at bounding box center [372, 160] width 146 height 52
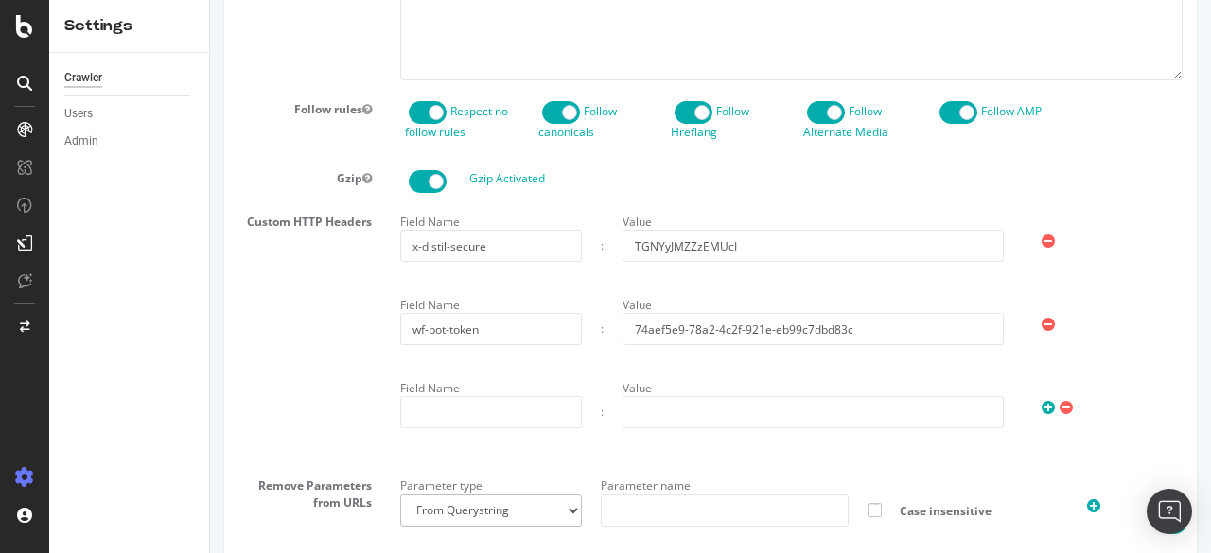
scroll to position [1041, 0]
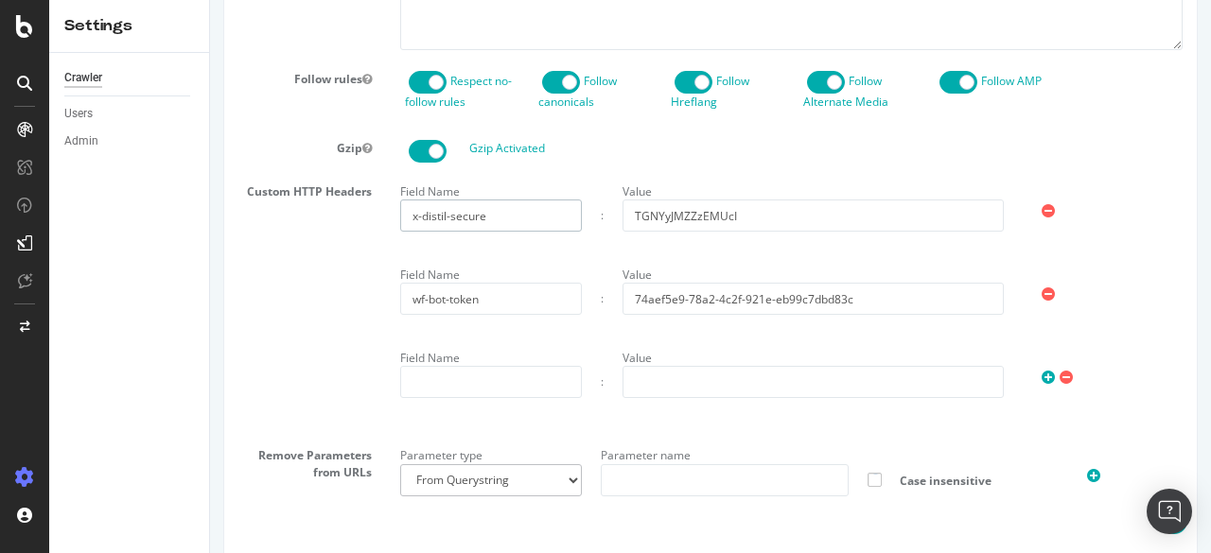
click at [551, 232] on input "x-distil-secure" at bounding box center [491, 216] width 182 height 32
click at [766, 232] on input "TGNYyJMZZzEMUcI" at bounding box center [813, 216] width 381 height 32
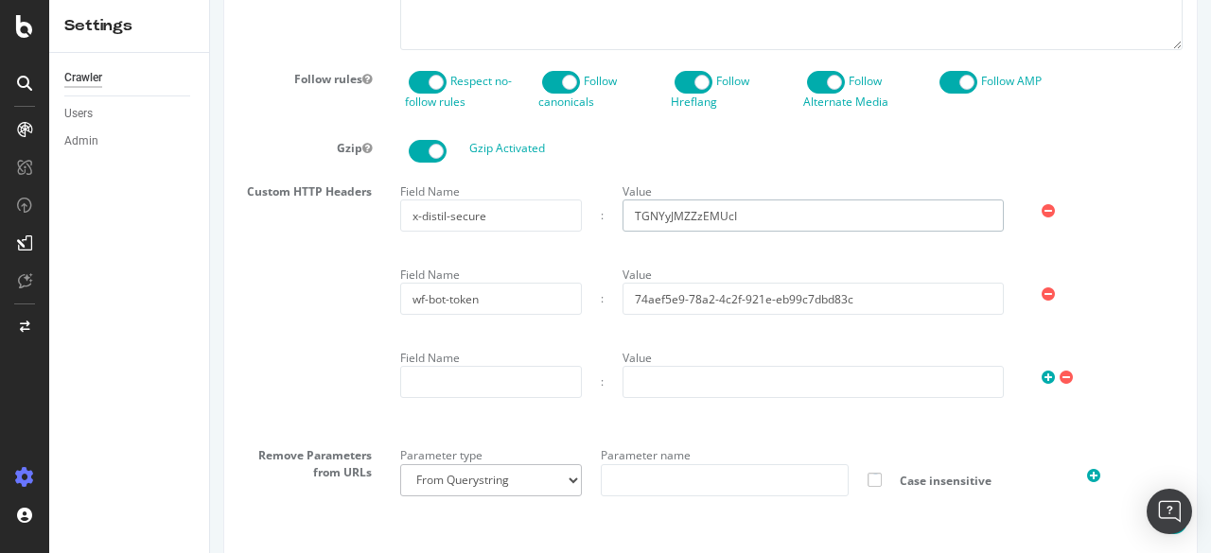
click at [766, 232] on input "TGNYyJMZZzEMUcI" at bounding box center [813, 216] width 381 height 32
click at [506, 315] on input "wf-bot-token" at bounding box center [491, 299] width 182 height 32
click at [725, 315] on input "74aef5e9-78a2-4c2f-921e-eb99c7dbd83c" at bounding box center [813, 299] width 381 height 32
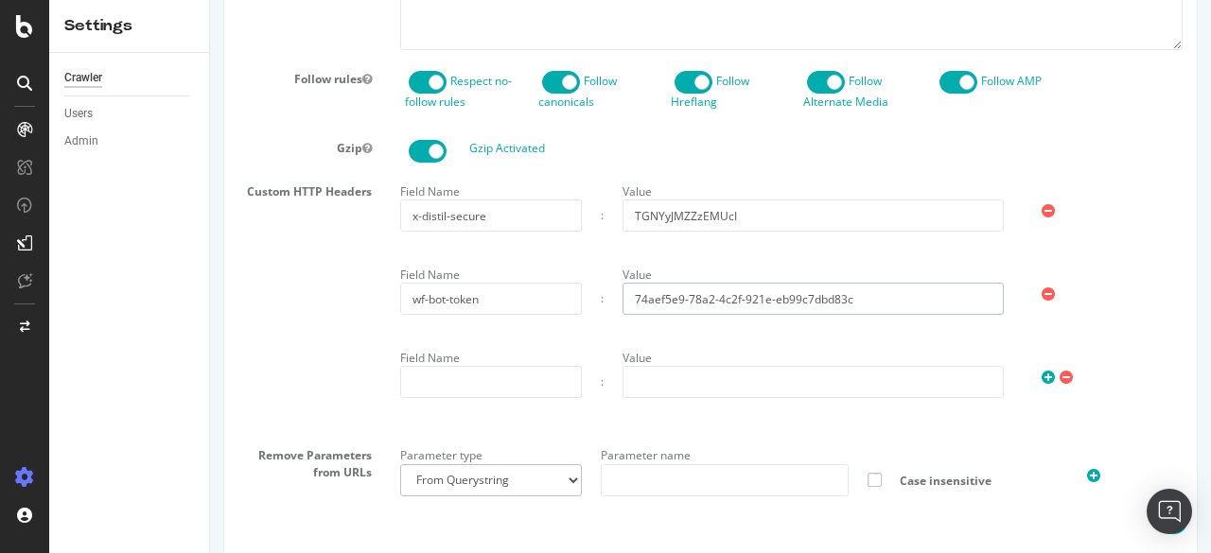
click at [725, 315] on input "74aef5e9-78a2-4c2f-921e-eb99c7dbd83c" at bounding box center [813, 299] width 381 height 32
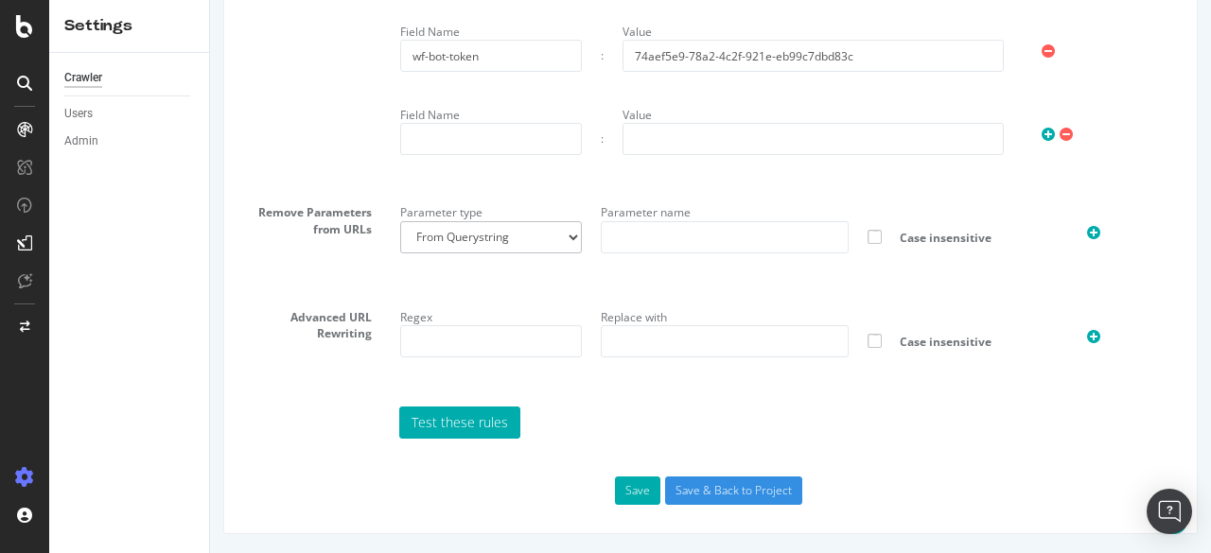
scroll to position [1311, 0]
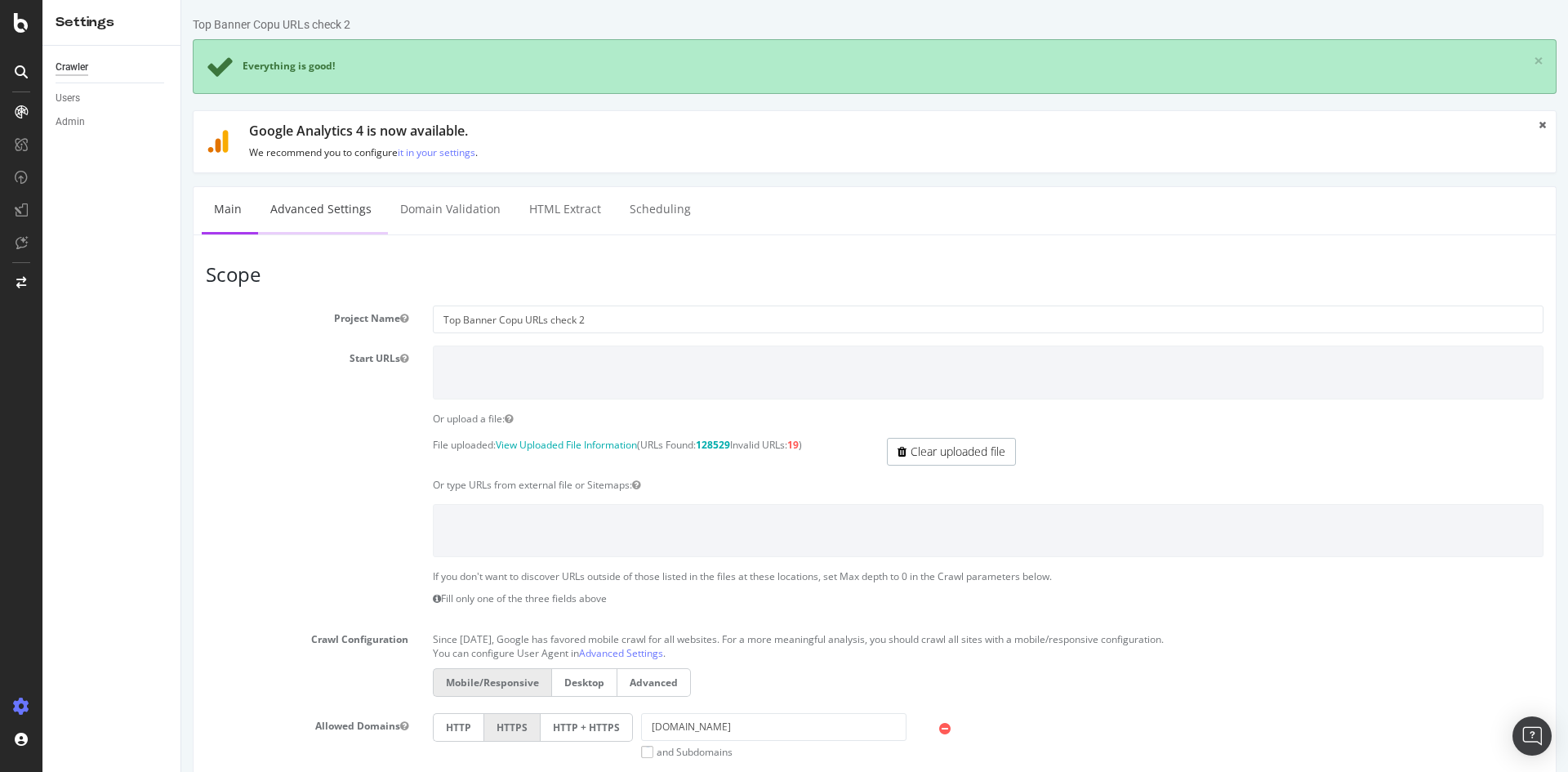
click at [313, 205] on link "Advanced Settings" at bounding box center [321, 210] width 126 height 45
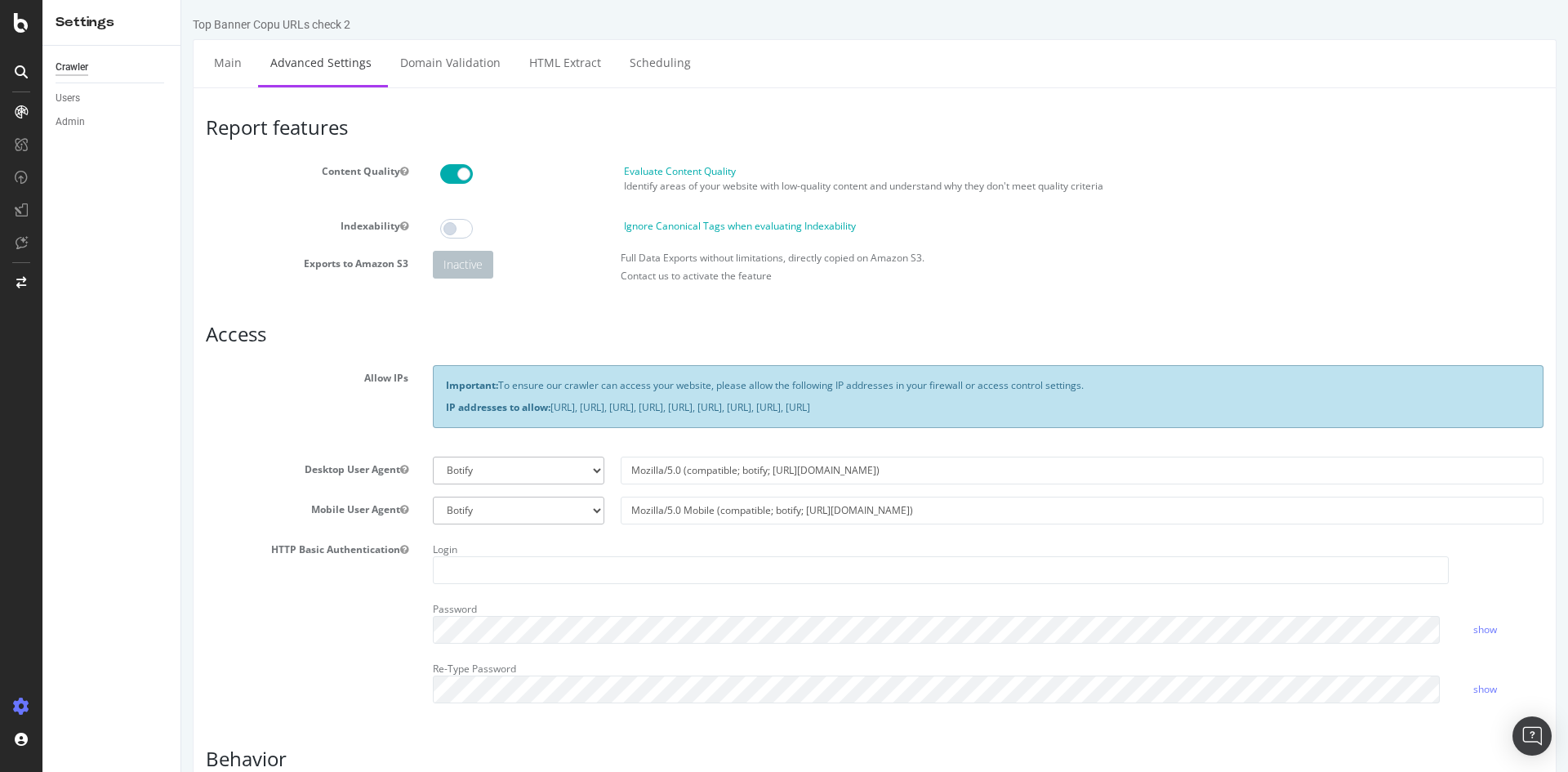
click at [455, 176] on span at bounding box center [457, 174] width 33 height 20
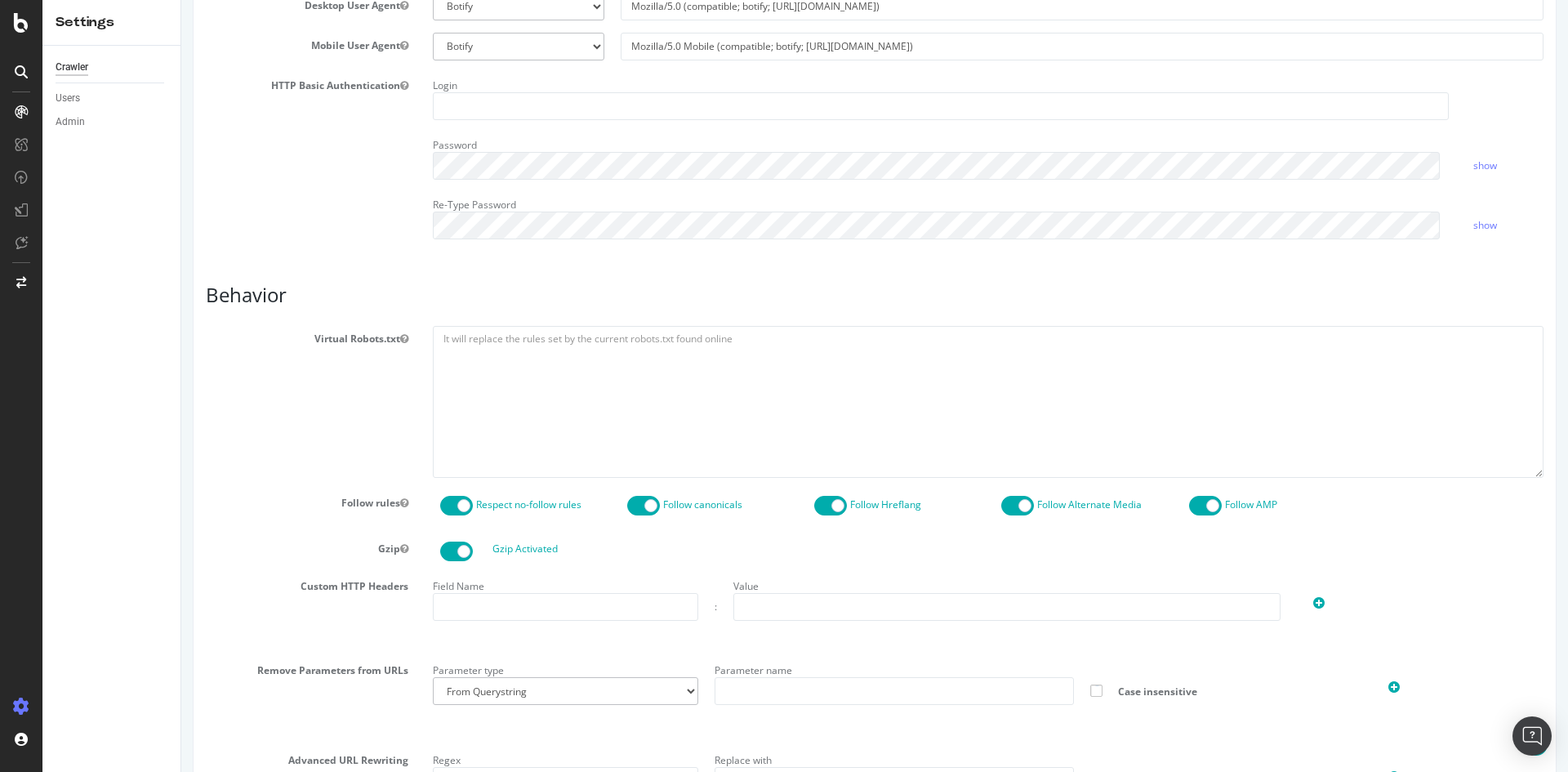
scroll to position [572, 0]
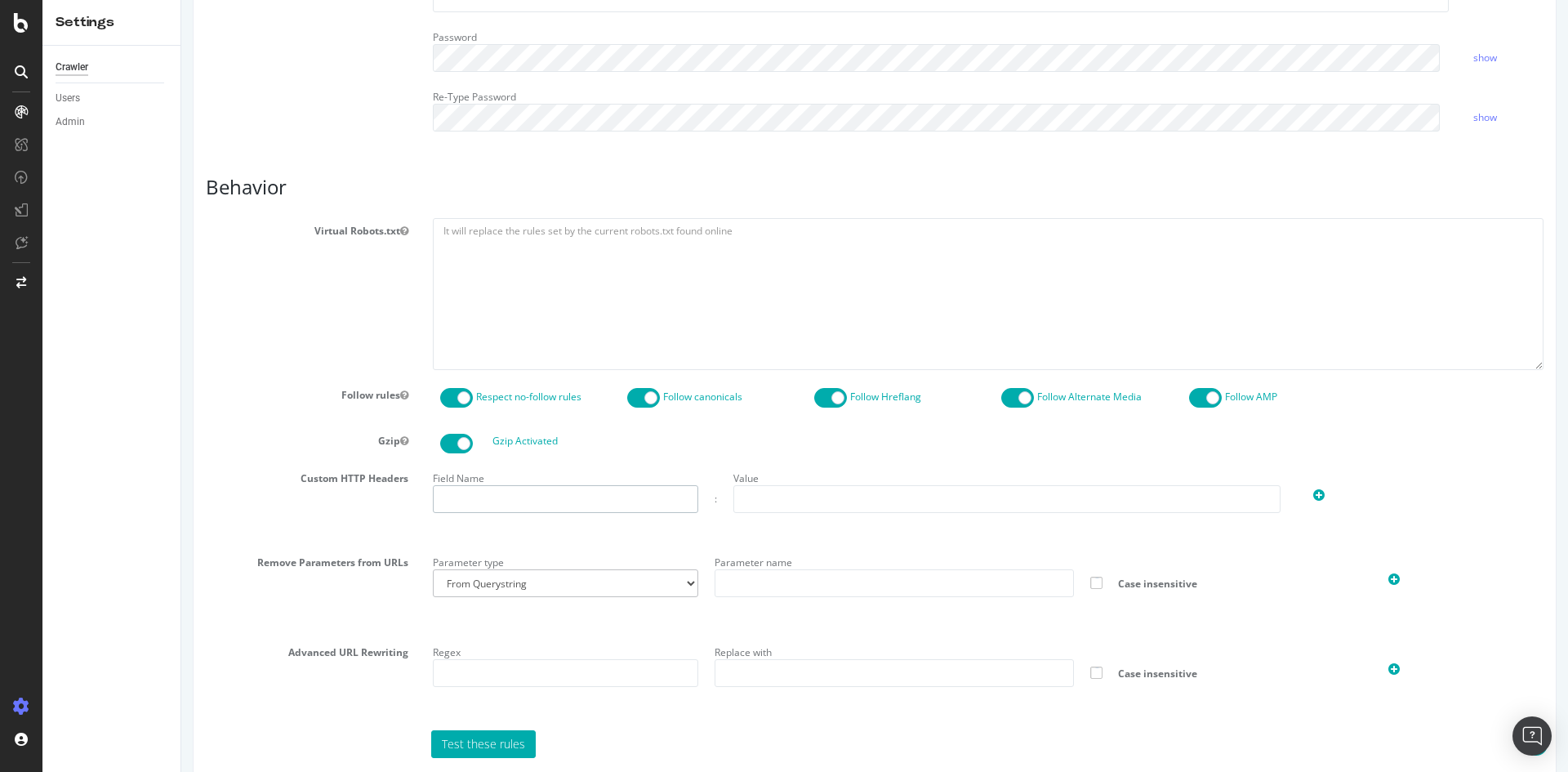
click at [520, 503] on input "text" at bounding box center [565, 499] width 265 height 28
paste input "x-distil-secure"
type input "x-distil-secure"
click at [782, 505] on input "text" at bounding box center [1008, 499] width 547 height 28
paste input "TGNYyJMZZzEMUcI"
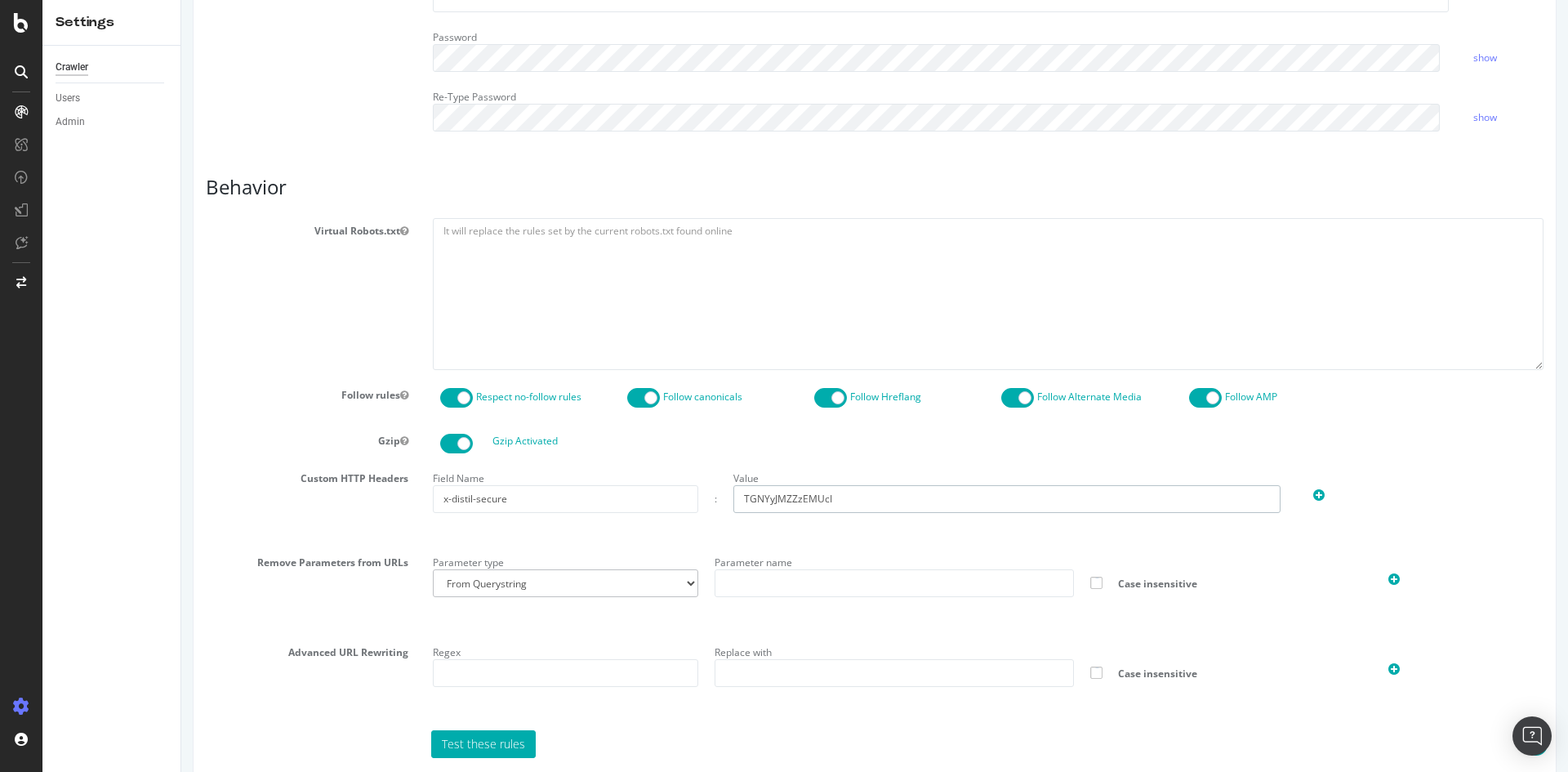
type input "TGNYyJMZZzEMUcI"
click at [537, 575] on select "From Querystring From Semicolon" at bounding box center [565, 583] width 265 height 28
click at [534, 589] on select "From Querystring From Semicolon" at bounding box center [565, 583] width 265 height 28
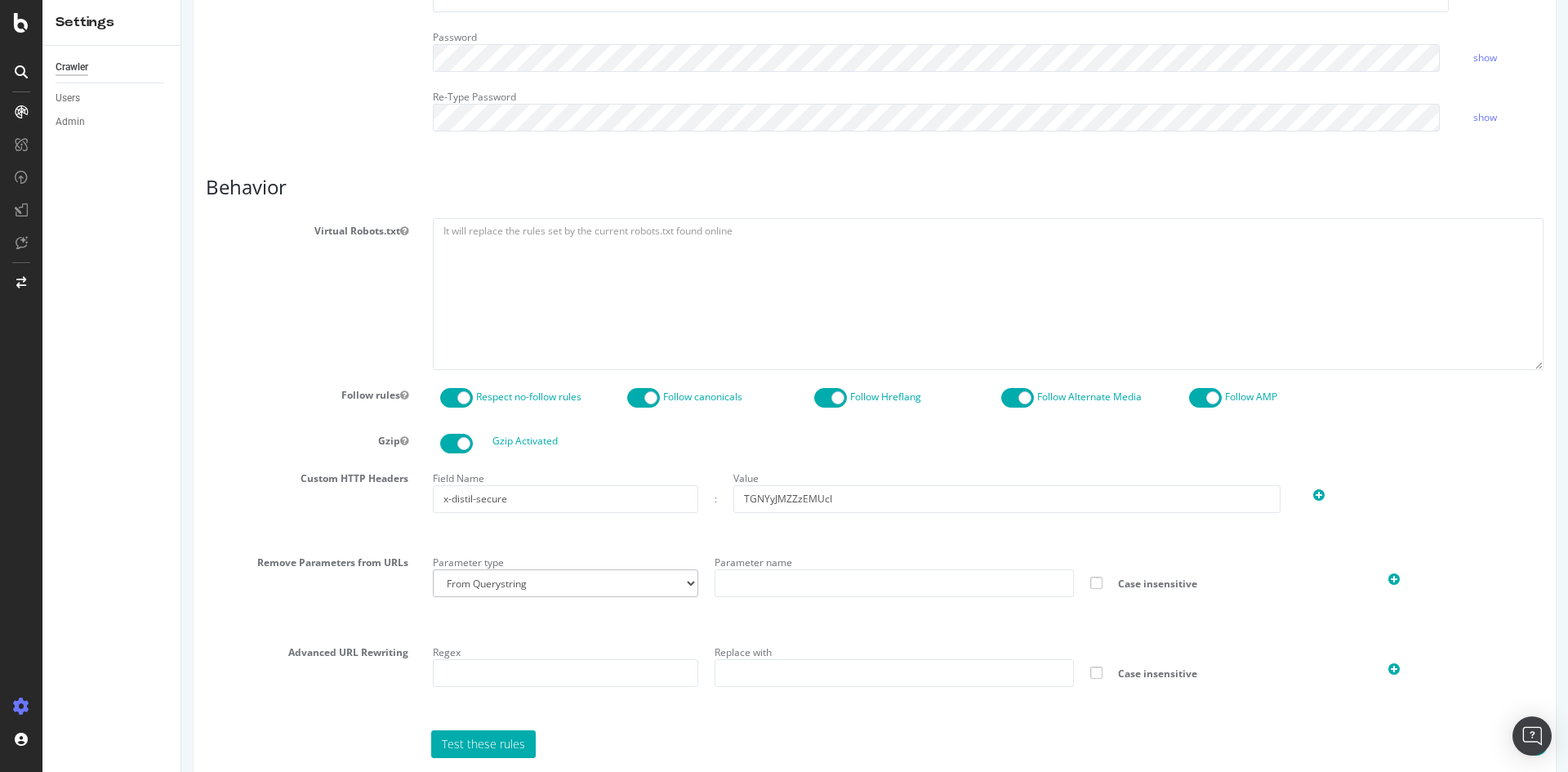
click at [1313, 493] on icon at bounding box center [1318, 496] width 11 height 14
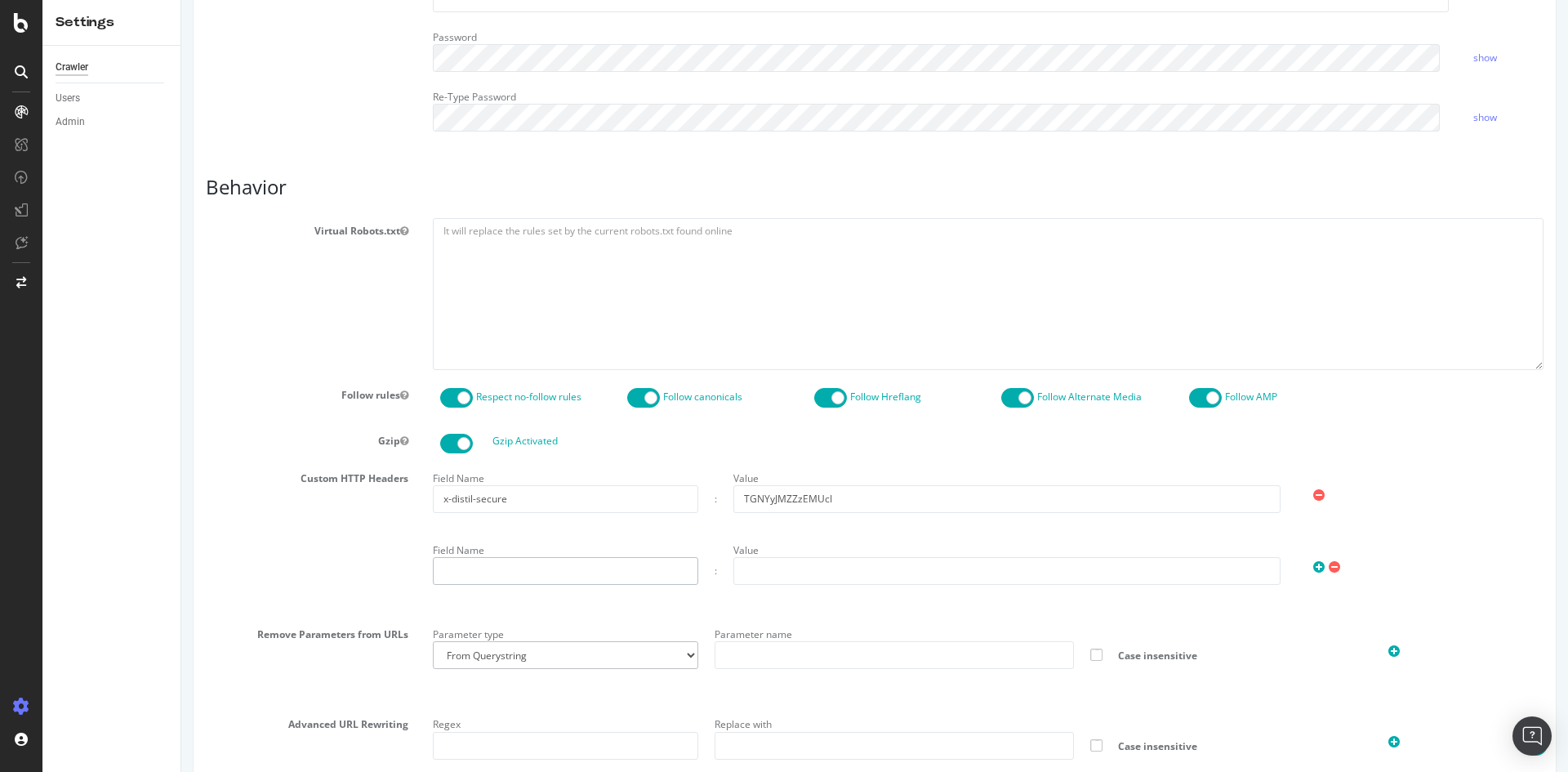
click at [513, 570] on input "text" at bounding box center [565, 571] width 265 height 28
paste input "wf-bot-token"
type input "wf-bot-token"
click at [812, 579] on input "text" at bounding box center [1008, 571] width 547 height 28
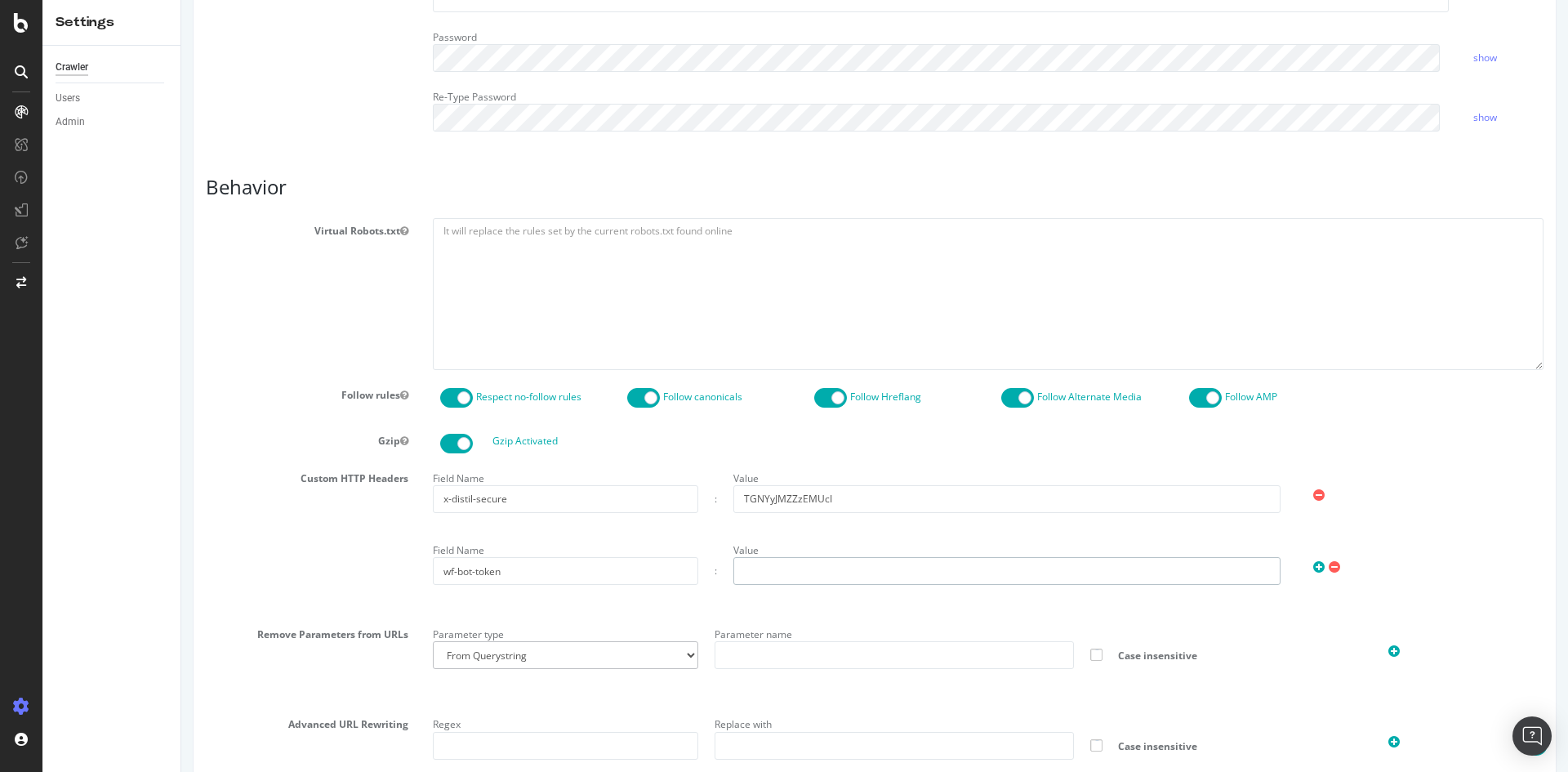
paste input "74aef5e9-78a2-4c2f-921e-eb99c7dbd83c"
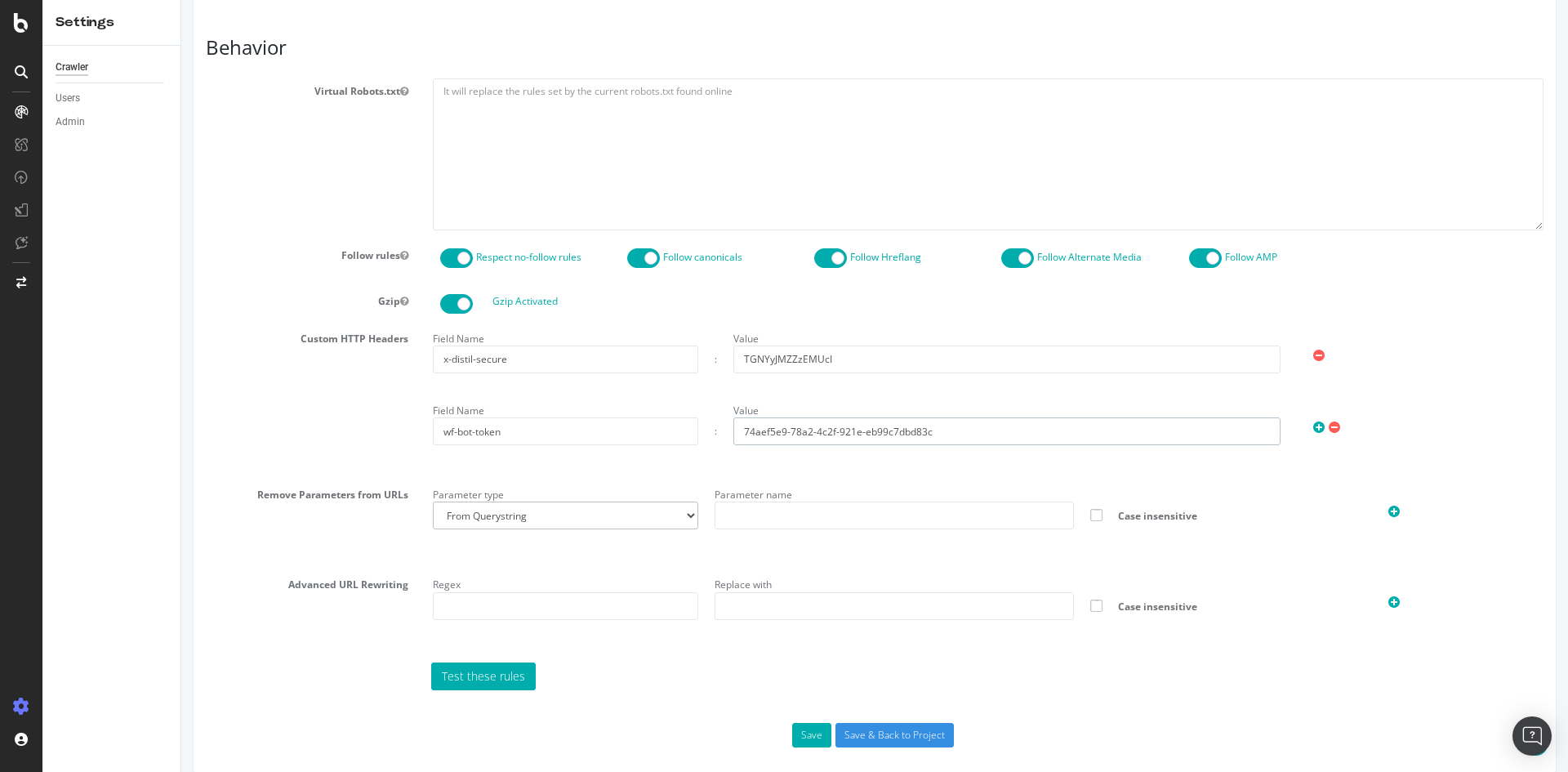
scroll to position [729, 0]
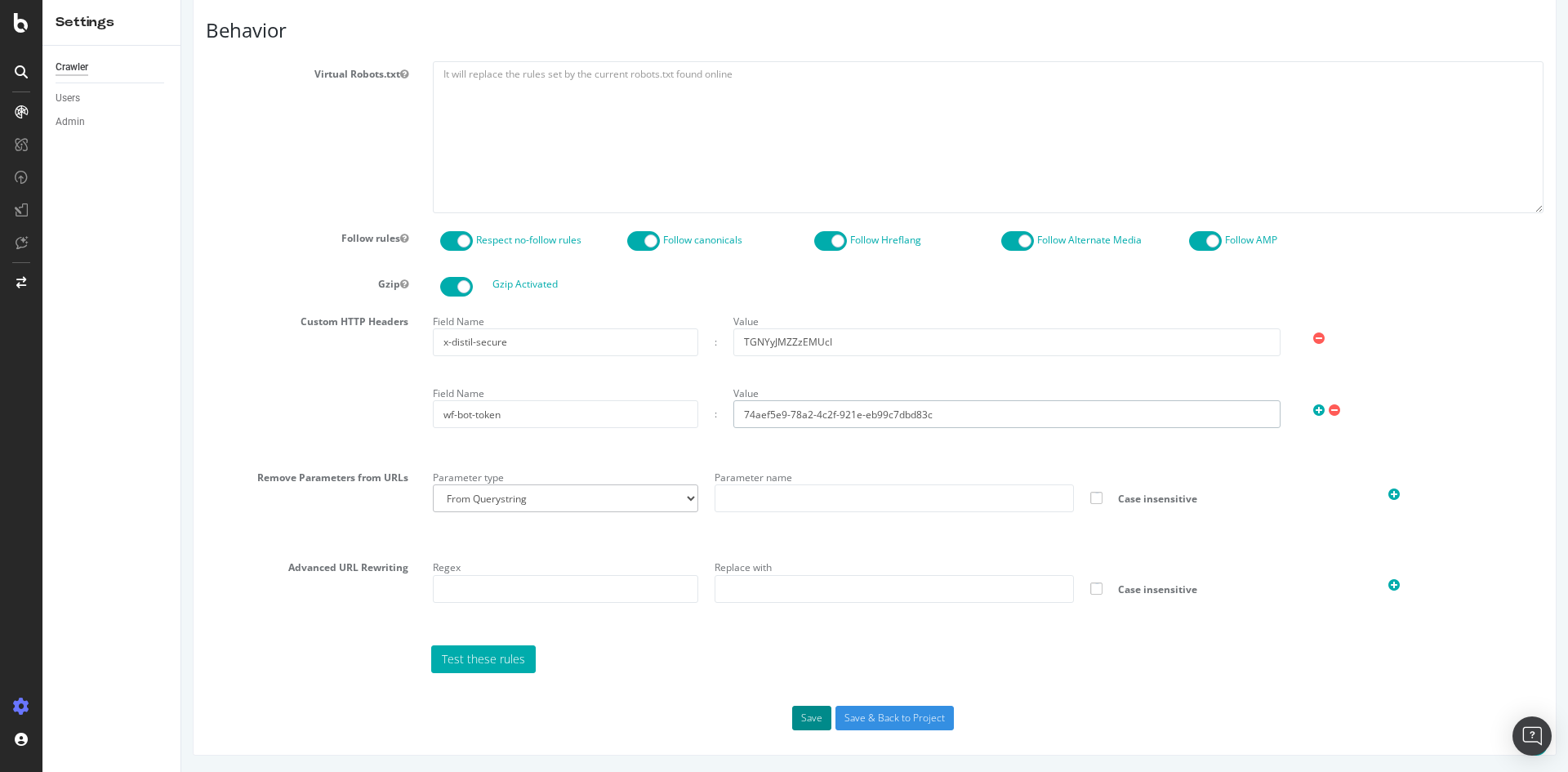
type input "74aef5e9-78a2-4c2f-921e-eb99c7dbd83c"
click at [793, 718] on button "Save" at bounding box center [812, 718] width 39 height 24
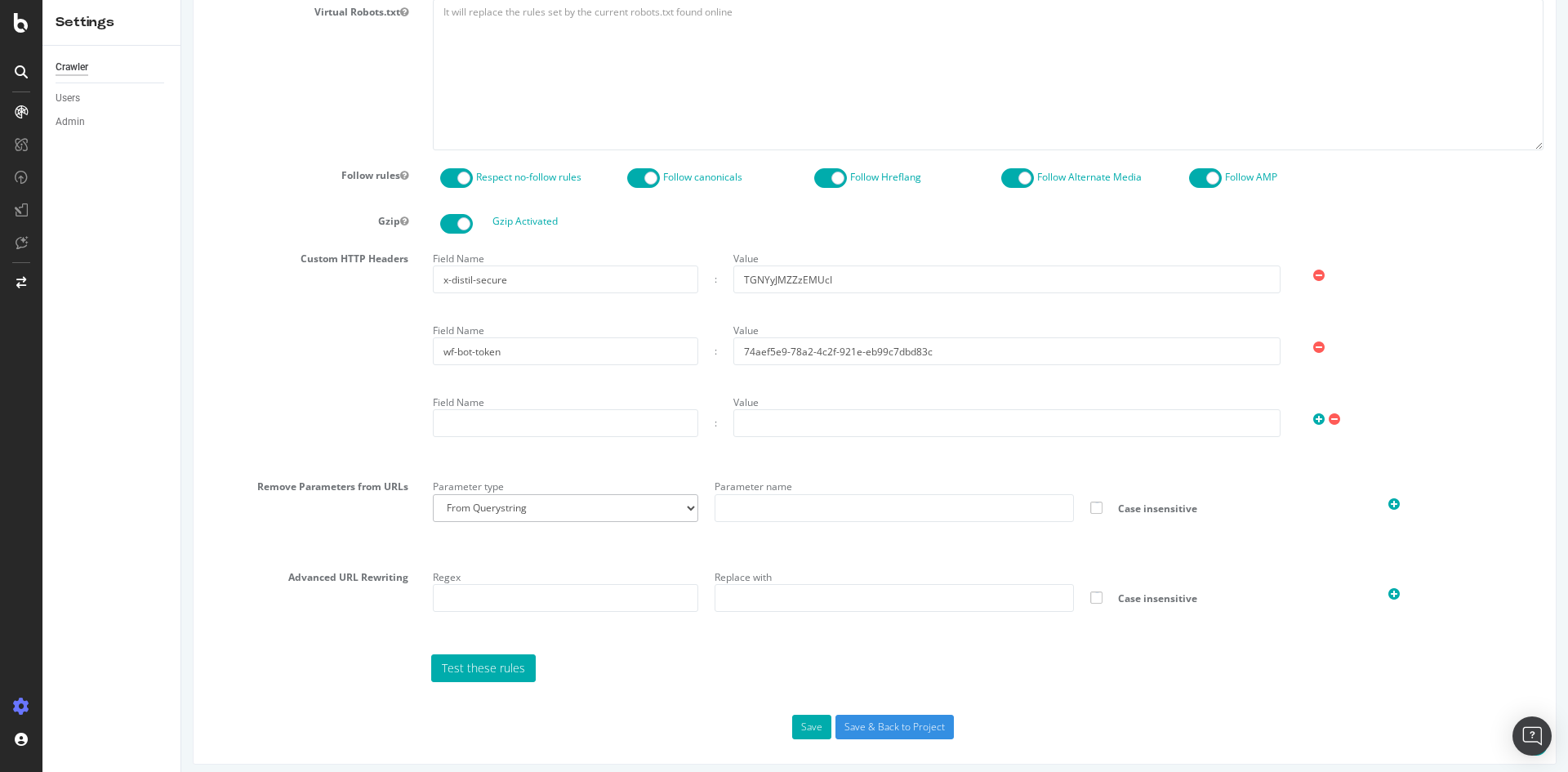
scroll to position [928, 0]
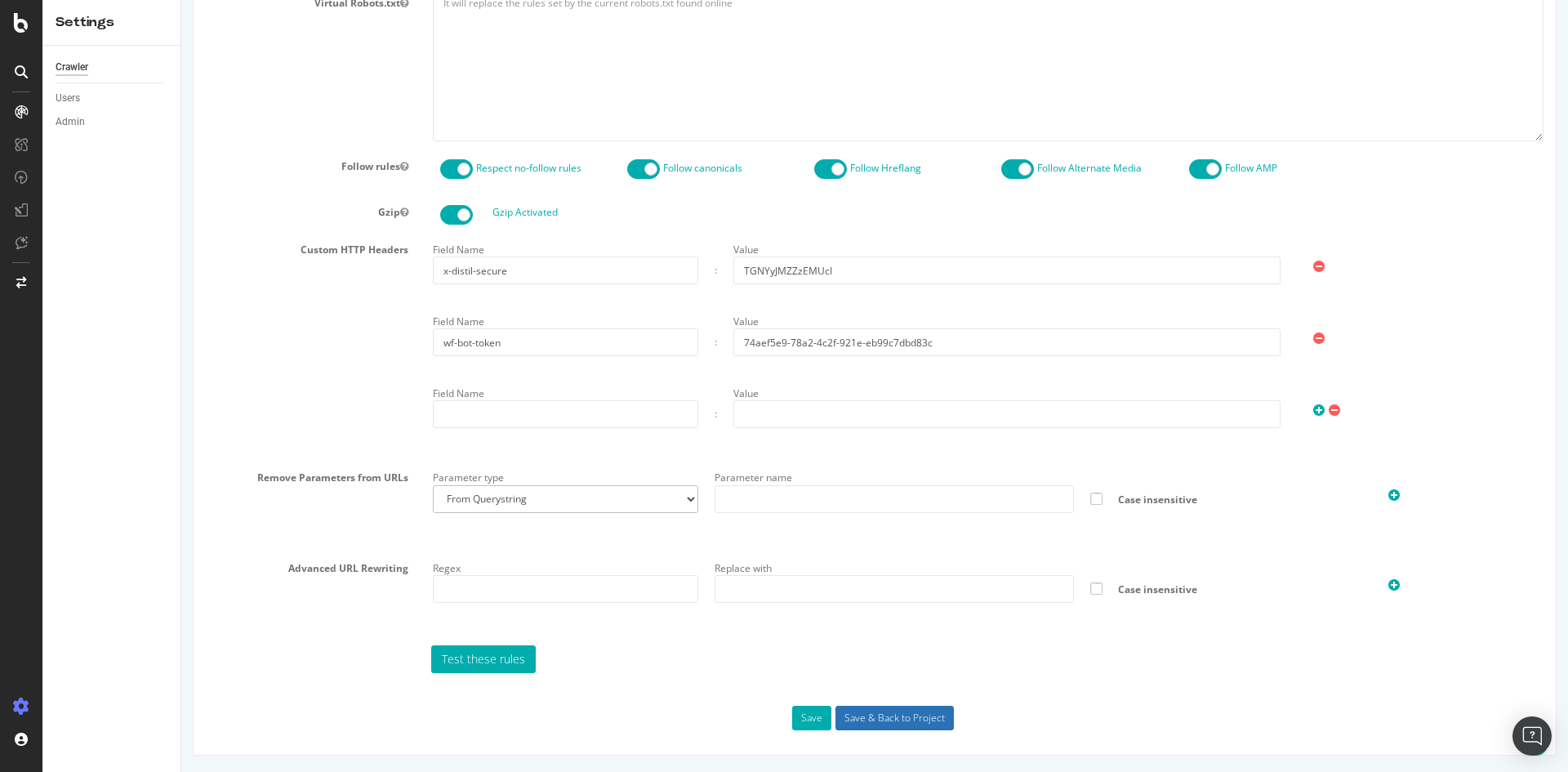
click at [905, 721] on input "Save & Back to Project" at bounding box center [895, 718] width 118 height 24
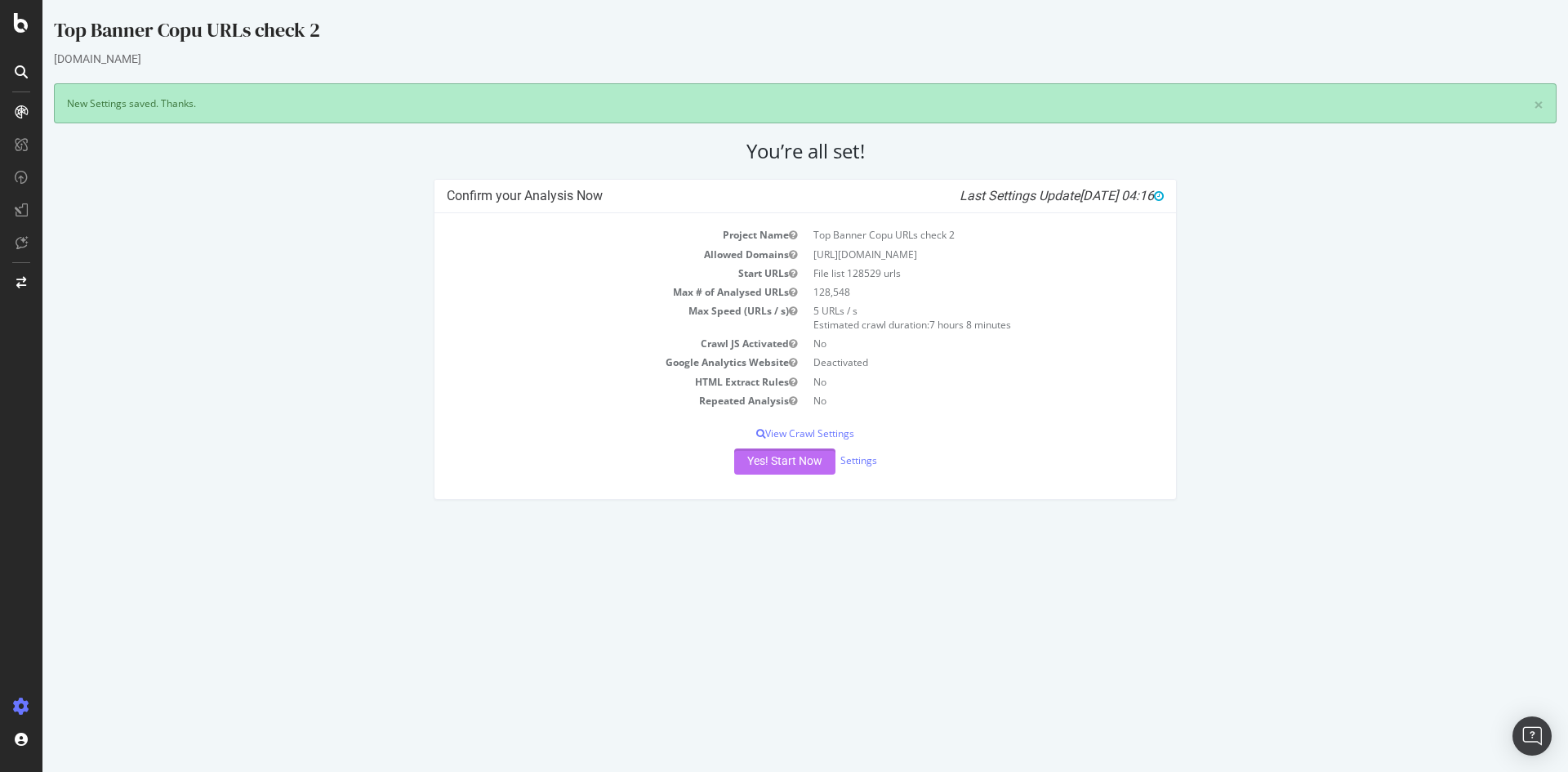
click at [795, 461] on button "Yes! Start Now" at bounding box center [785, 461] width 101 height 26
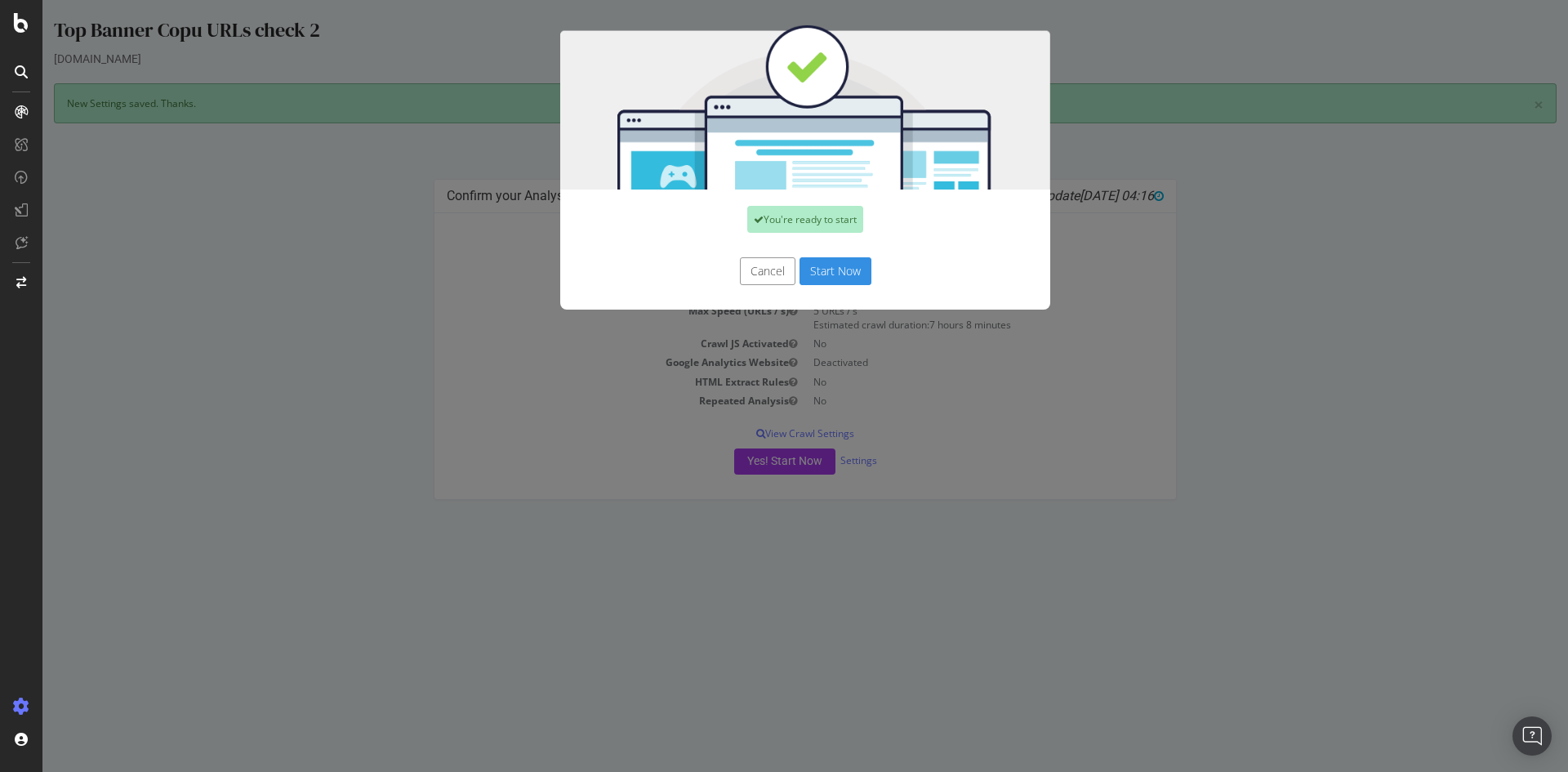
click at [806, 268] on button "Start Now" at bounding box center [835, 271] width 72 height 28
